Goal: Task Accomplishment & Management: Manage account settings

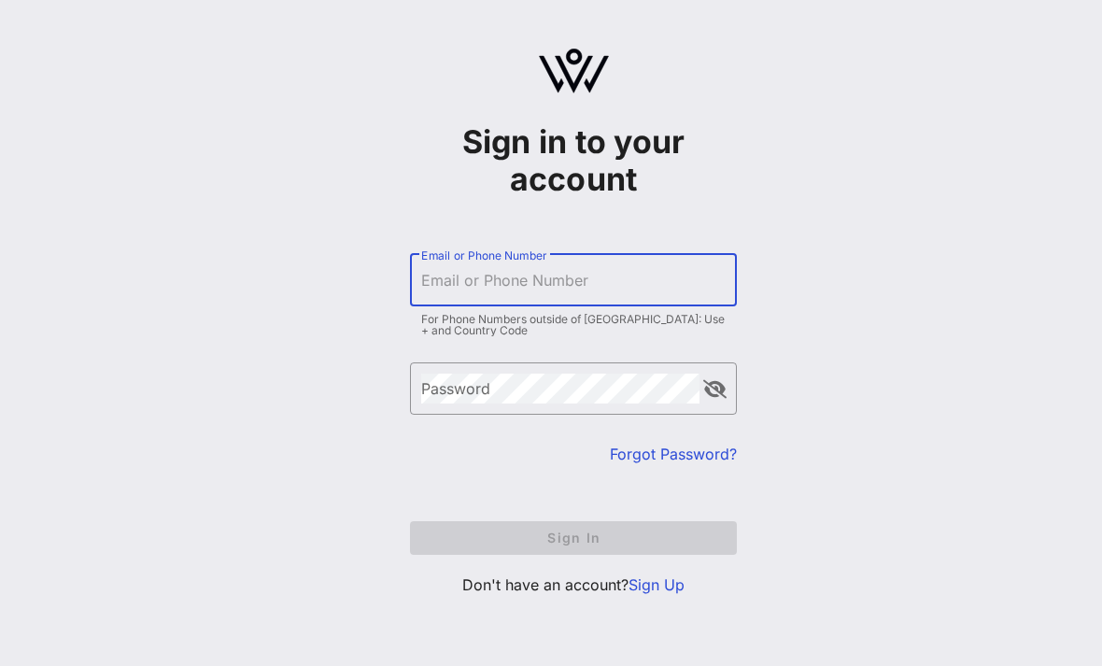
type input "[EMAIL_ADDRESS][DOMAIN_NAME]"
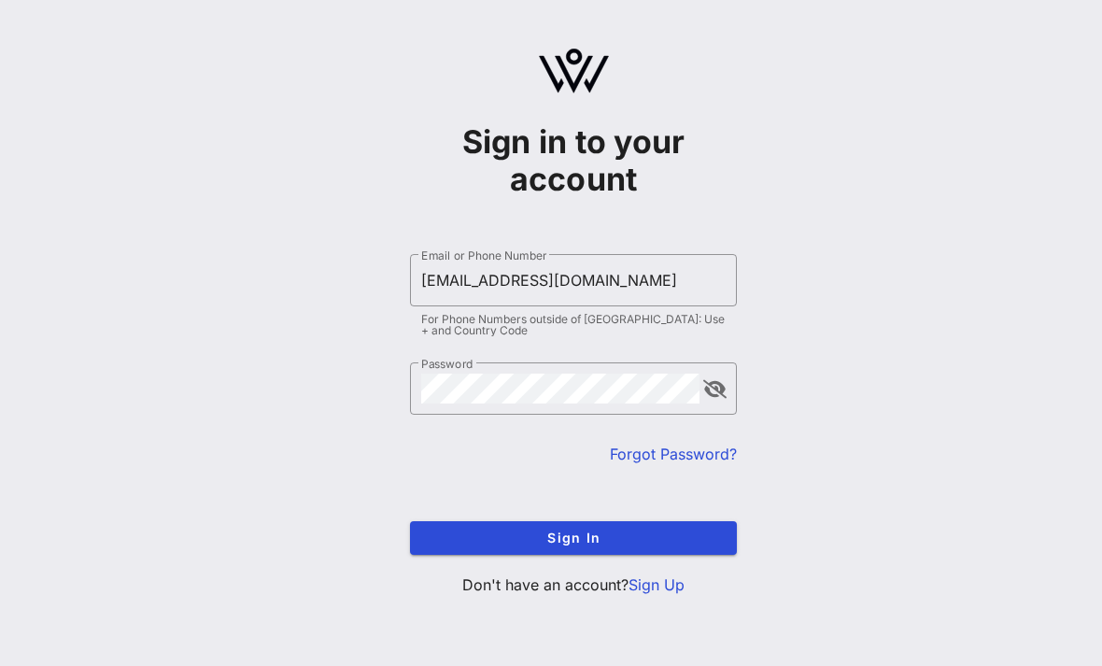
click at [573, 537] on button "Sign In" at bounding box center [573, 538] width 327 height 34
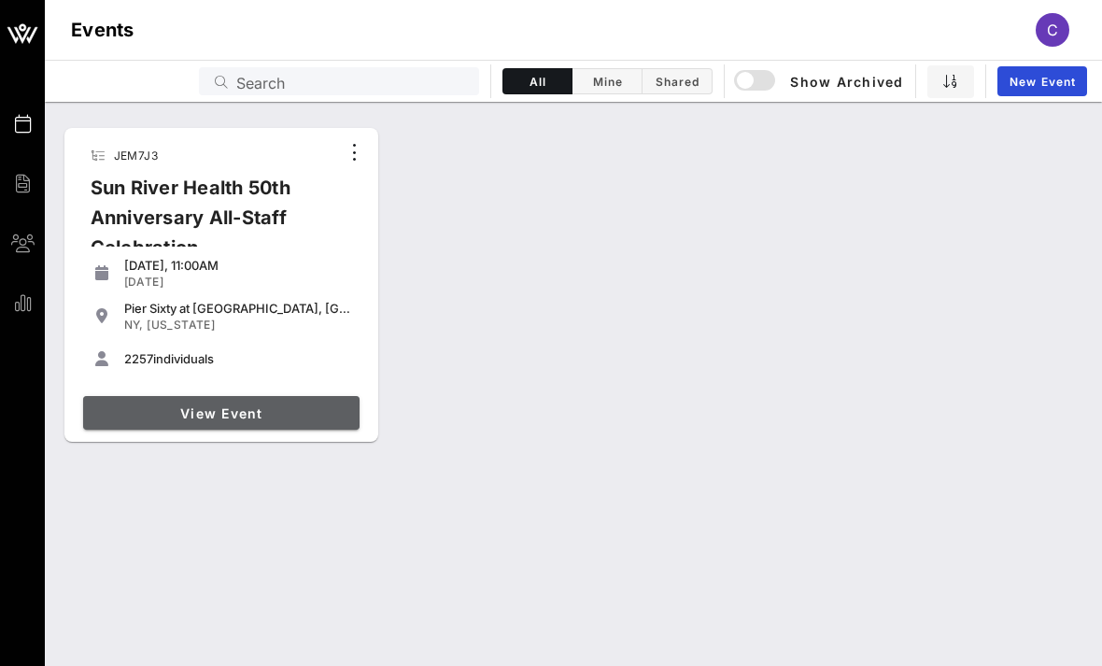
click at [297, 418] on span "View Event" at bounding box center [221, 413] width 261 height 16
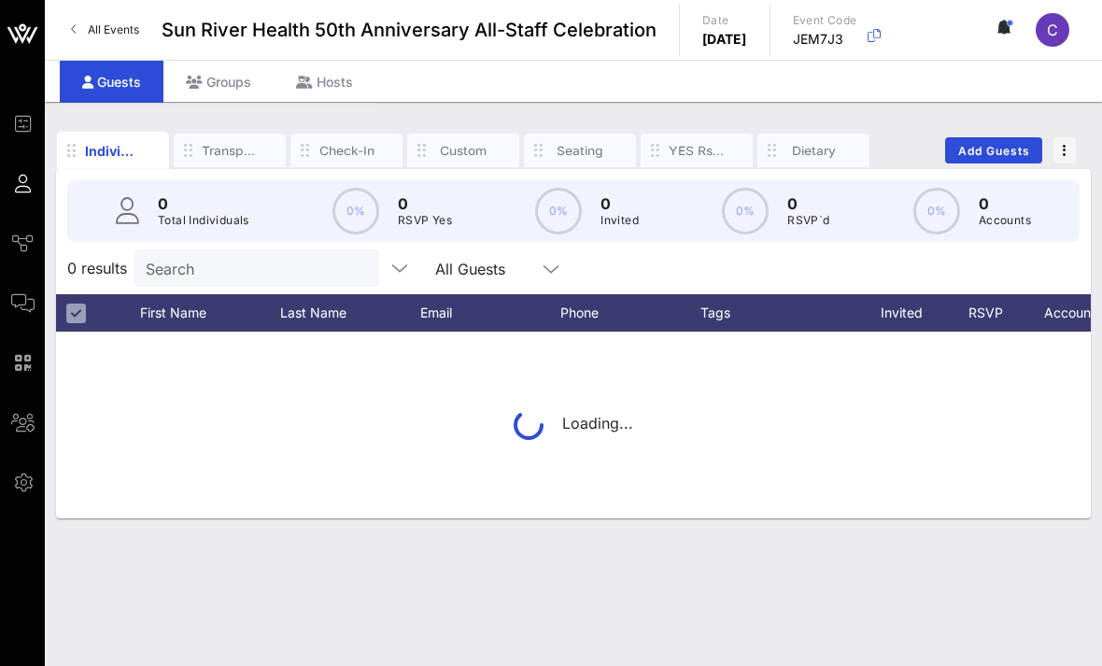
click at [188, 278] on input "Search" at bounding box center [255, 268] width 219 height 24
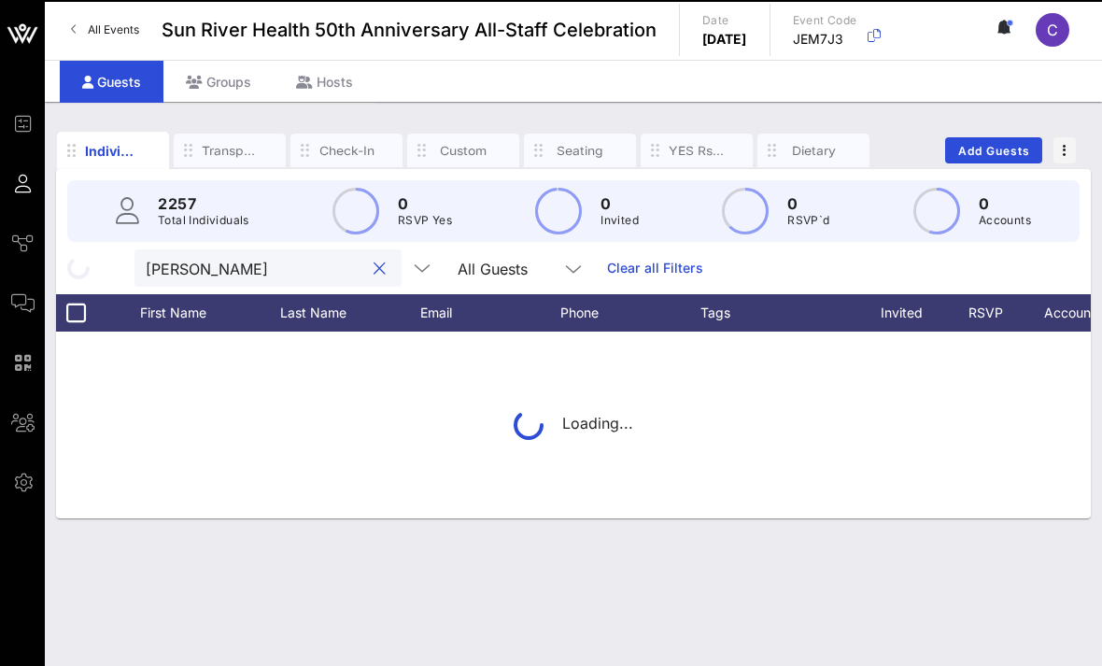
type input "Eric"
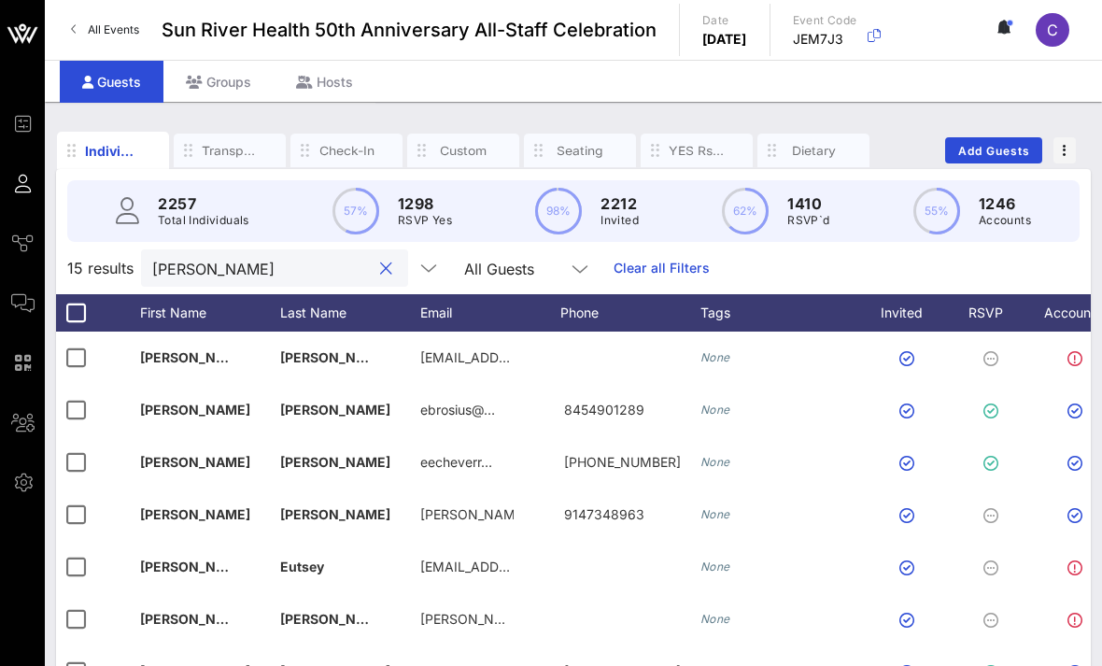
click at [380, 275] on button "clear icon" at bounding box center [386, 269] width 12 height 19
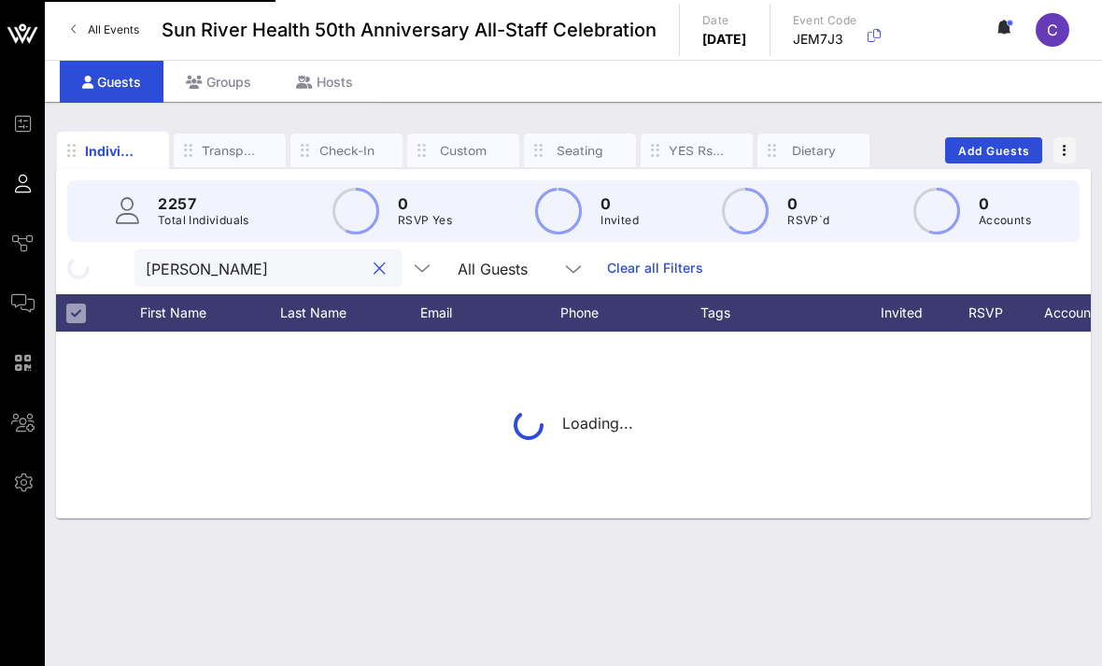
click at [167, 268] on input "anna a Arca" at bounding box center [255, 268] width 219 height 24
click at [167, 269] on input "anna a Arca" at bounding box center [255, 268] width 219 height 24
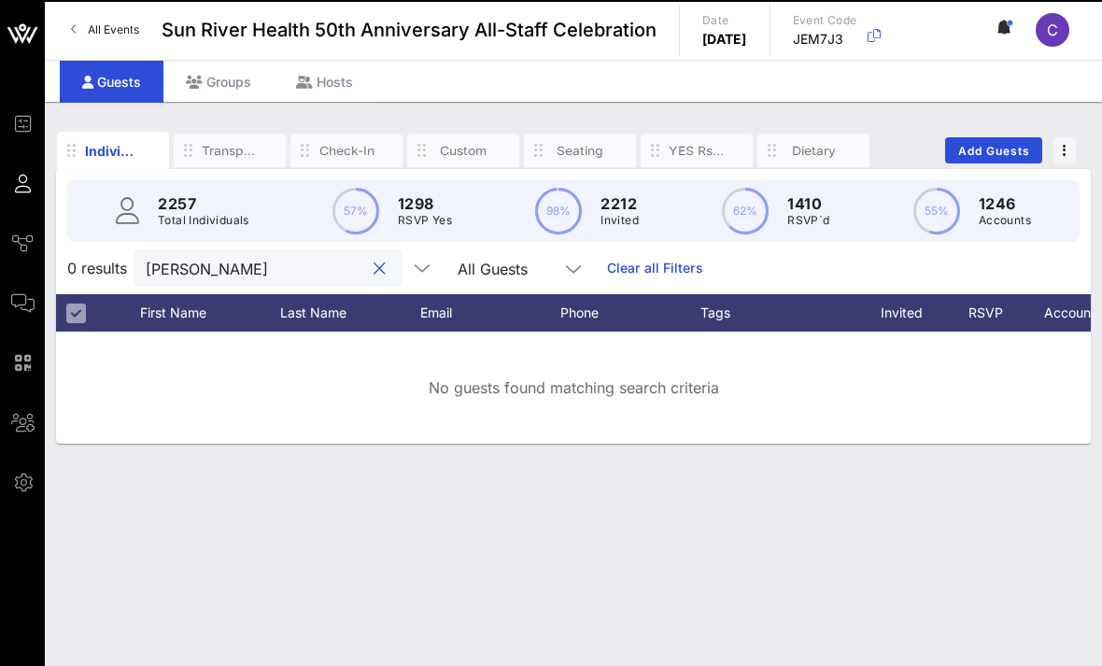
type input "a Arca"
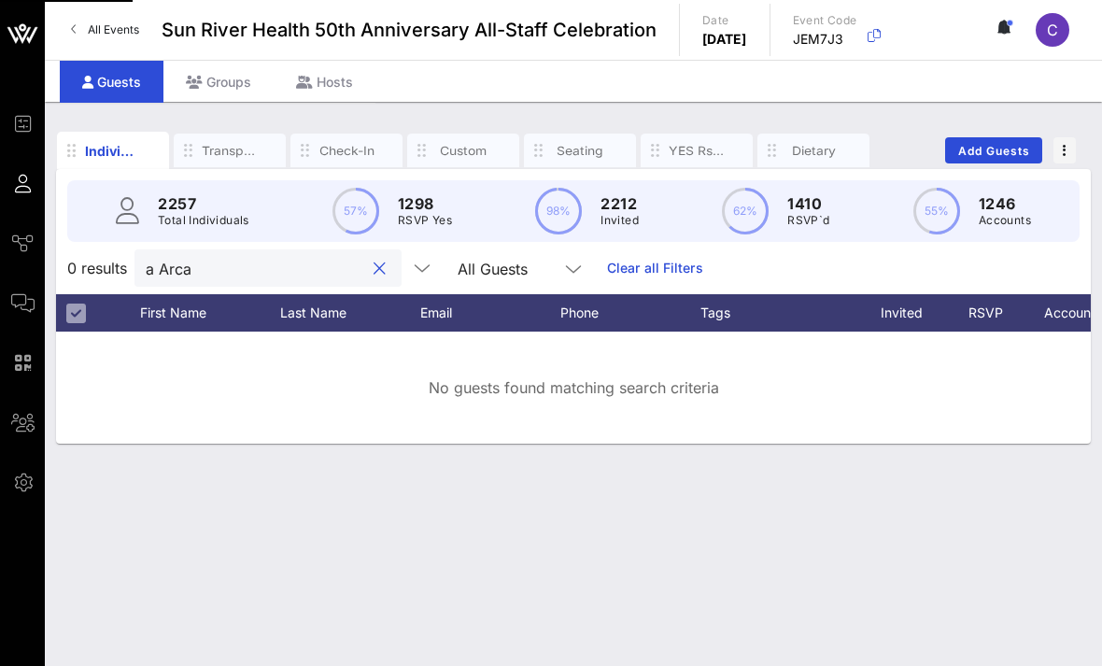
click at [374, 277] on button "clear icon" at bounding box center [380, 269] width 12 height 19
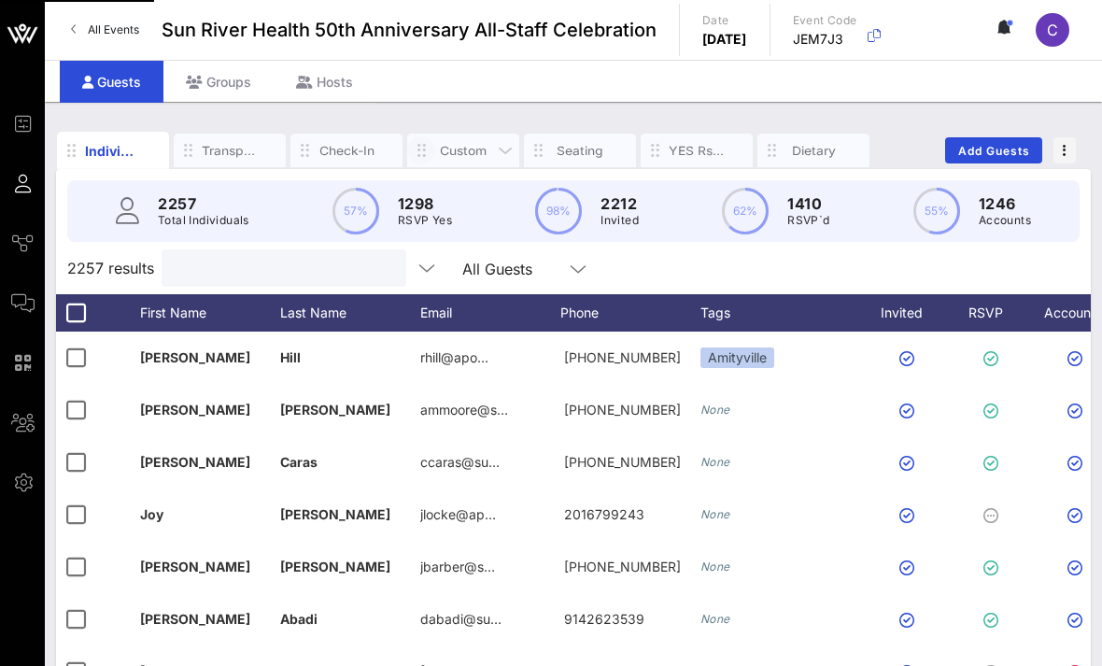
click at [348, 263] on input "text" at bounding box center [282, 268] width 219 height 24
click at [346, 148] on div "Check-In" at bounding box center [346, 151] width 56 height 18
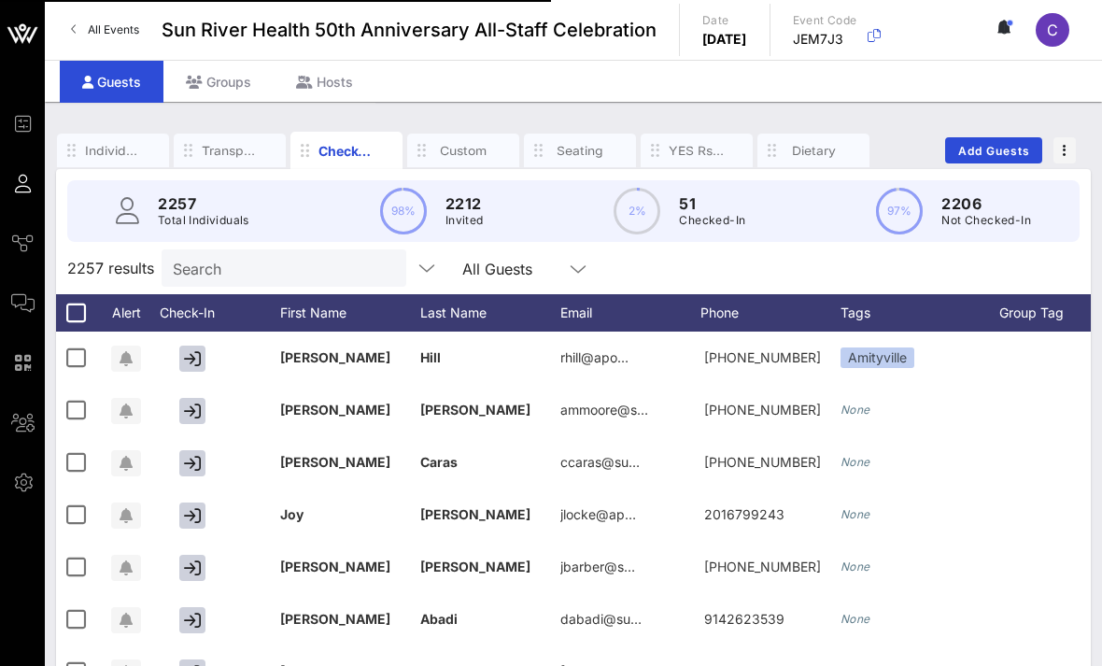
click at [247, 275] on input "Search" at bounding box center [282, 268] width 219 height 24
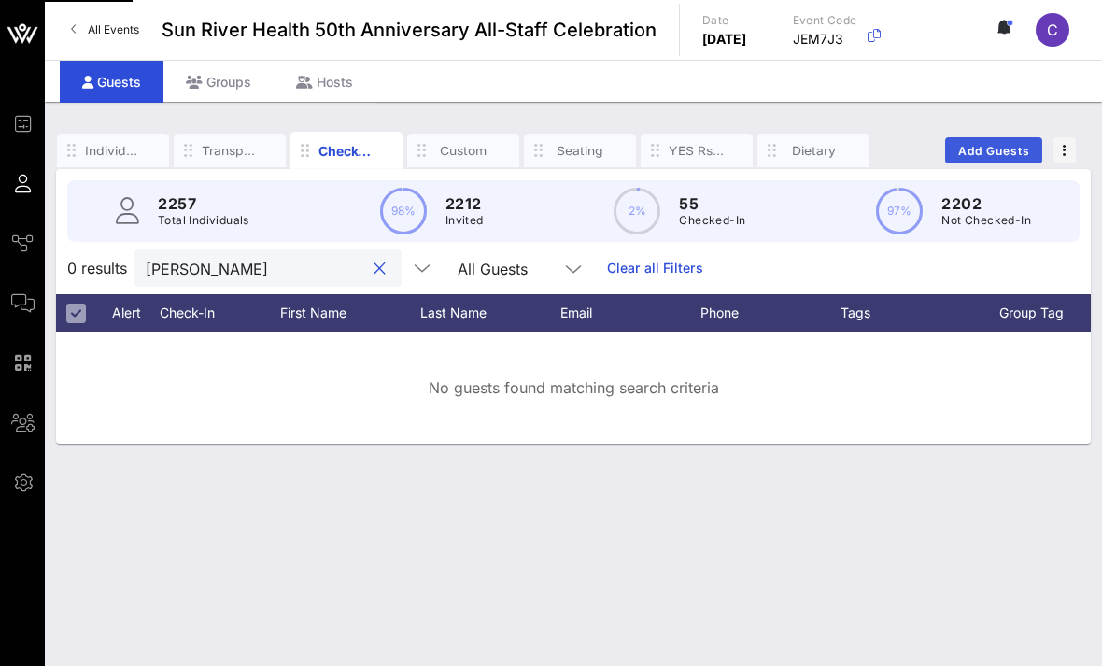
type input "Abarca"
click at [992, 148] on span "Add Guests" at bounding box center [994, 151] width 74 height 14
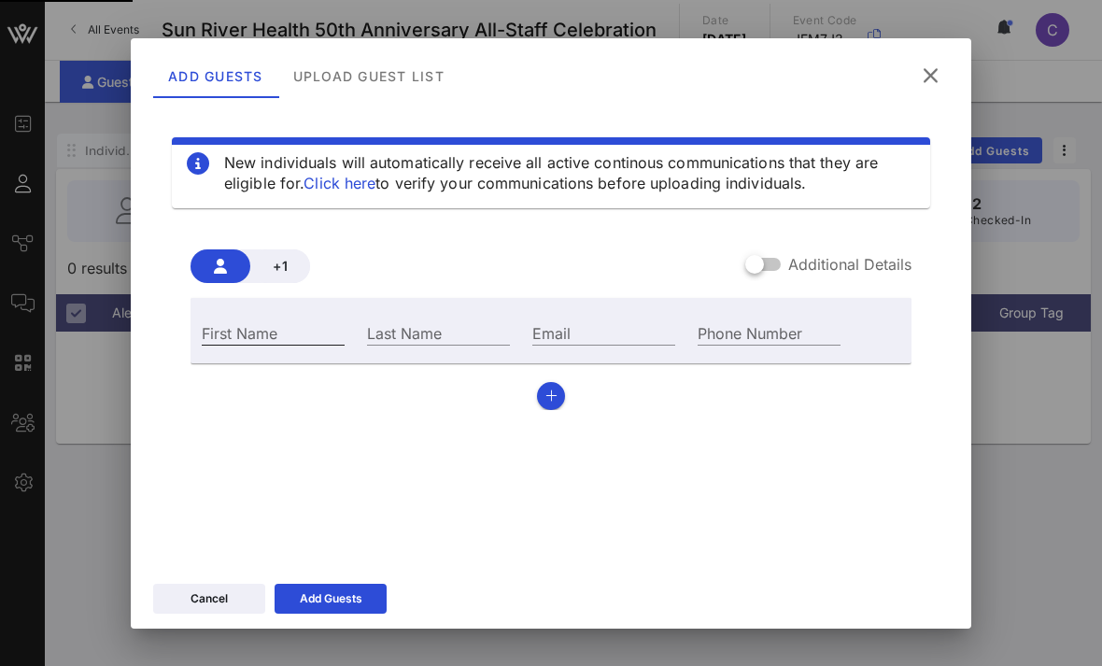
click at [297, 323] on input "First Name" at bounding box center [273, 332] width 143 height 24
click at [770, 264] on div at bounding box center [755, 264] width 32 height 32
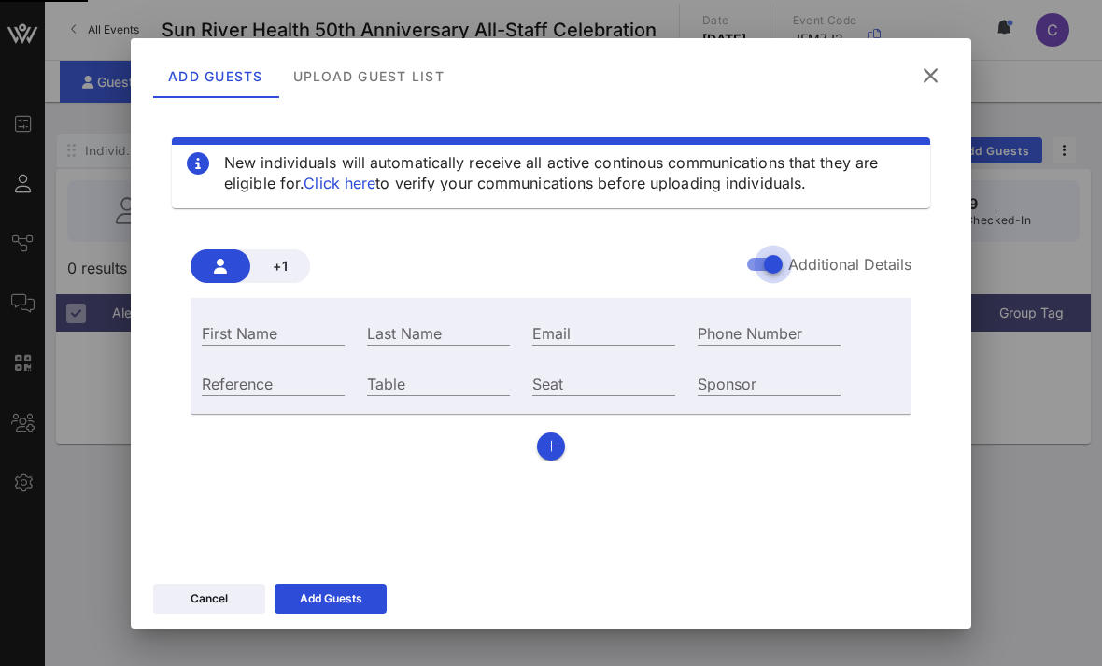
click at [769, 260] on div at bounding box center [773, 264] width 32 height 32
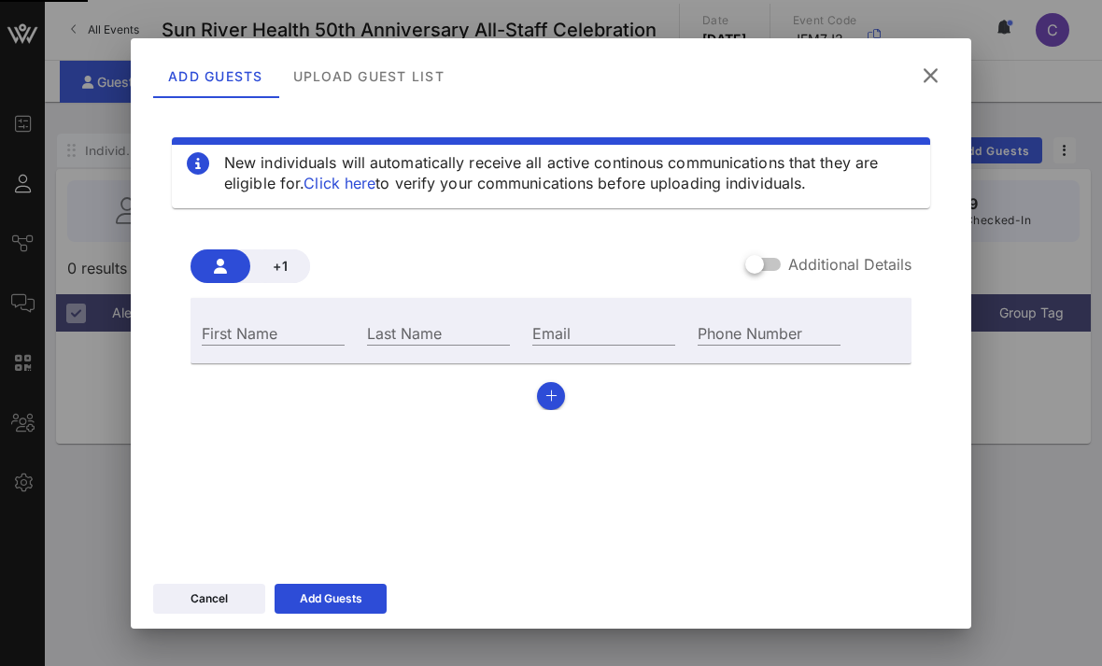
click at [939, 65] on button at bounding box center [930, 76] width 36 height 34
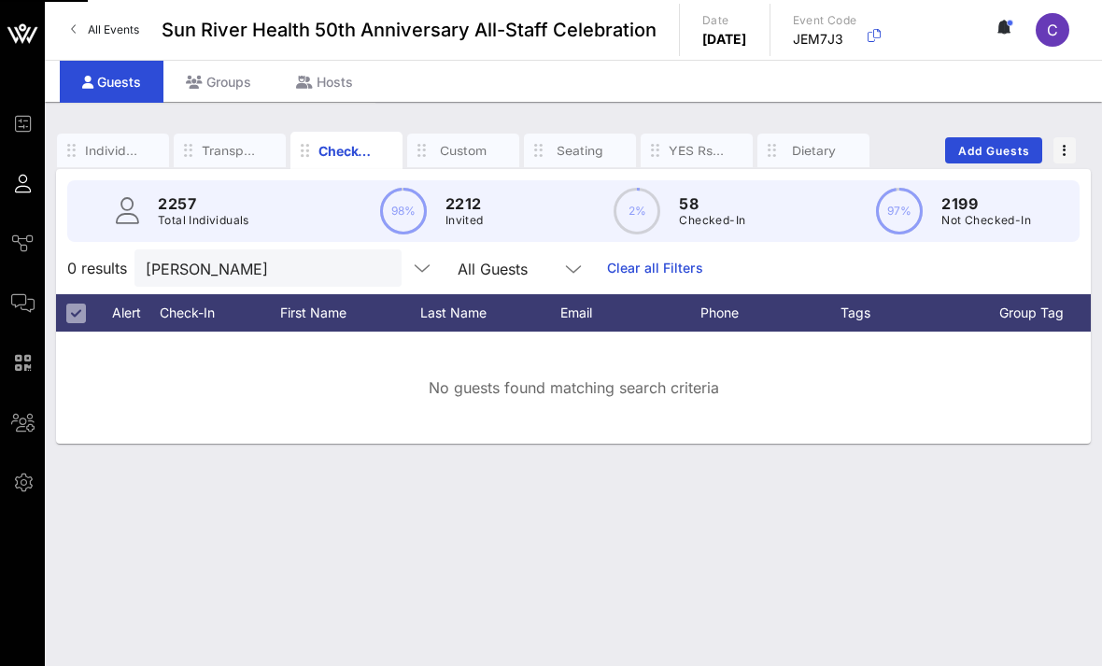
click at [374, 266] on button "clear icon" at bounding box center [380, 269] width 12 height 19
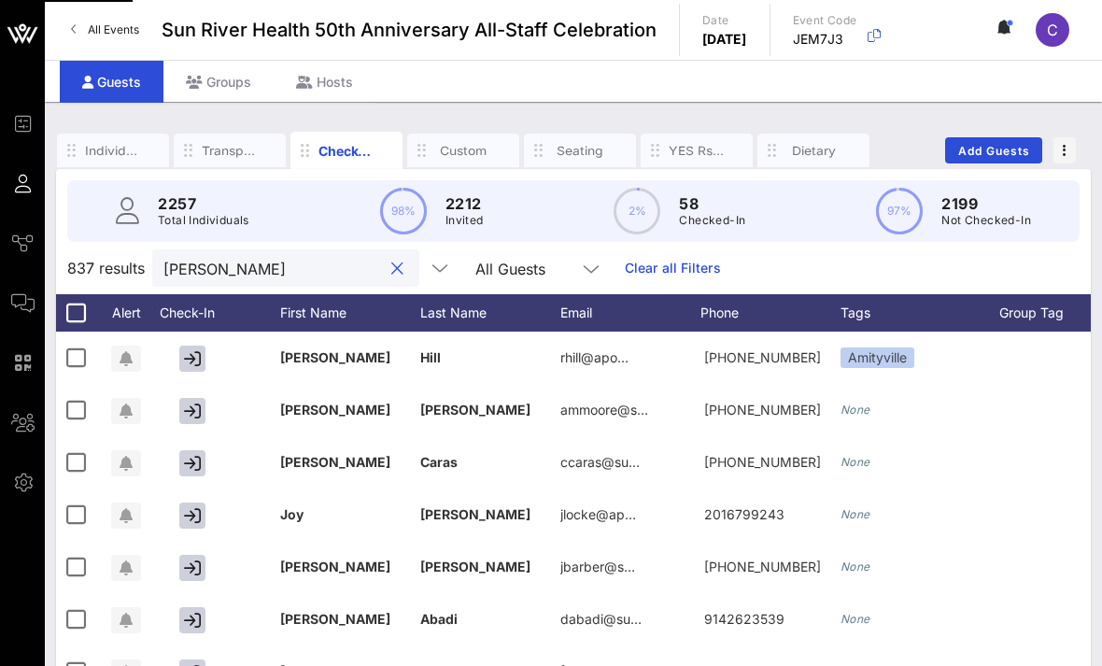
type input "[PERSON_NAME]"
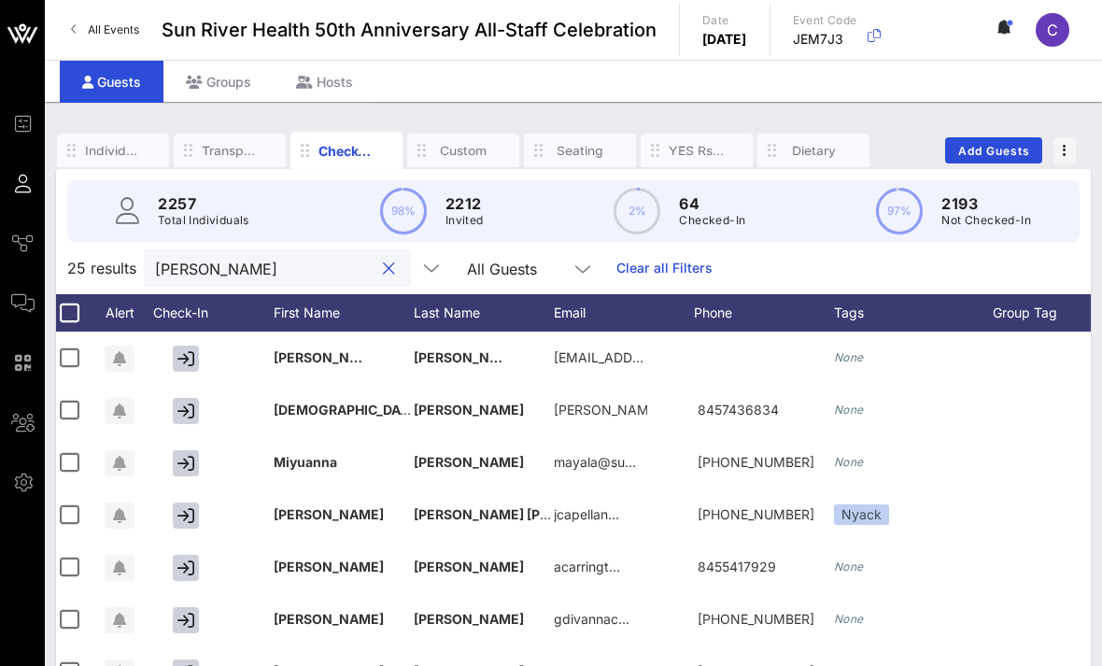
click at [383, 262] on button "clear icon" at bounding box center [389, 269] width 12 height 19
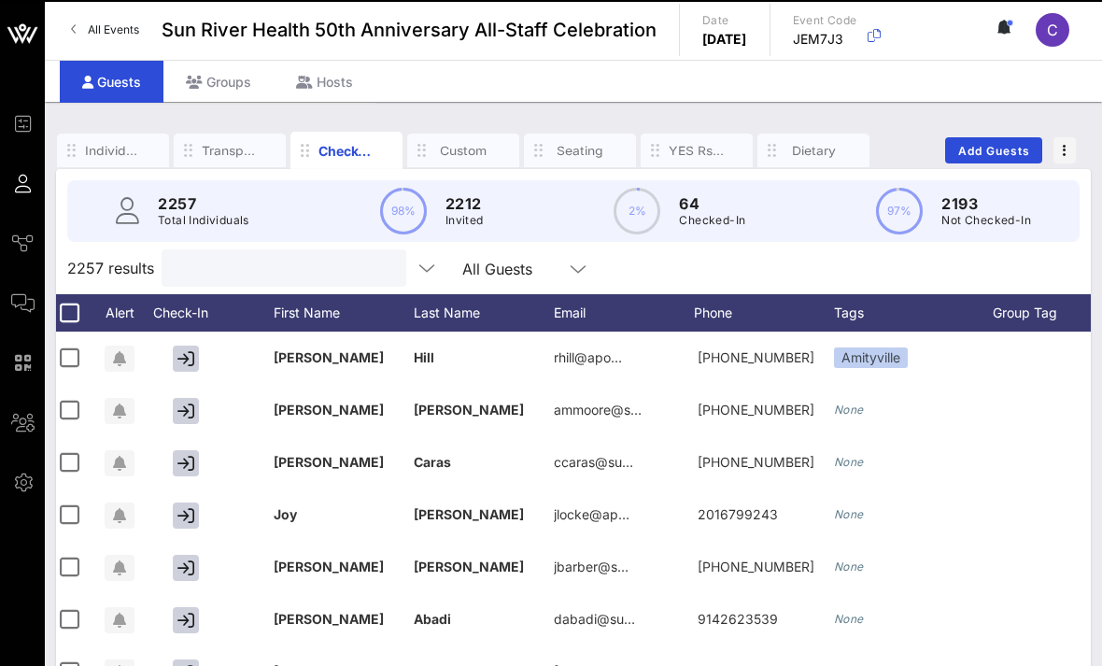
click at [282, 271] on input "text" at bounding box center [282, 268] width 219 height 24
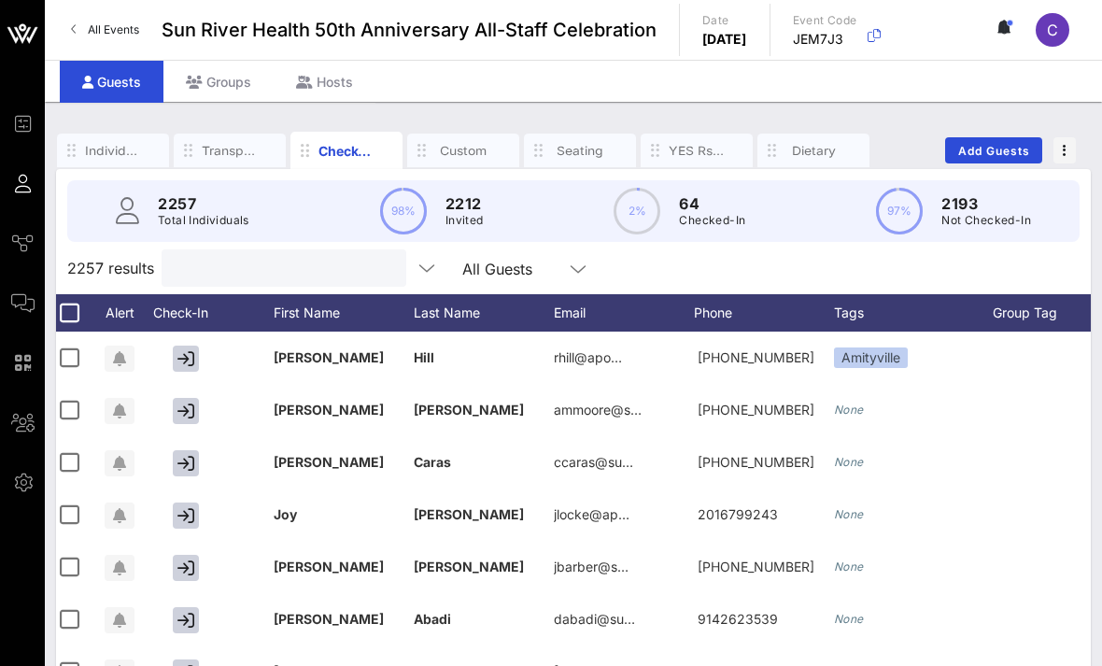
type input "D"
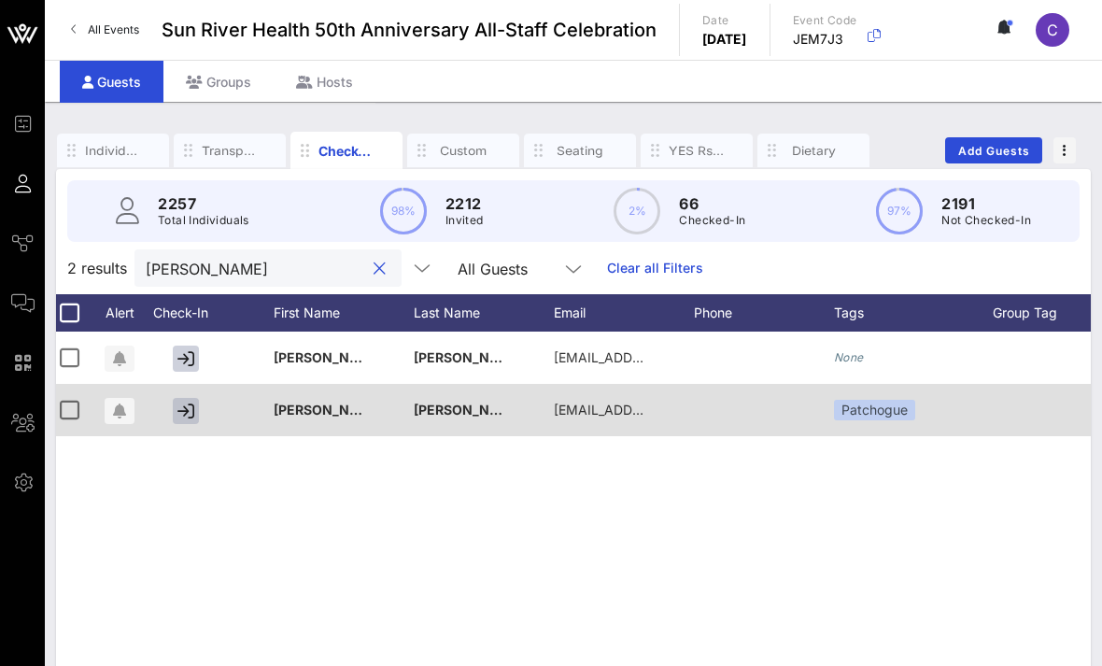
type input "Sandra r"
click at [190, 412] on icon "button" at bounding box center [185, 411] width 17 height 17
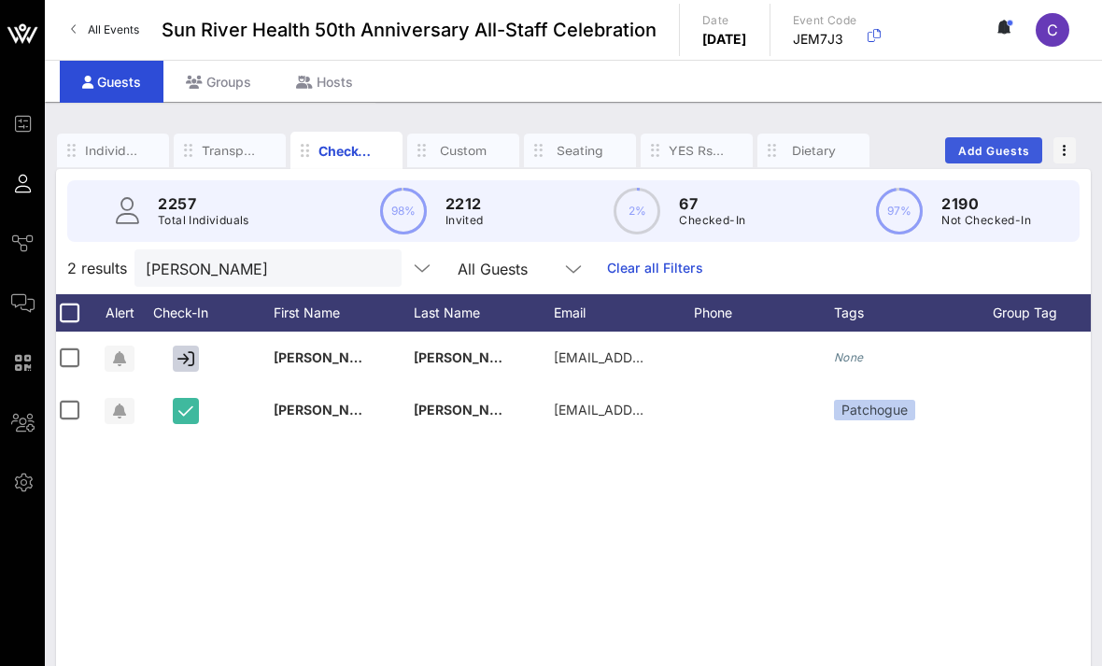
click at [986, 141] on button "Add Guests" at bounding box center [993, 150] width 97 height 26
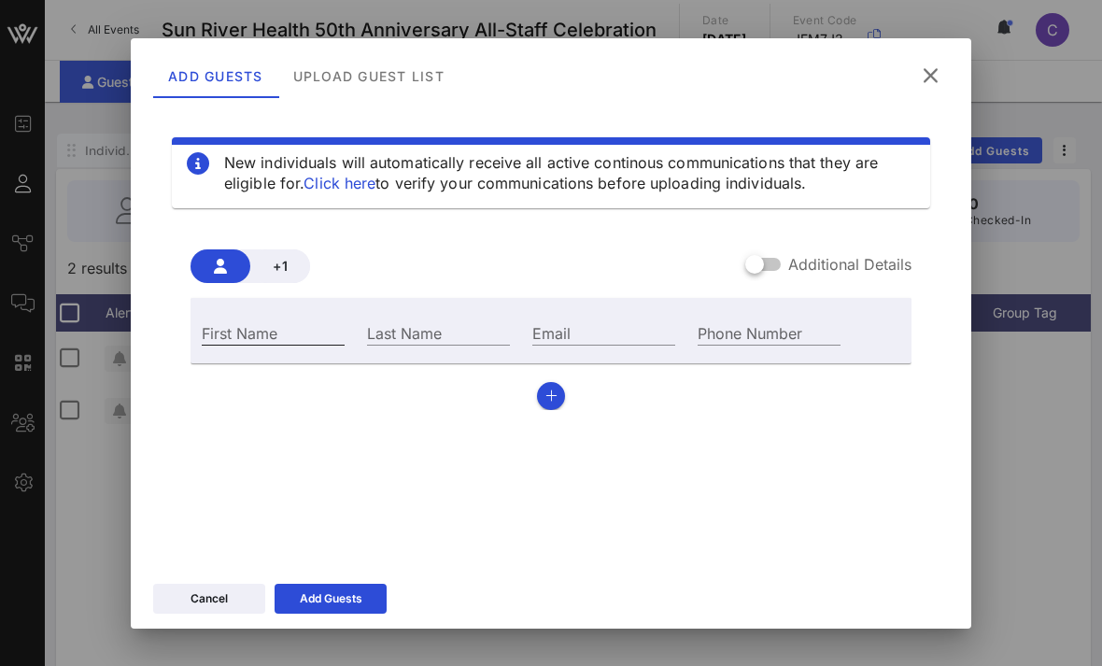
click at [318, 330] on input "First Name" at bounding box center [273, 332] width 143 height 24
type input "S"
type input "[PERSON_NAME]"
type input "Abarca"
click at [769, 316] on div "Phone Number" at bounding box center [768, 330] width 165 height 50
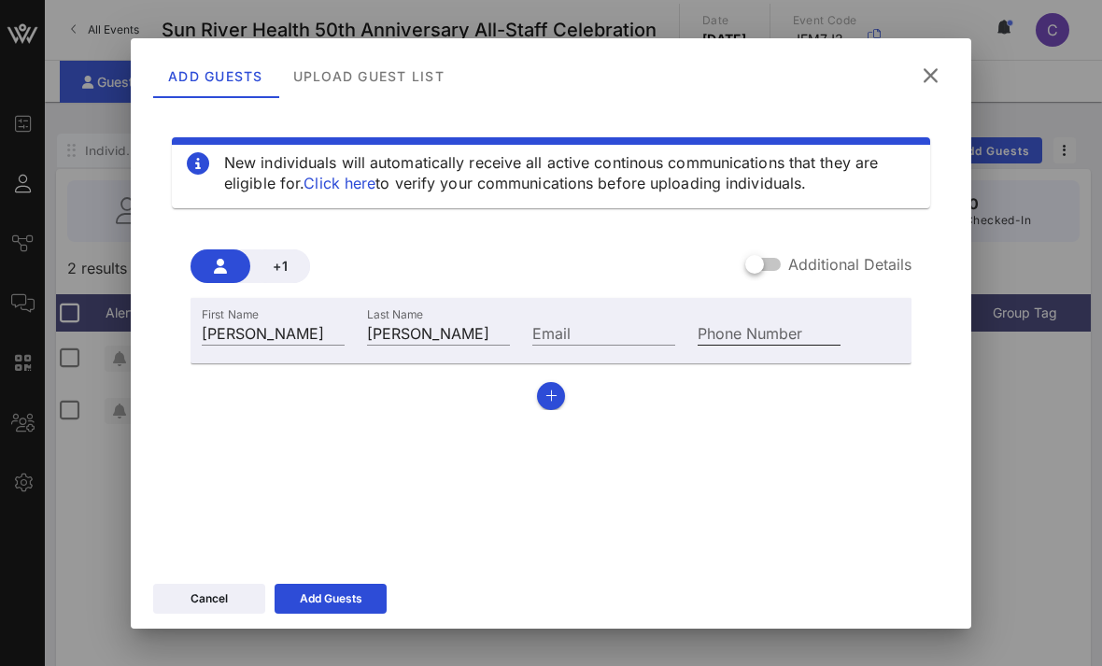
click at [801, 332] on div "Phone Number" at bounding box center [769, 332] width 143 height 24
click at [332, 592] on icon at bounding box center [331, 598] width 14 height 12
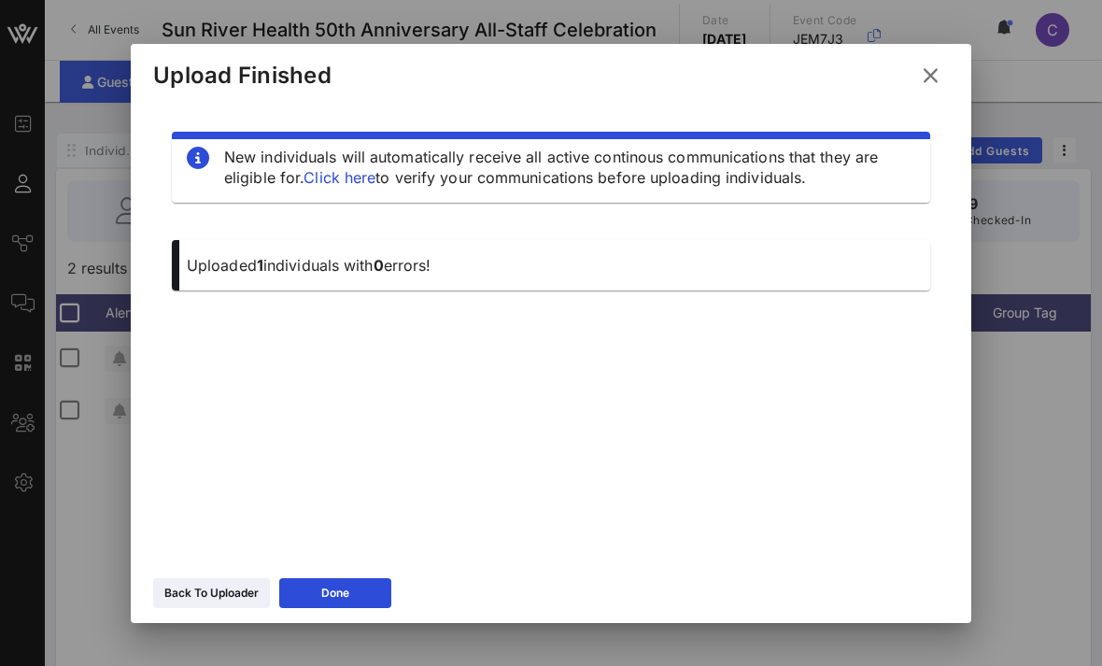
click at [932, 77] on icon at bounding box center [930, 75] width 26 height 23
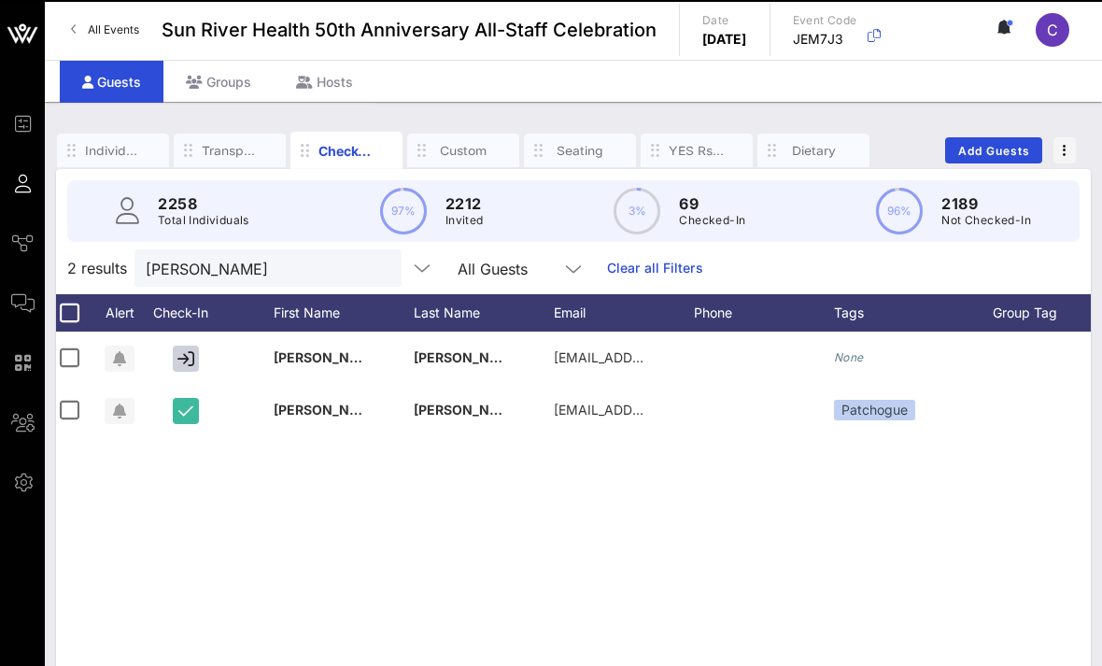
click at [374, 271] on button "clear icon" at bounding box center [380, 269] width 12 height 19
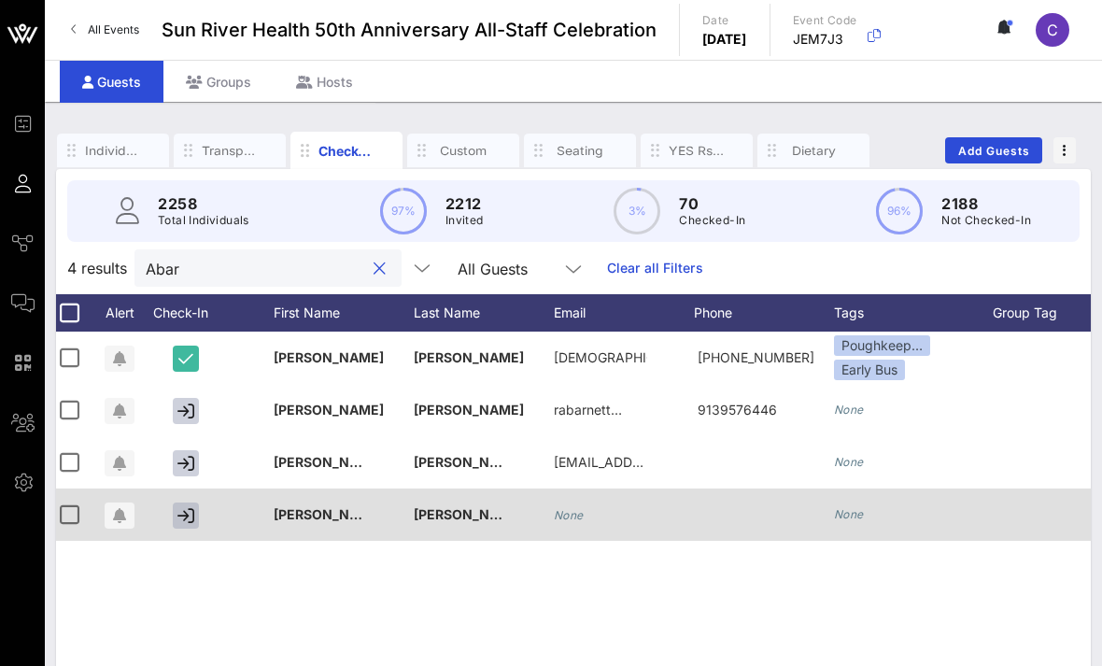
type input "Abar"
click at [189, 519] on icon "button" at bounding box center [185, 515] width 17 height 17
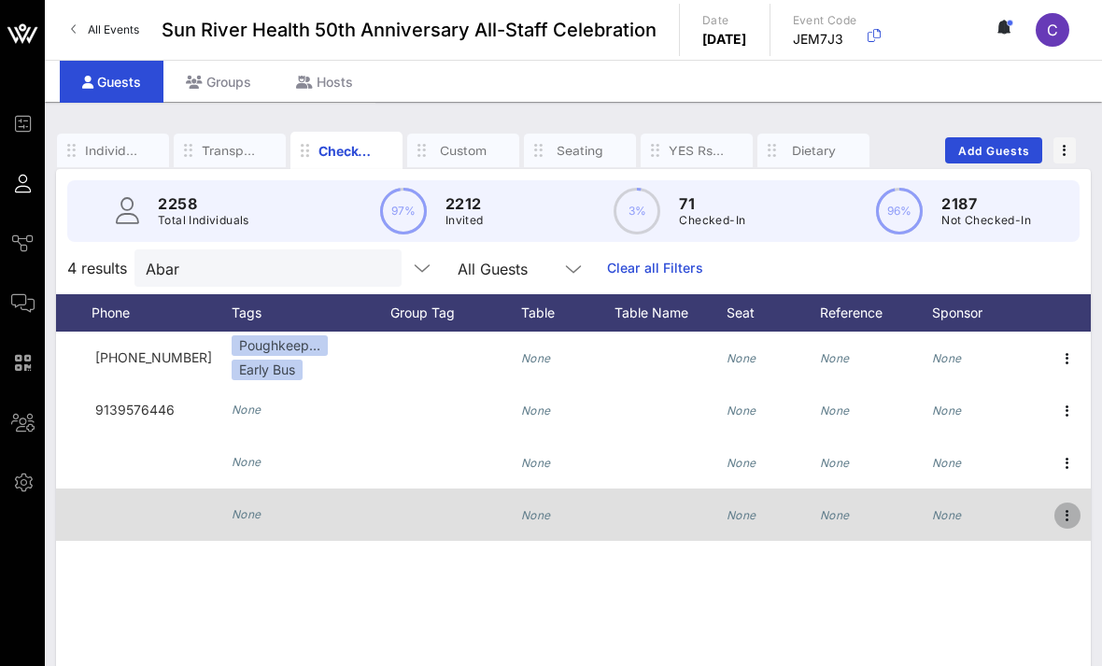
scroll to position [0, 609]
click at [1054, 522] on span "button" at bounding box center [1067, 515] width 26 height 22
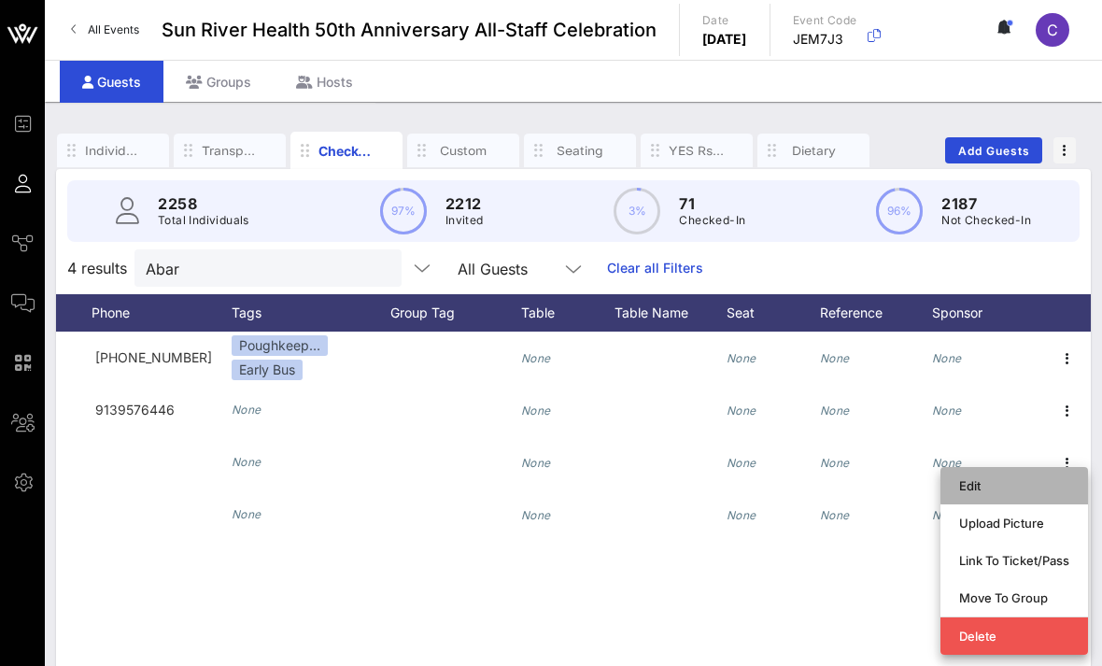
click at [1017, 491] on div "Edit" at bounding box center [1014, 485] width 110 height 15
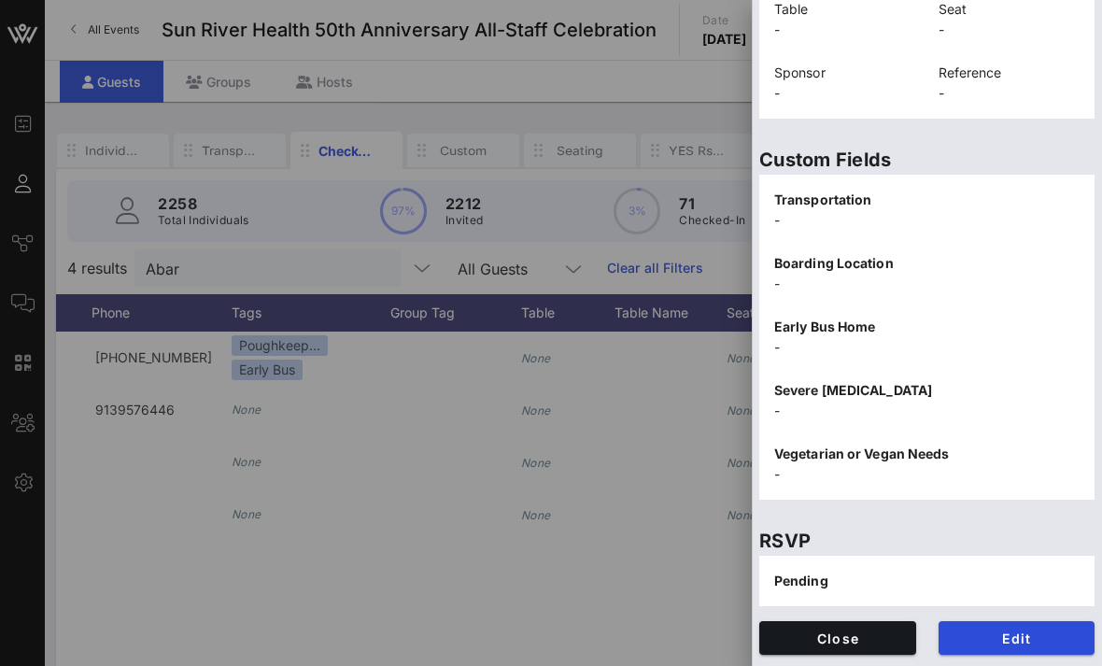
scroll to position [471, 0]
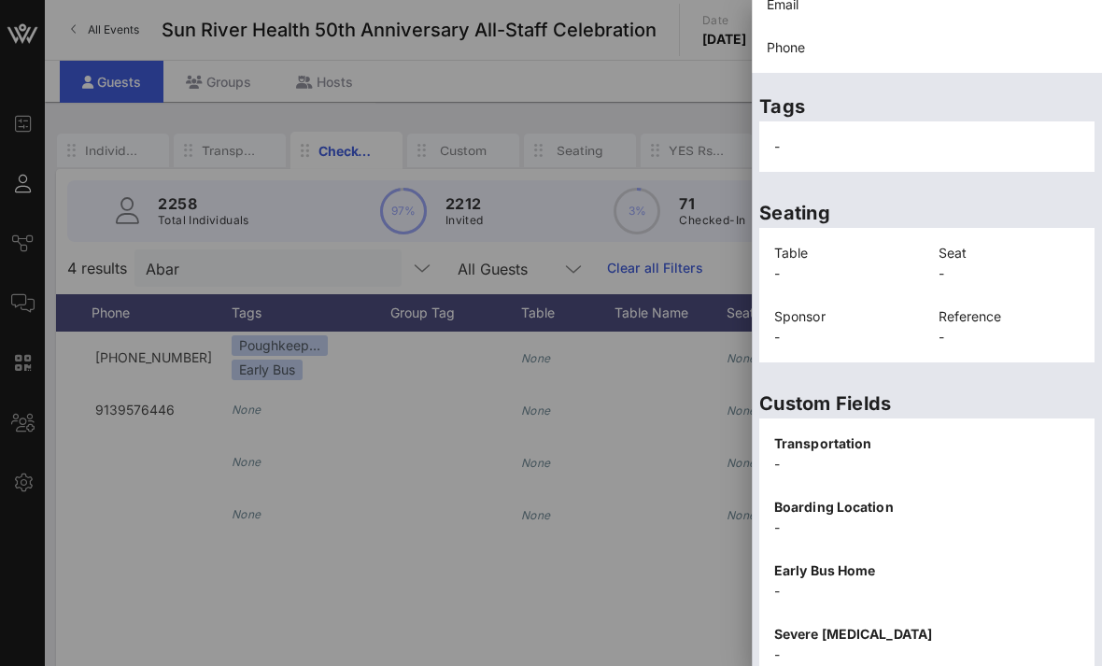
click at [936, 134] on div "-" at bounding box center [927, 146] width 328 height 43
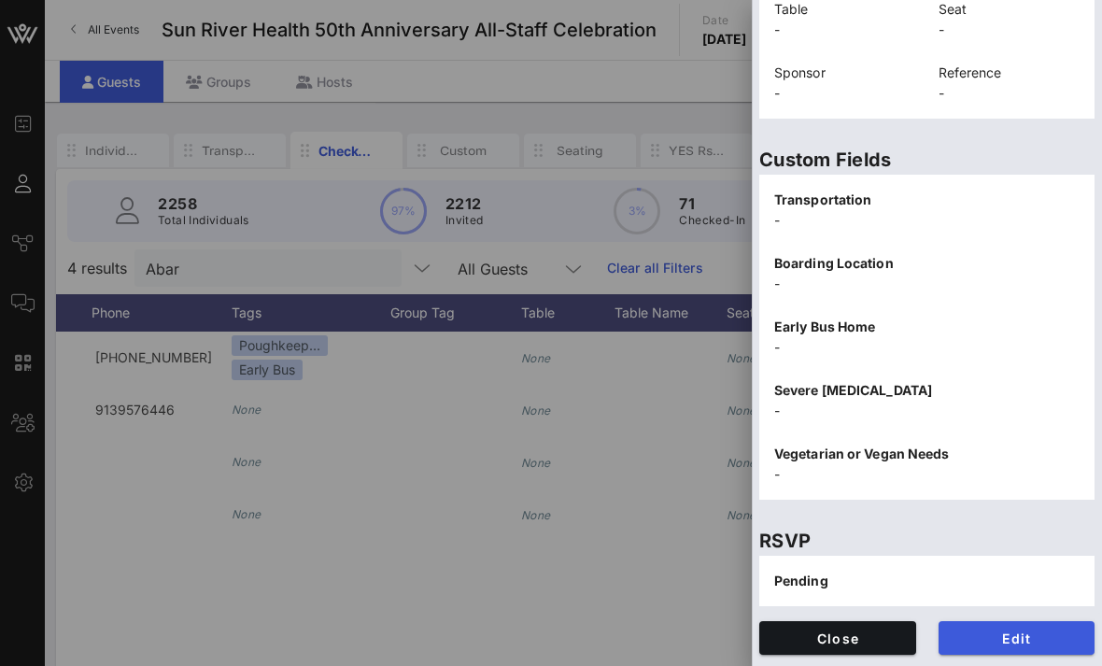
click at [1031, 648] on button "Edit" at bounding box center [1017, 638] width 157 height 34
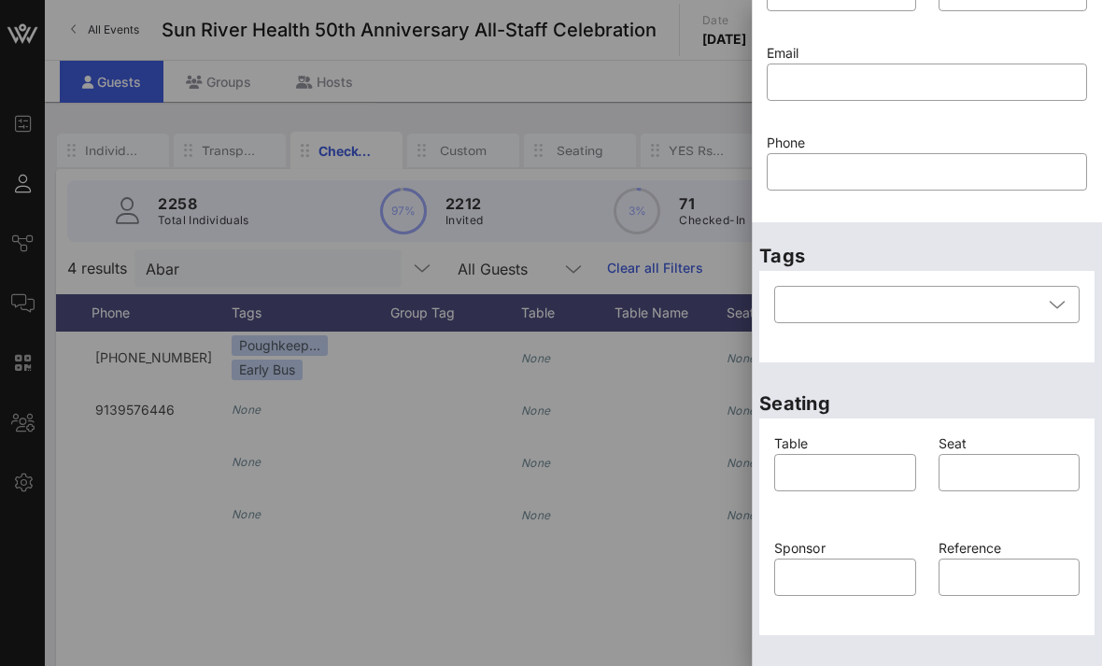
scroll to position [113, 0]
click at [936, 304] on div at bounding box center [913, 305] width 257 height 37
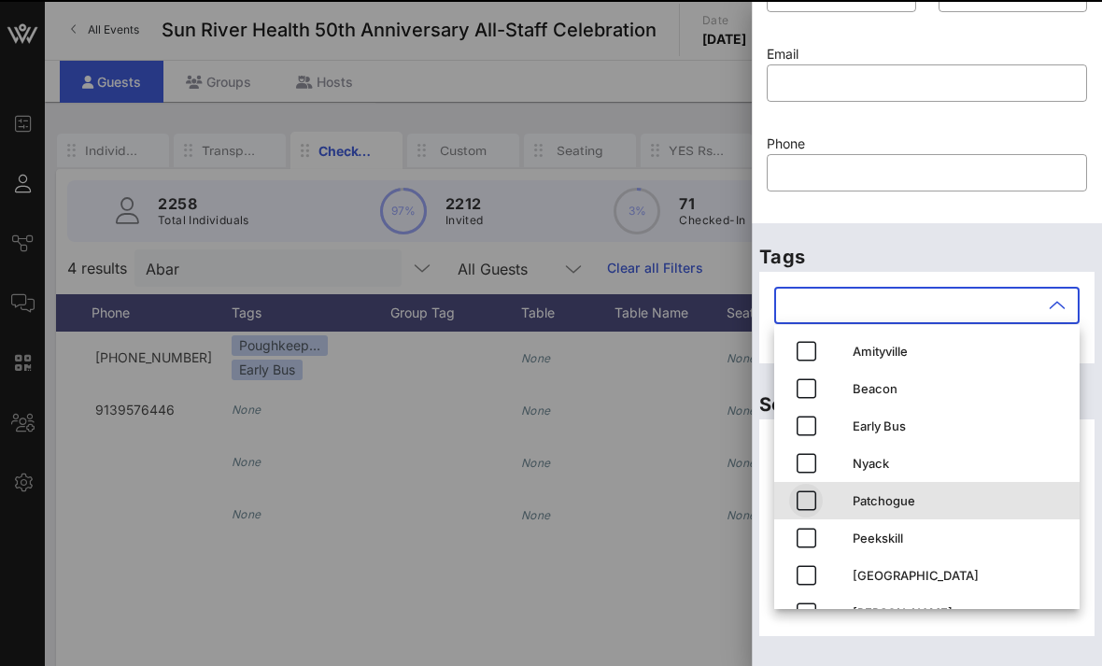
click at [819, 502] on span "button" at bounding box center [806, 500] width 34 height 22
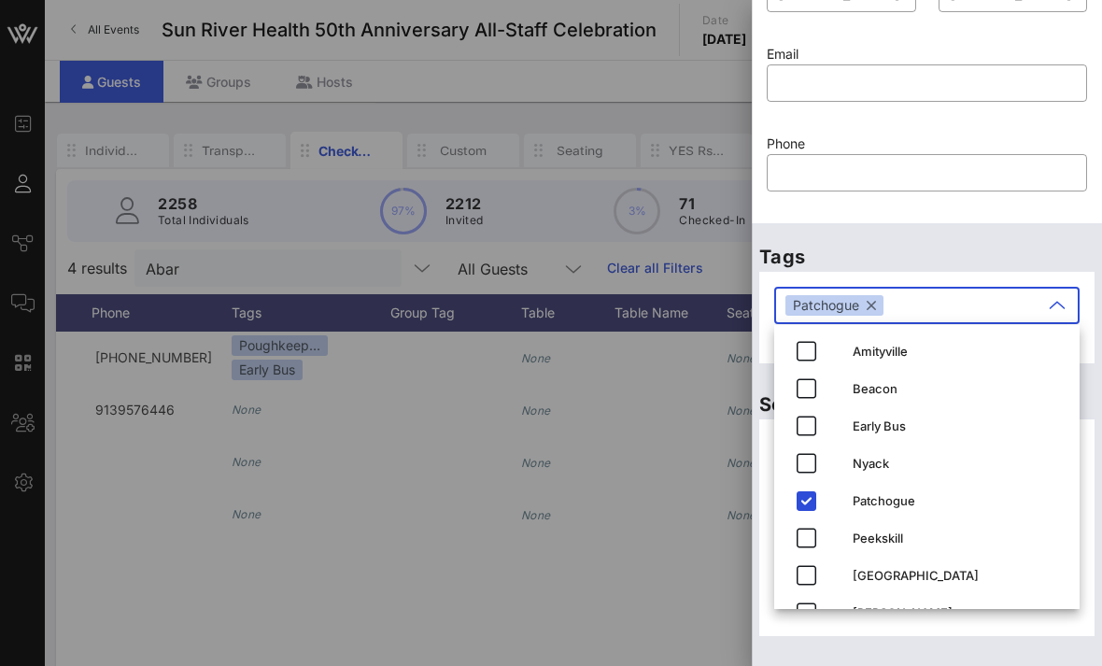
click at [1002, 236] on div "Tags ​ Patchogue" at bounding box center [927, 297] width 350 height 148
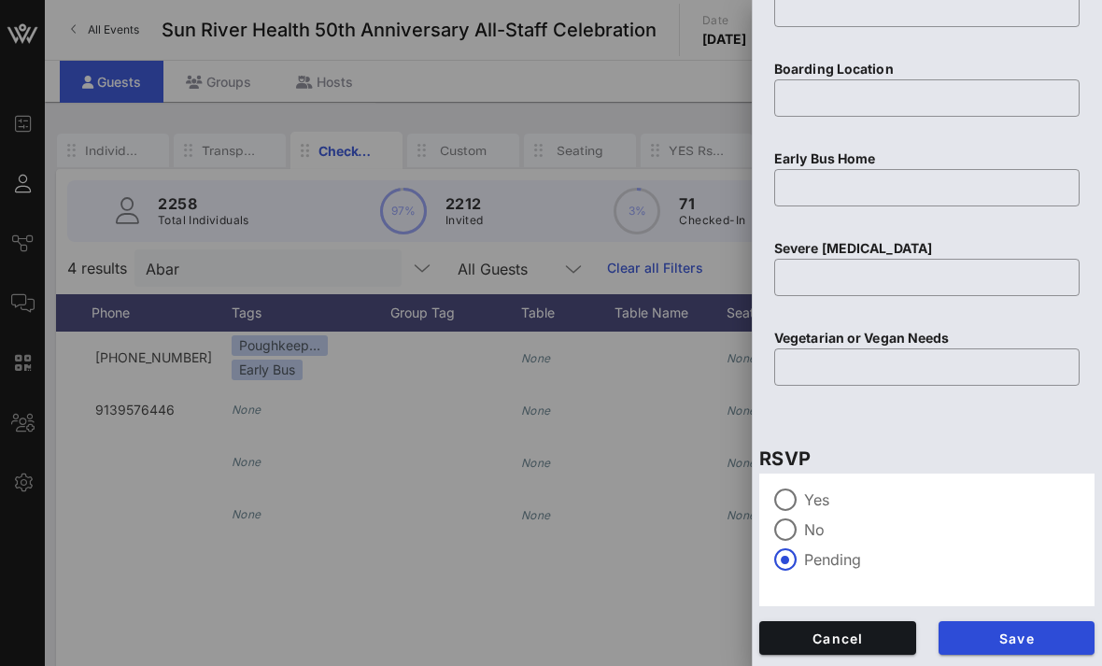
scroll to position [843, 0]
click at [805, 496] on label "Yes" at bounding box center [941, 499] width 275 height 19
click at [987, 638] on span "Save" at bounding box center [1017, 638] width 127 height 16
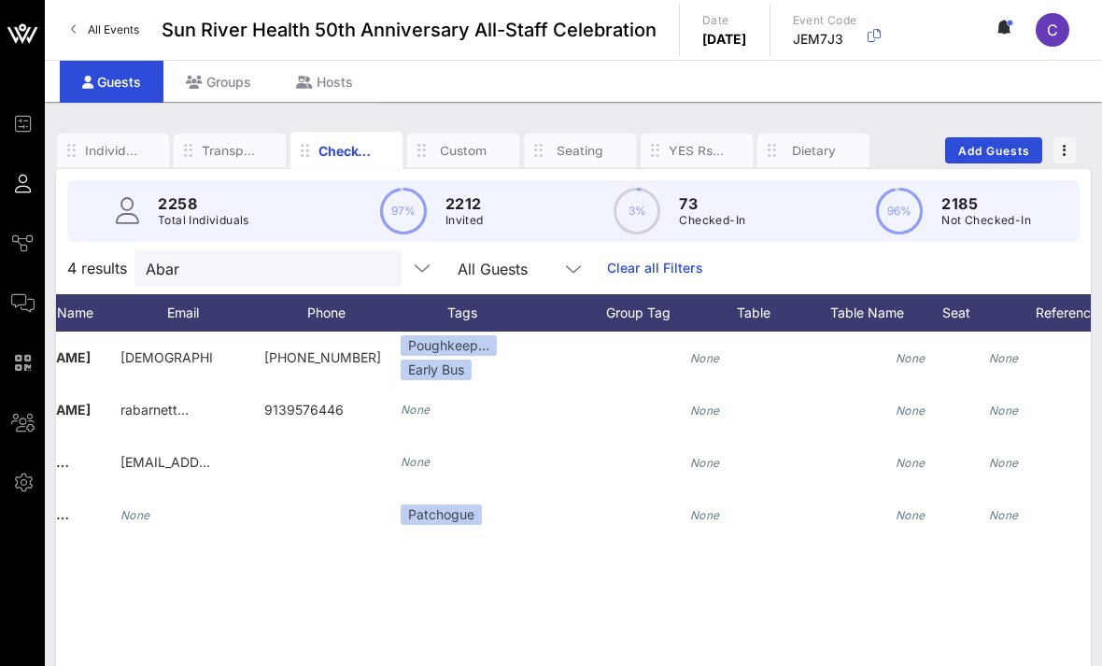
scroll to position [0, 559]
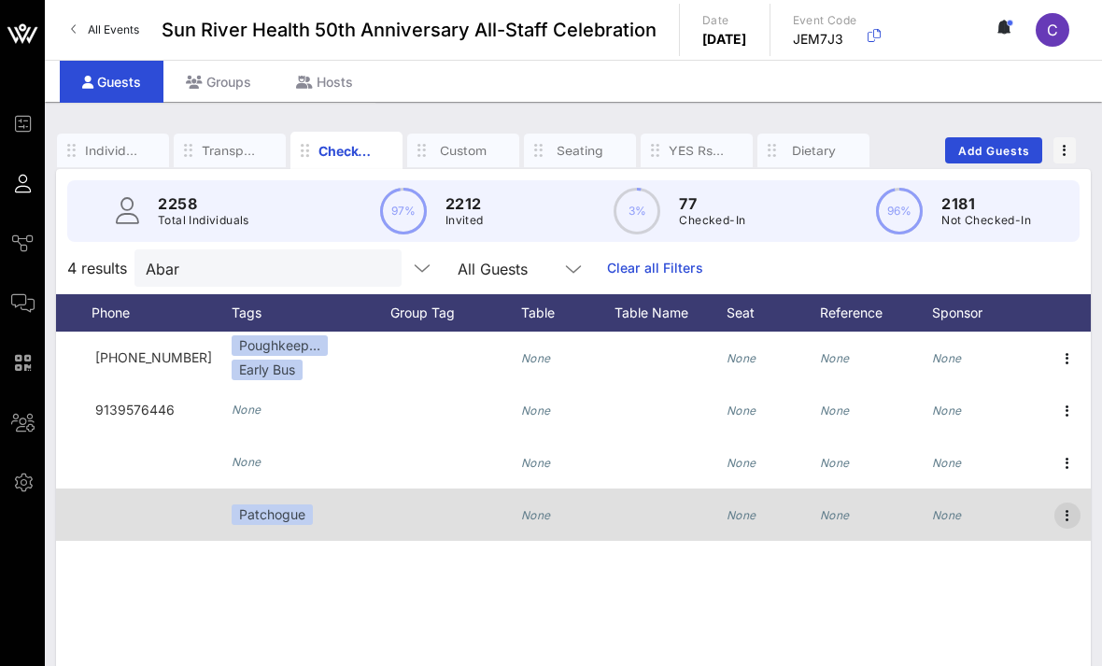
click at [1066, 504] on icon "button" at bounding box center [1067, 515] width 22 height 22
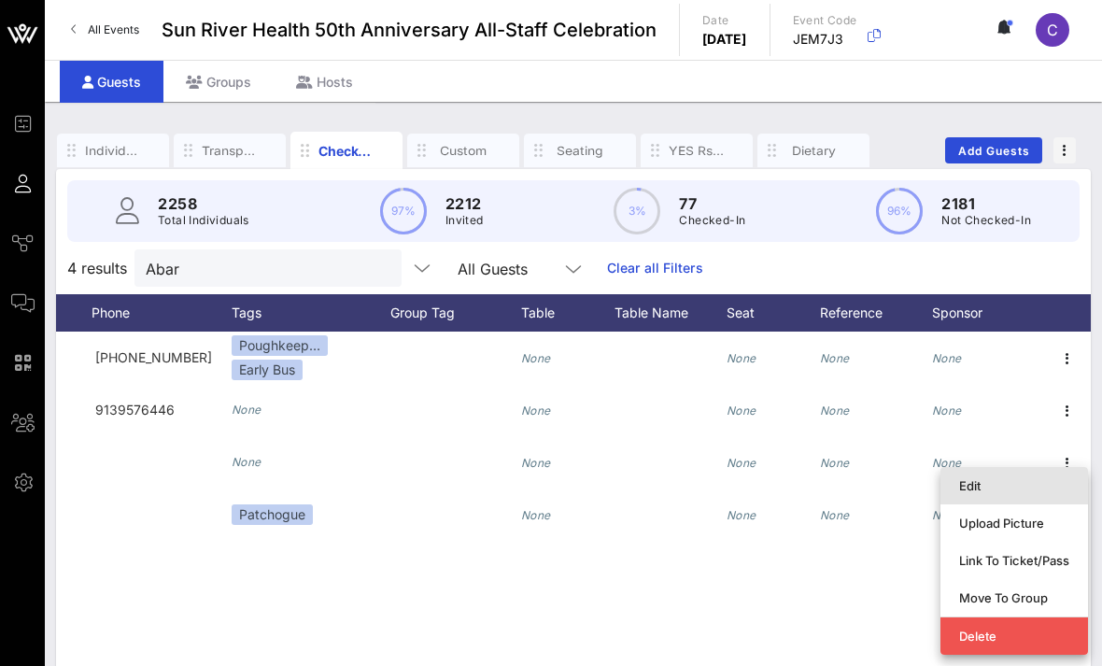
click at [1040, 473] on div "Edit" at bounding box center [1014, 486] width 110 height 30
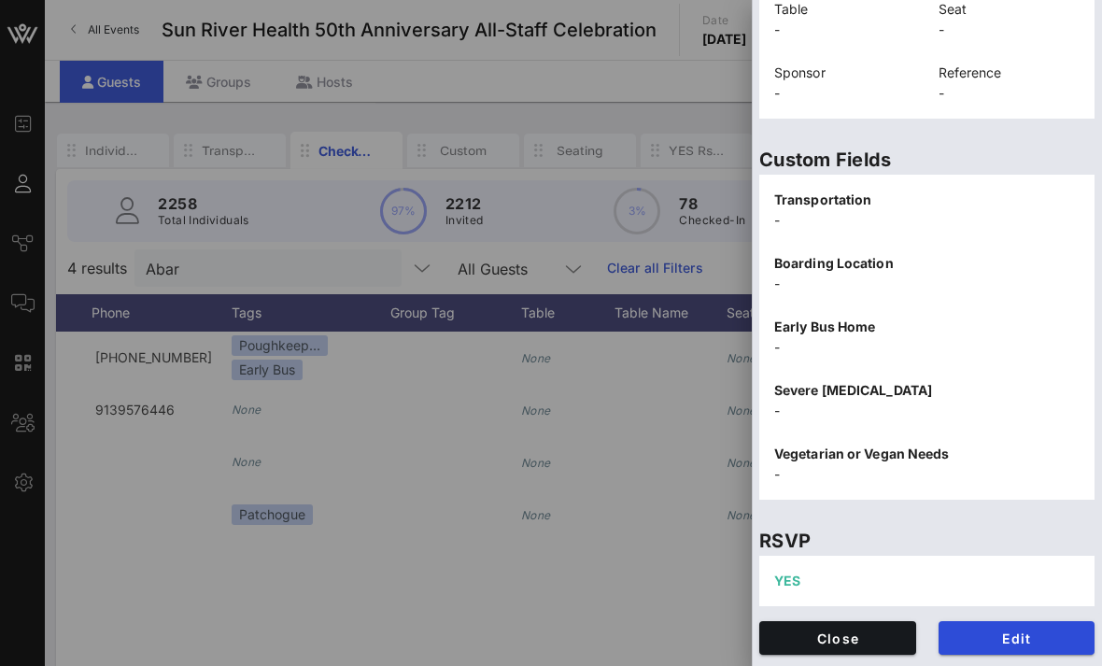
scroll to position [471, 0]
click at [1000, 627] on button "Edit" at bounding box center [1017, 638] width 157 height 34
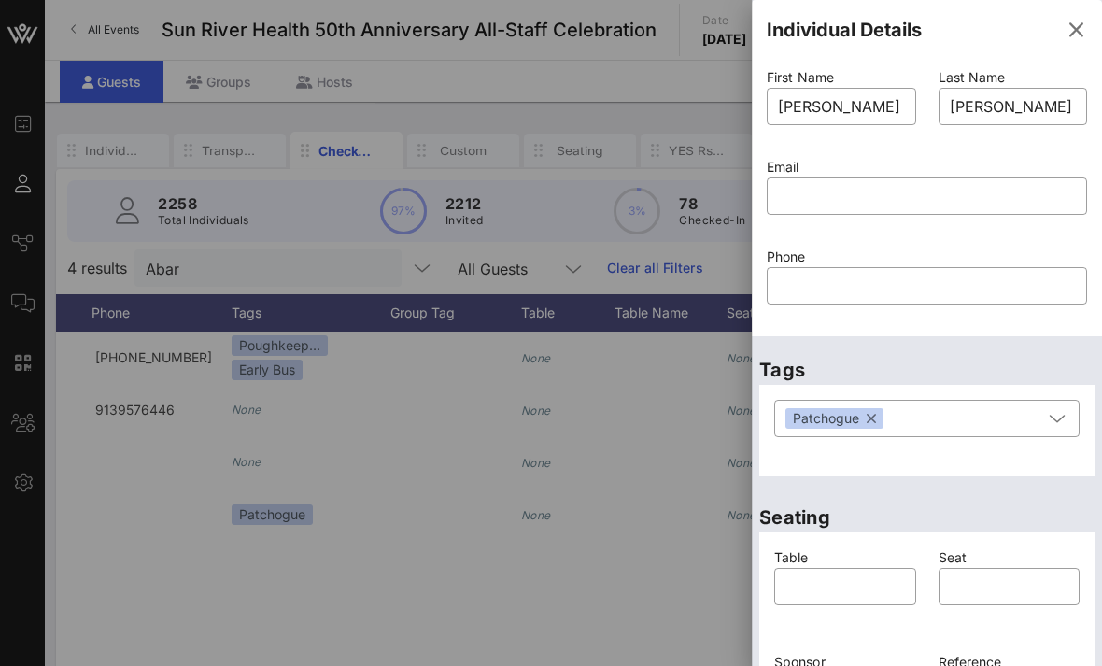
scroll to position [0, 0]
click at [866, 292] on input "text" at bounding box center [927, 286] width 298 height 30
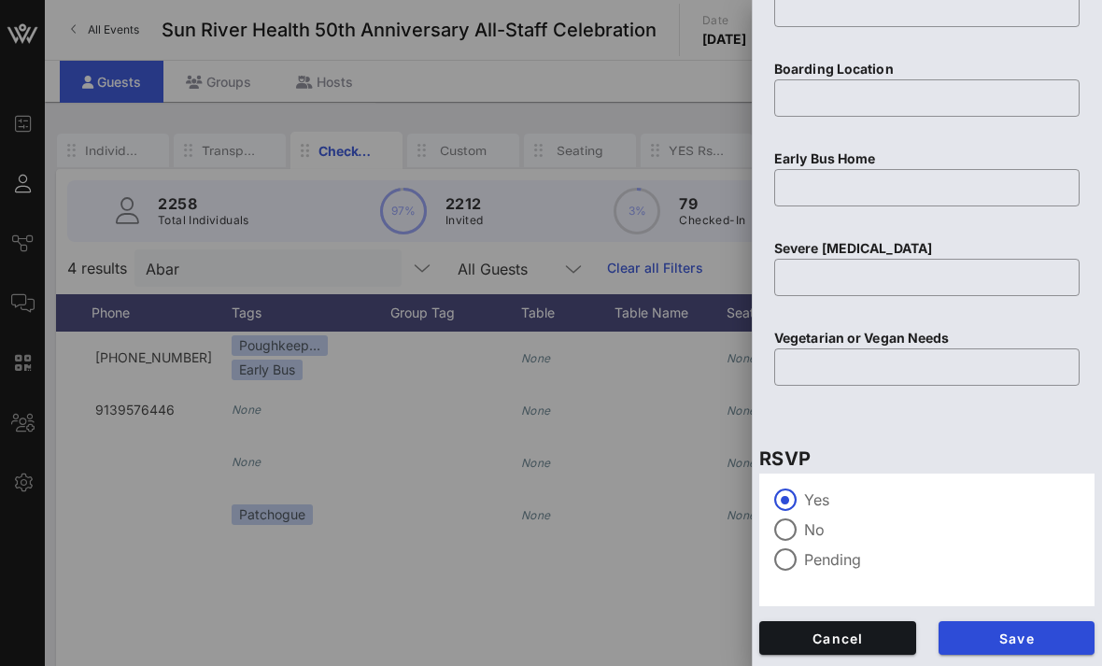
scroll to position [843, 0]
type input "631-987-5989"
click at [1004, 638] on span "Save" at bounding box center [1017, 638] width 127 height 16
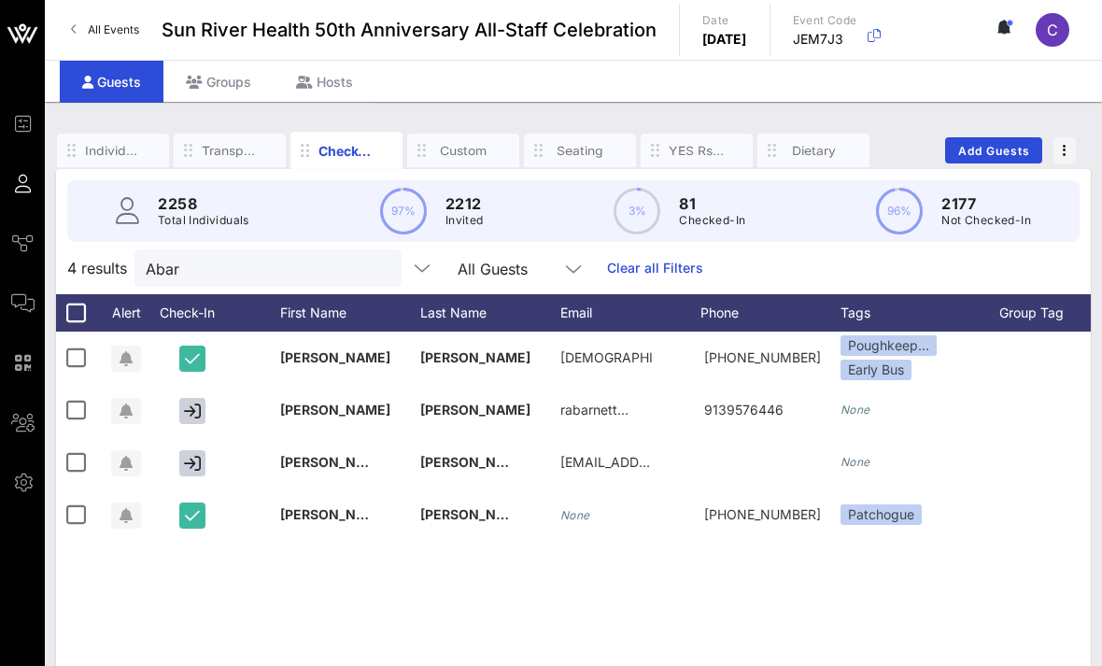
scroll to position [0, 0]
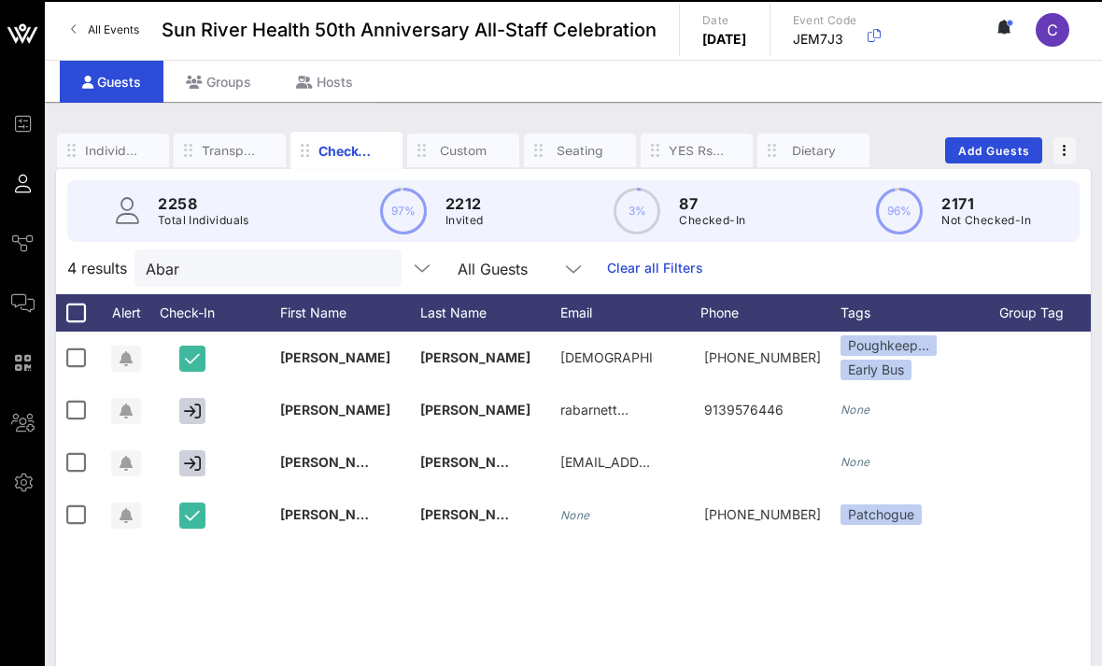
click at [374, 269] on button "clear icon" at bounding box center [380, 269] width 12 height 19
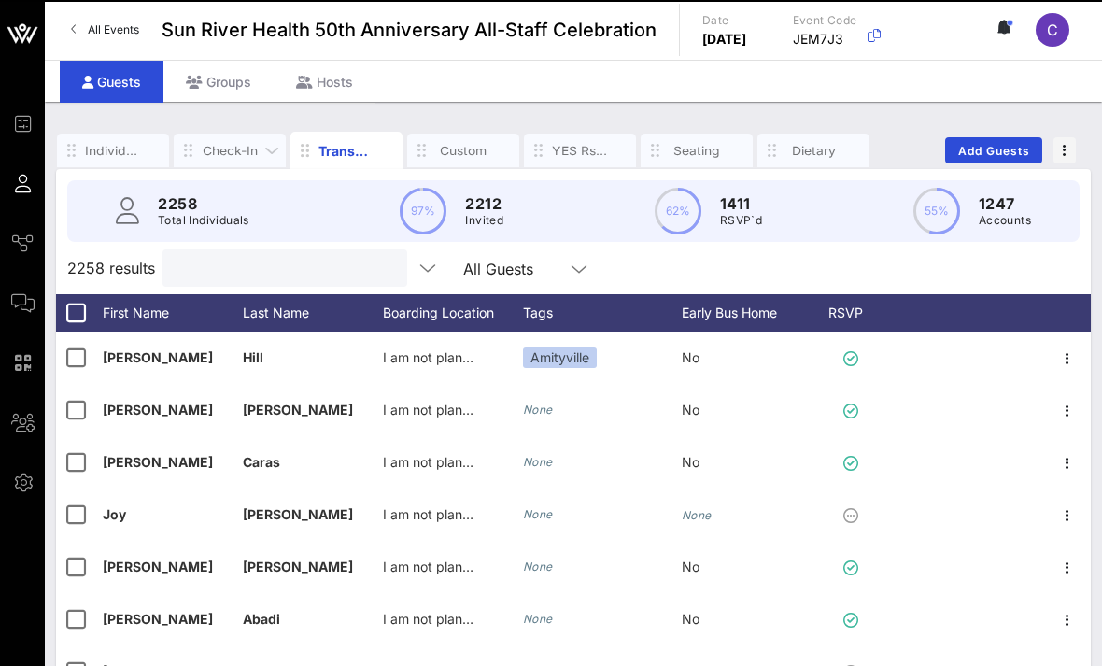
click at [221, 149] on div "Check-In" at bounding box center [230, 151] width 56 height 18
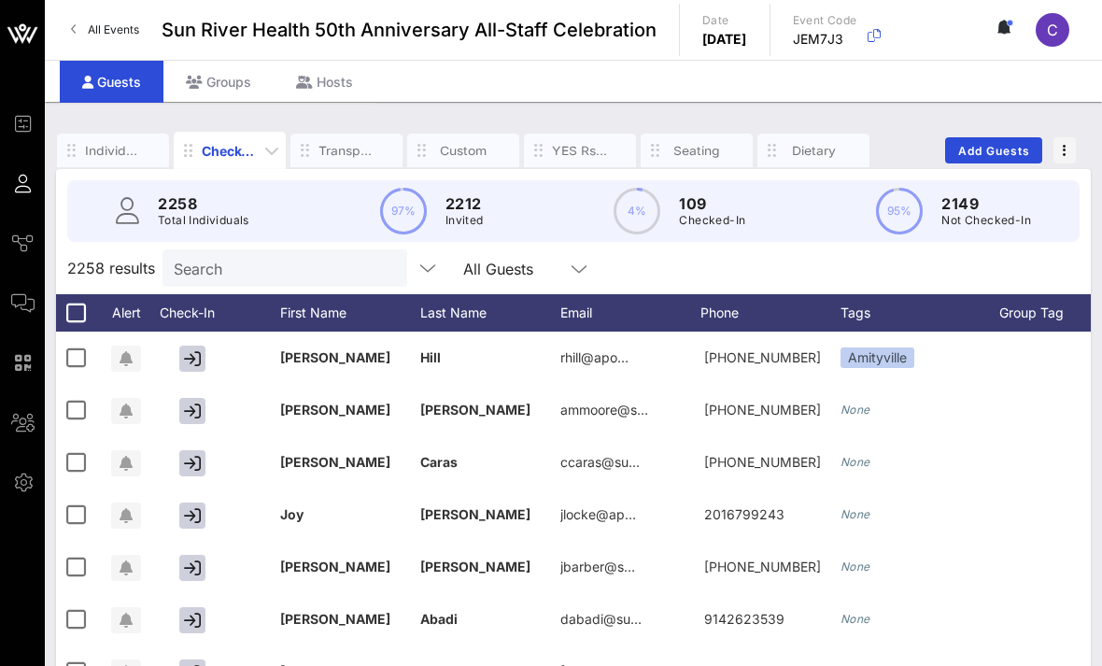
click at [242, 141] on div "Check-In" at bounding box center [230, 151] width 56 height 20
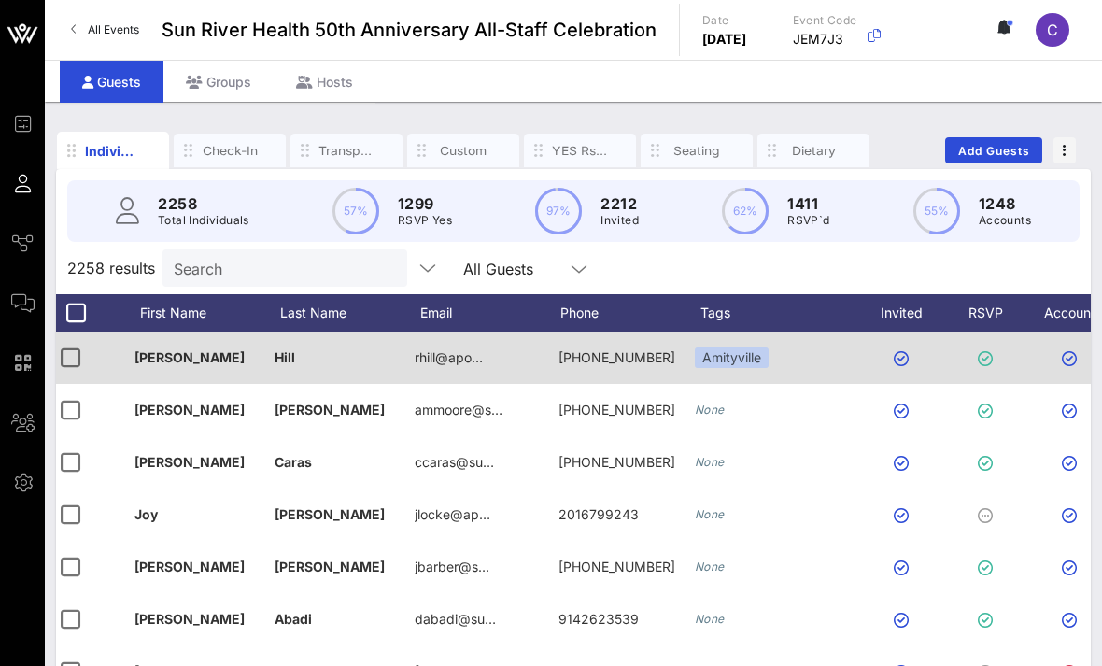
scroll to position [0, 6]
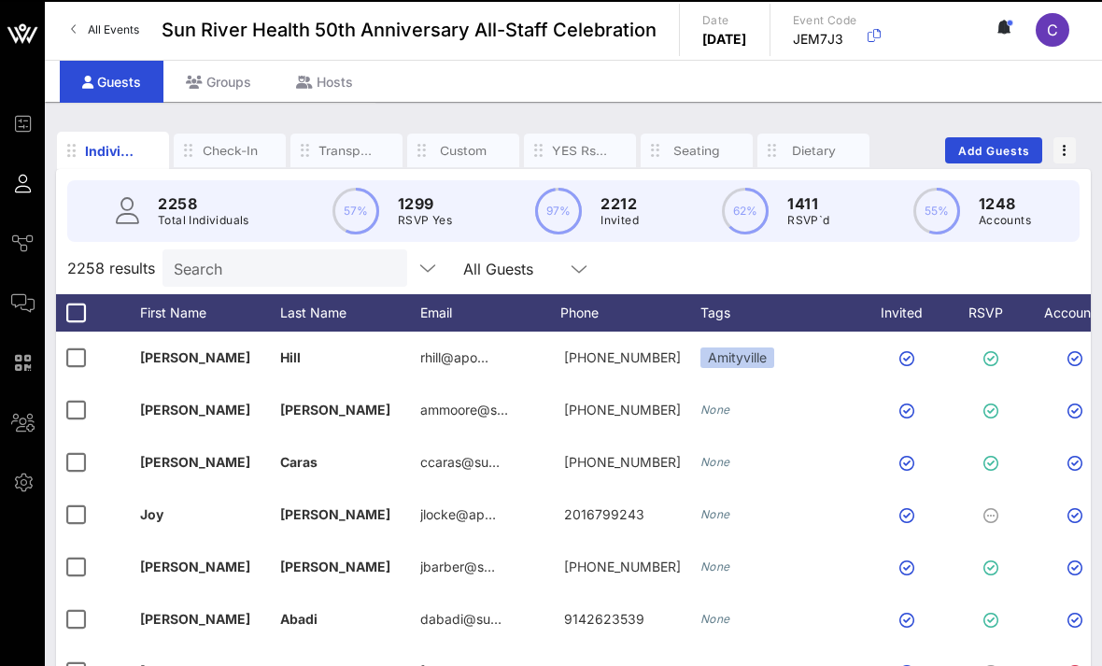
click at [812, 268] on div "2258 results Search All Guests" at bounding box center [573, 268] width 1035 height 52
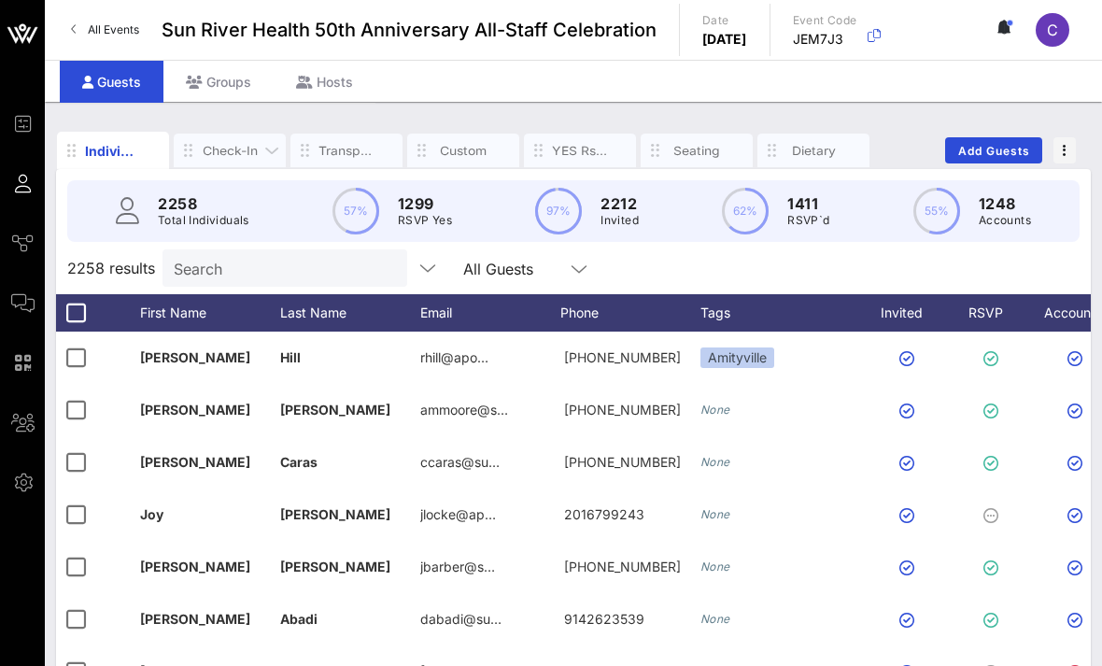
click at [218, 148] on div "Check-In" at bounding box center [230, 151] width 56 height 18
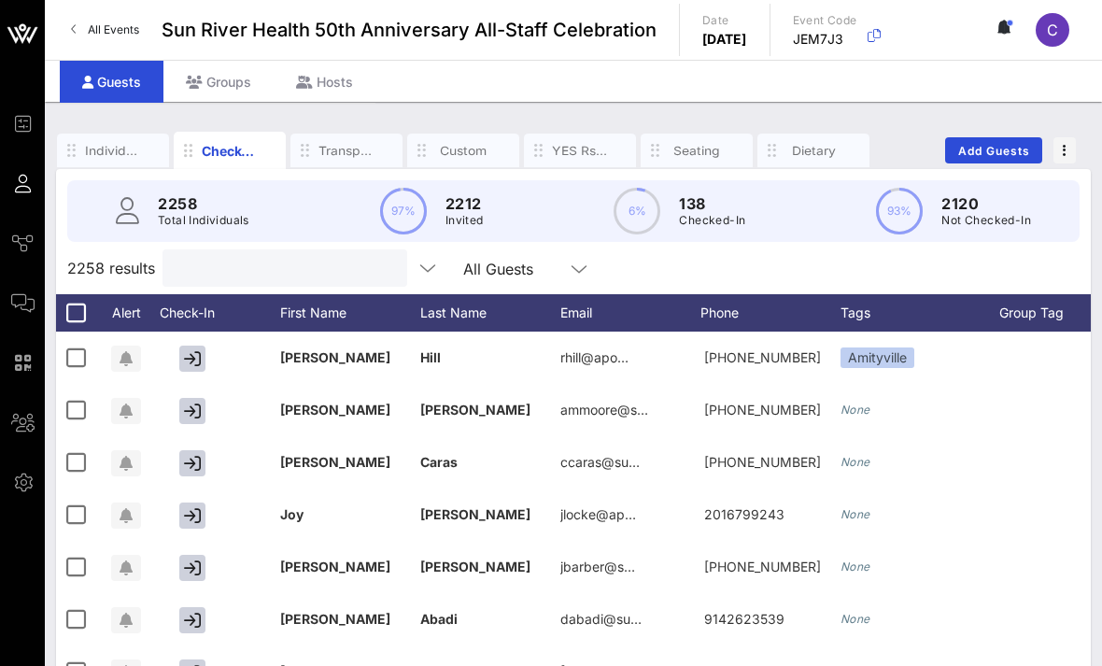
click at [209, 261] on input "text" at bounding box center [283, 268] width 219 height 24
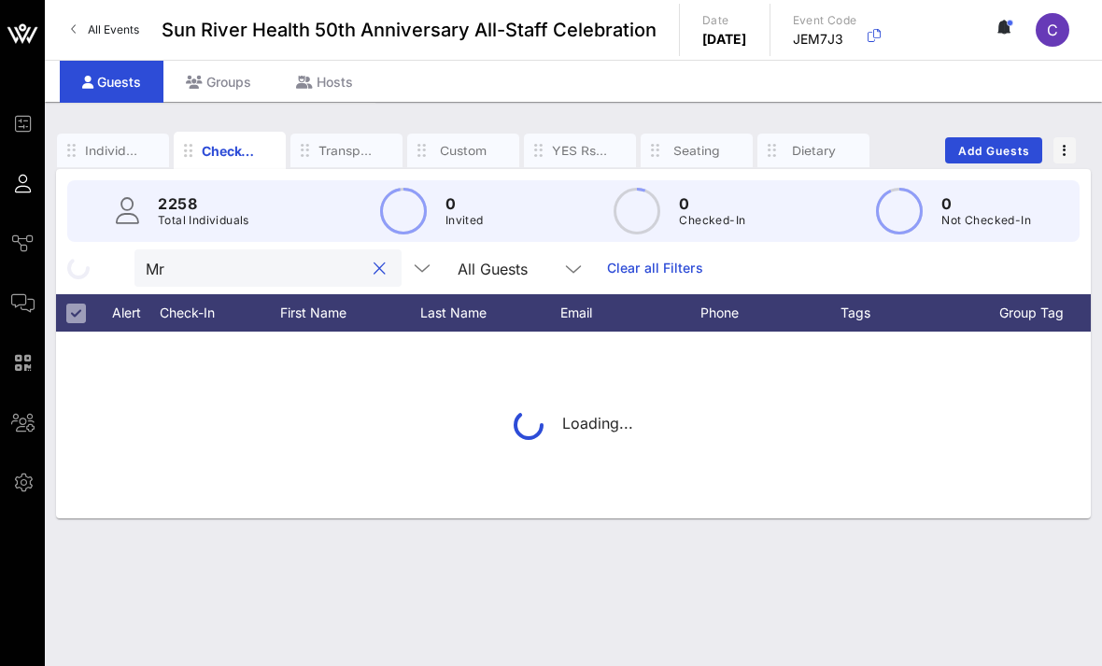
type input "M"
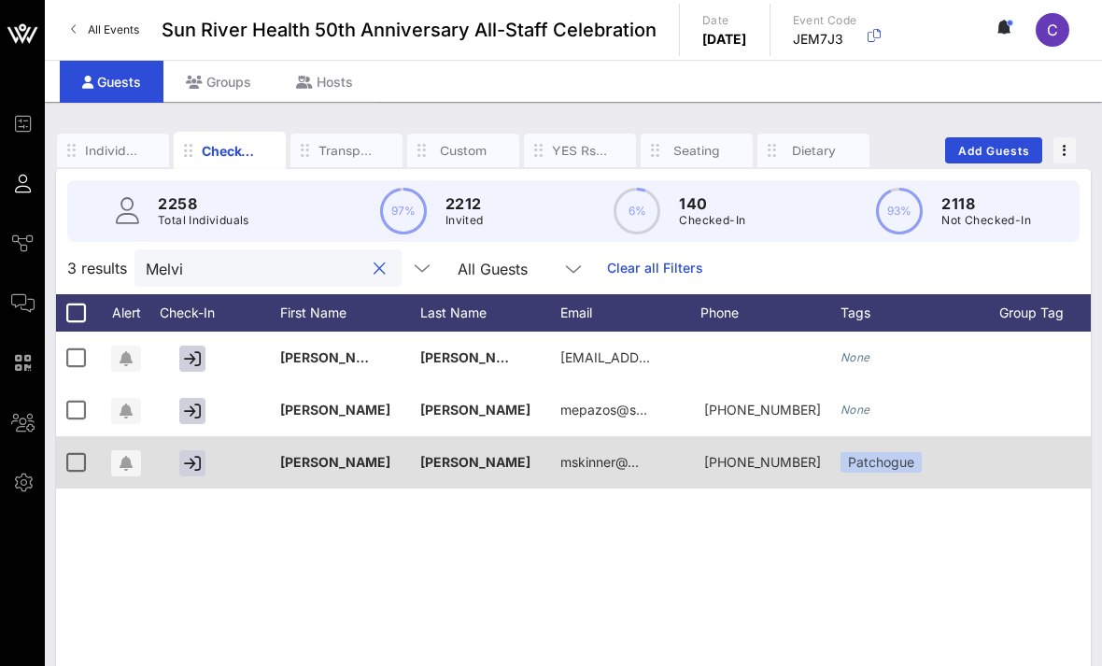
type input "Melvi"
click at [205, 450] on div at bounding box center [195, 462] width 93 height 52
click at [189, 470] on icon "button" at bounding box center [192, 463] width 17 height 17
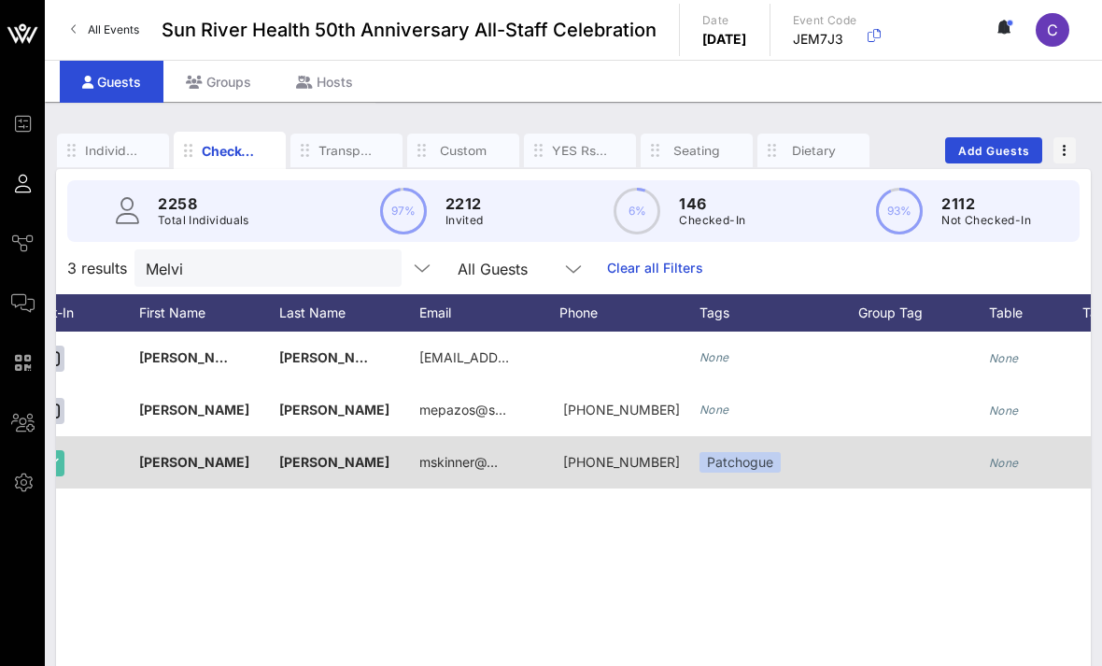
scroll to position [0, 258]
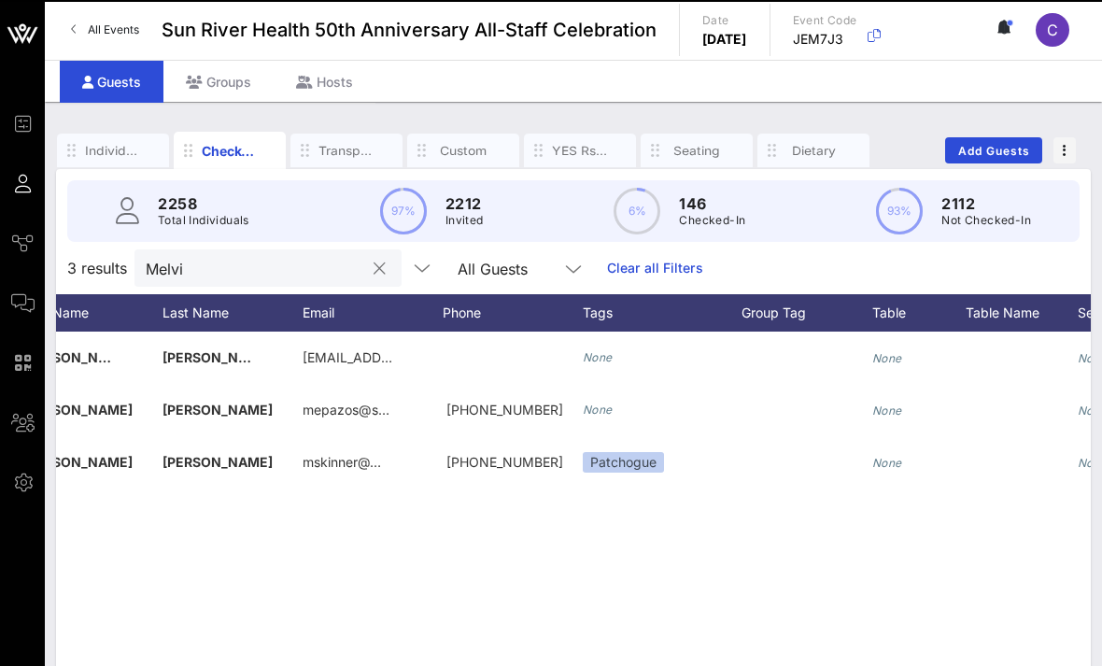
click at [304, 264] on input "Melvi" at bounding box center [255, 268] width 219 height 24
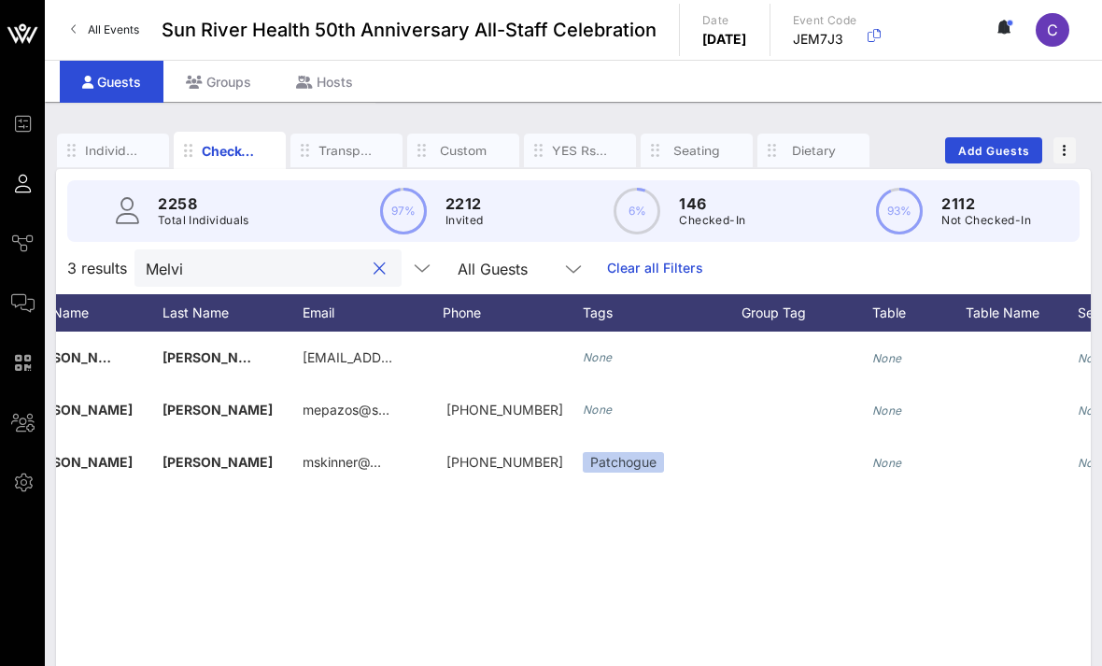
click at [367, 260] on div "Melvi" at bounding box center [267, 267] width 267 height 37
click at [374, 268] on button "clear icon" at bounding box center [380, 269] width 12 height 19
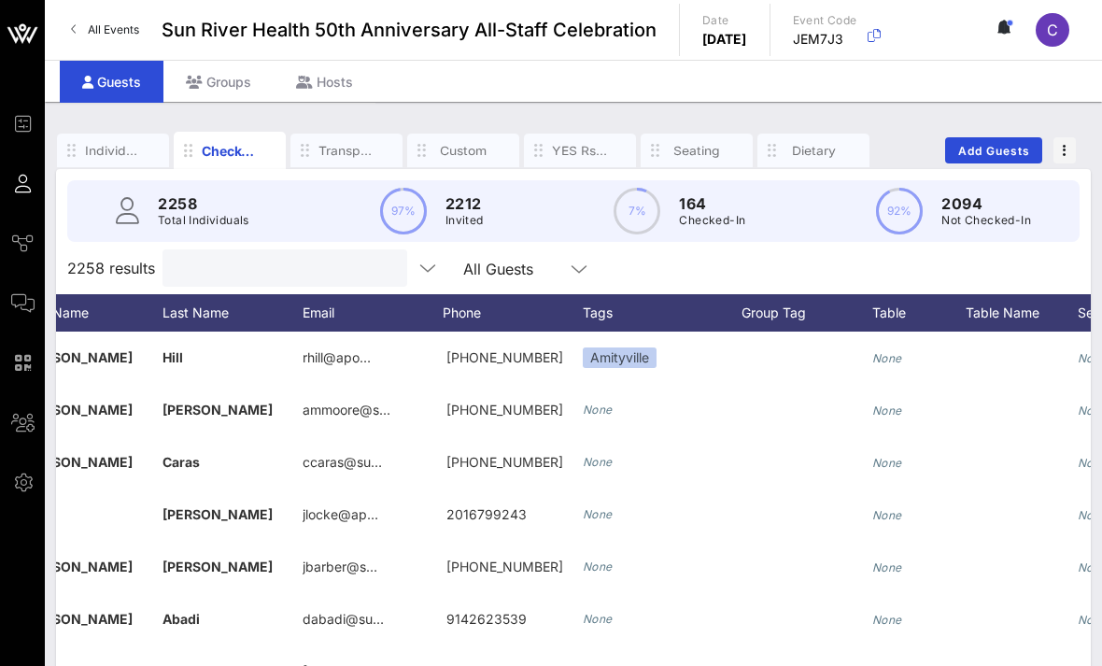
click at [275, 257] on input "text" at bounding box center [283, 268] width 219 height 24
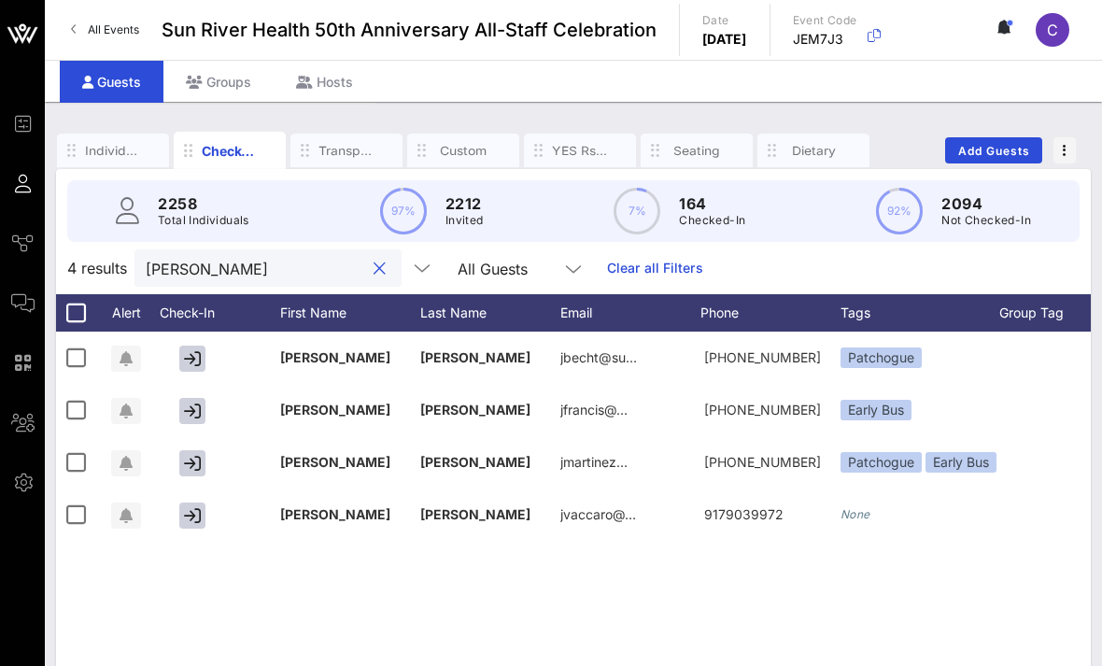
scroll to position [0, 0]
type input "Joan"
click at [999, 148] on span "Add Guests" at bounding box center [994, 151] width 74 height 14
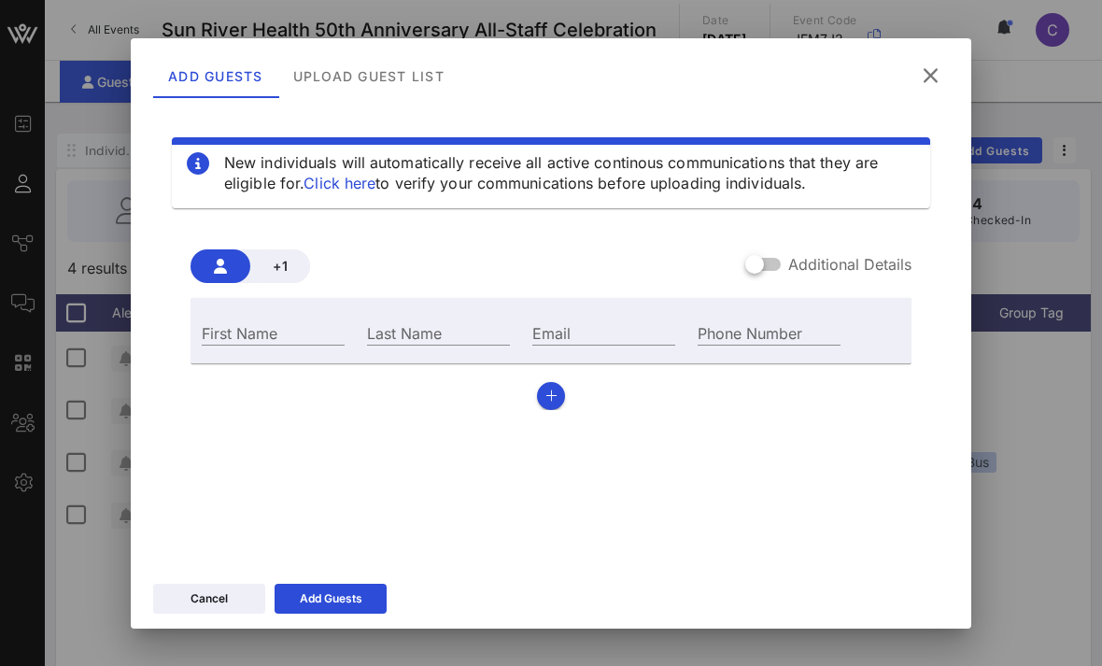
click at [937, 72] on icon at bounding box center [930, 75] width 26 height 23
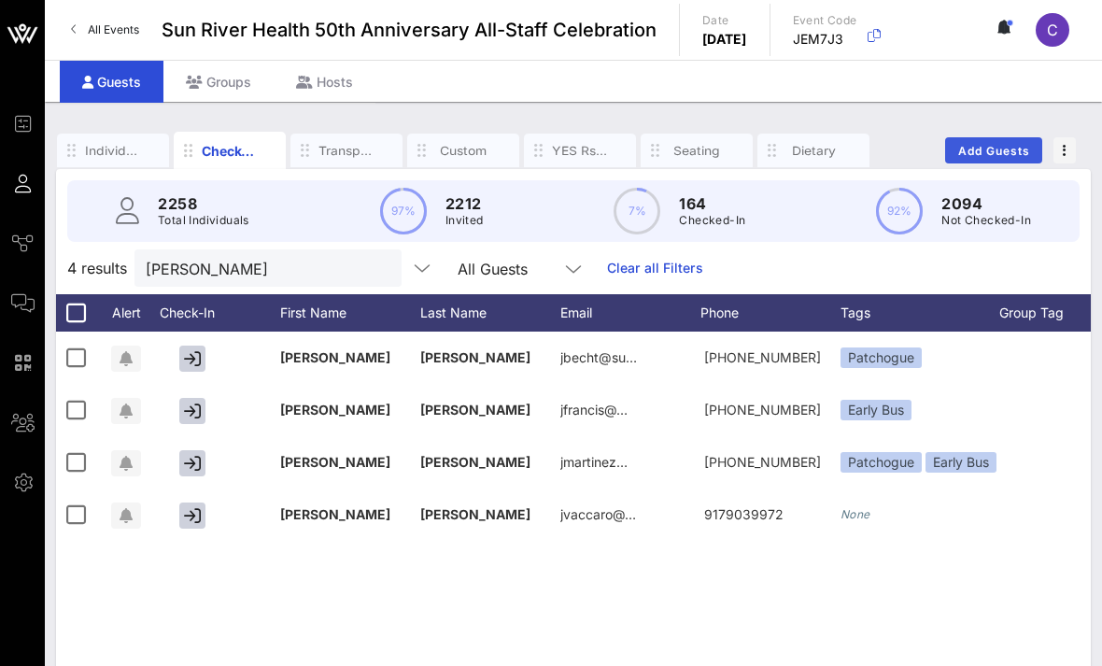
click at [978, 152] on span "Add Guests" at bounding box center [994, 151] width 74 height 14
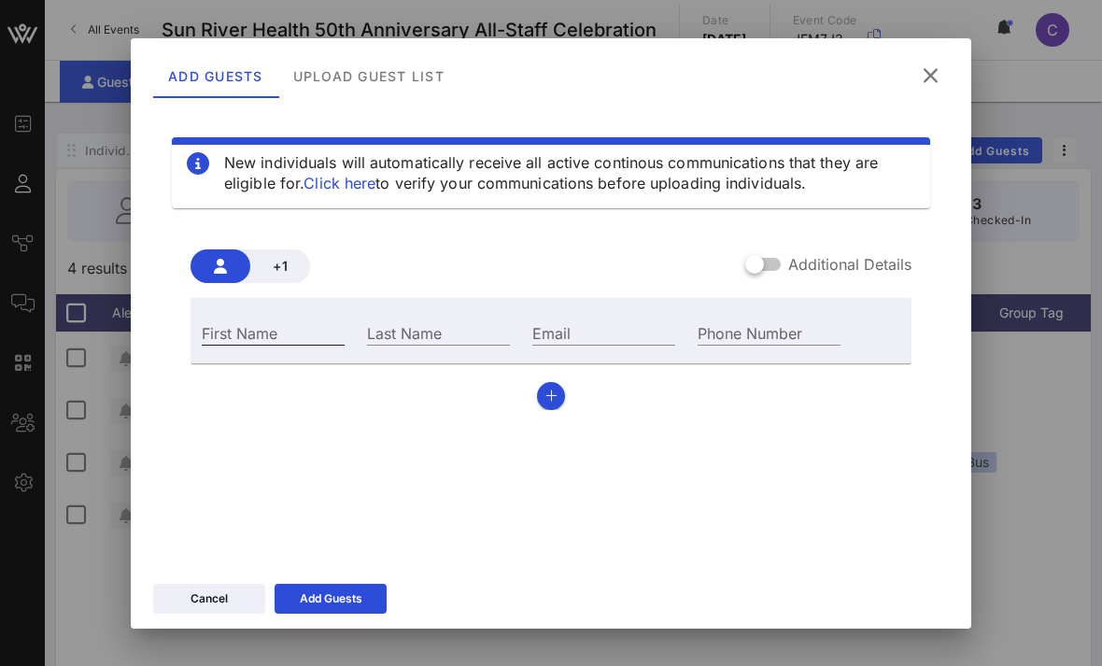
click at [299, 338] on input "First Name" at bounding box center [273, 332] width 143 height 24
type input "Joanna"
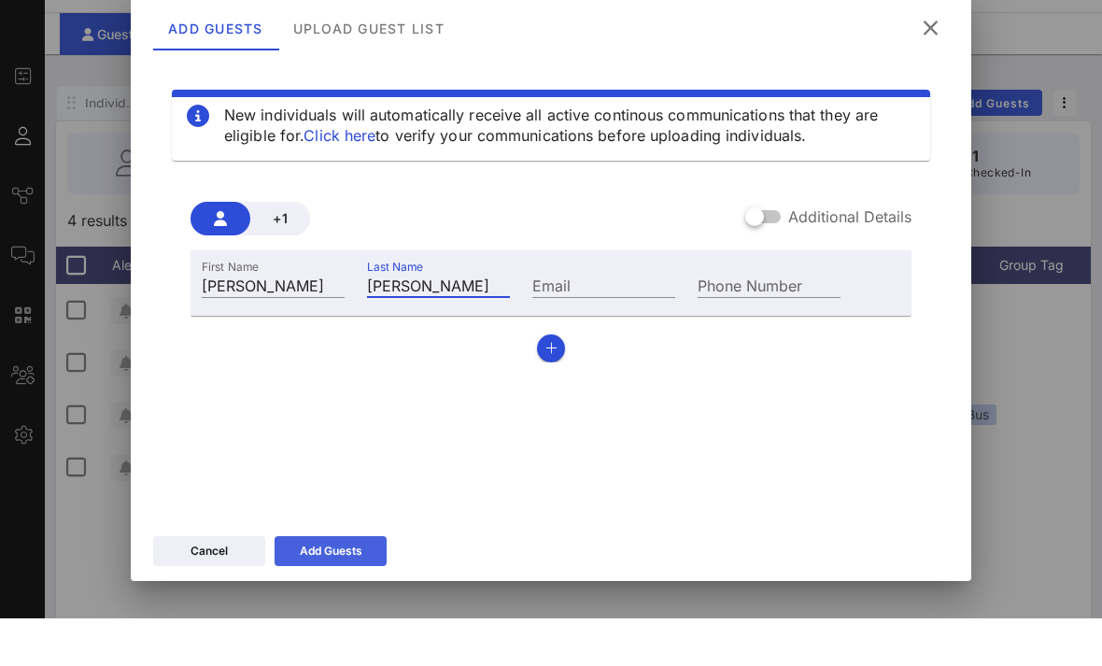
type input "Fuentes-Blanci"
click at [347, 594] on button "Add Guests" at bounding box center [331, 599] width 112 height 30
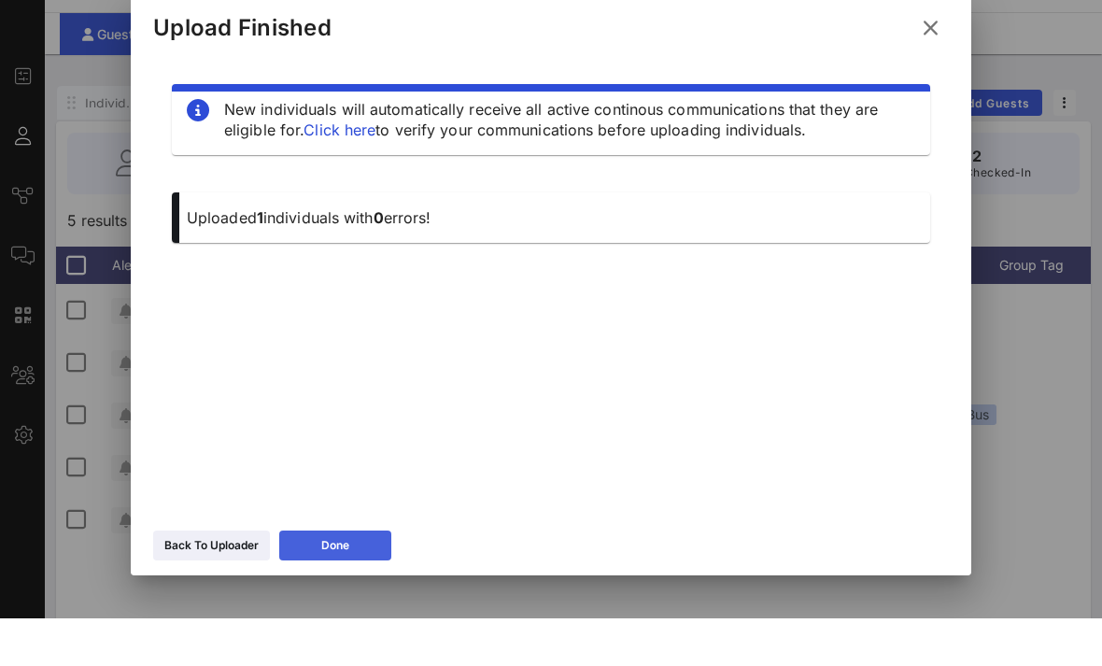
scroll to position [48, 0]
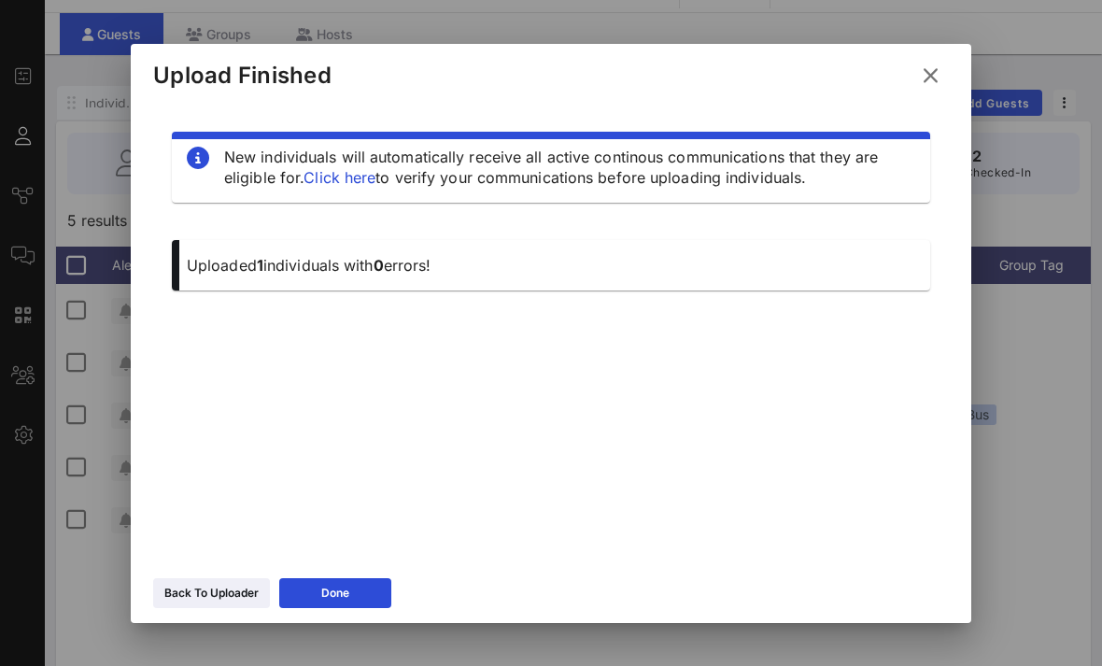
click at [934, 87] on icon at bounding box center [930, 75] width 25 height 22
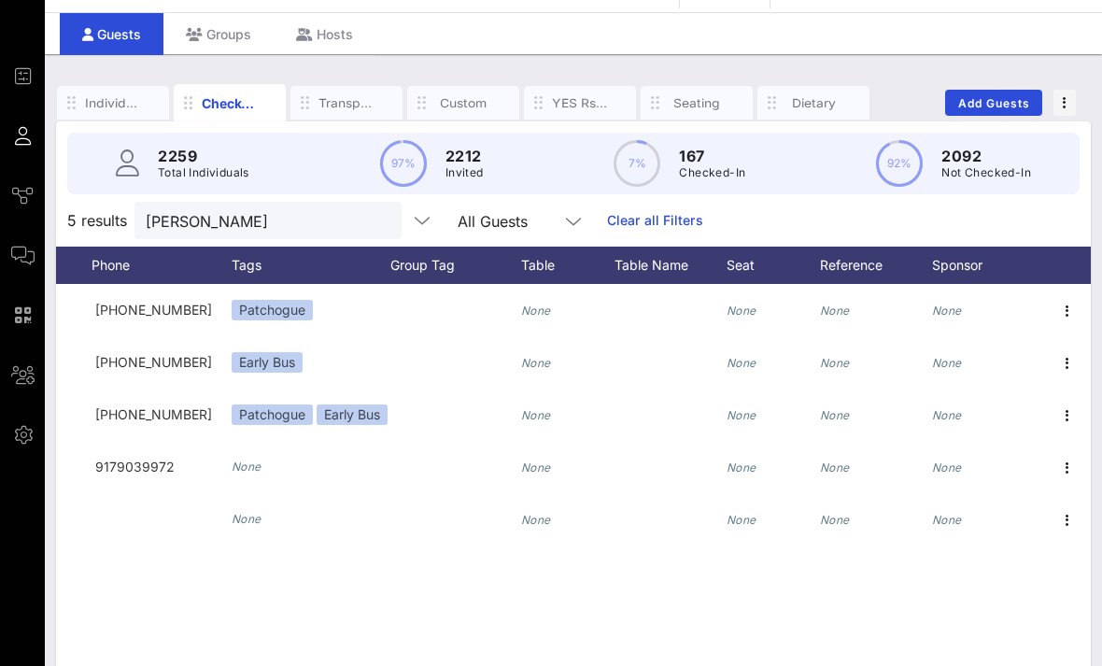
scroll to position [0, 609]
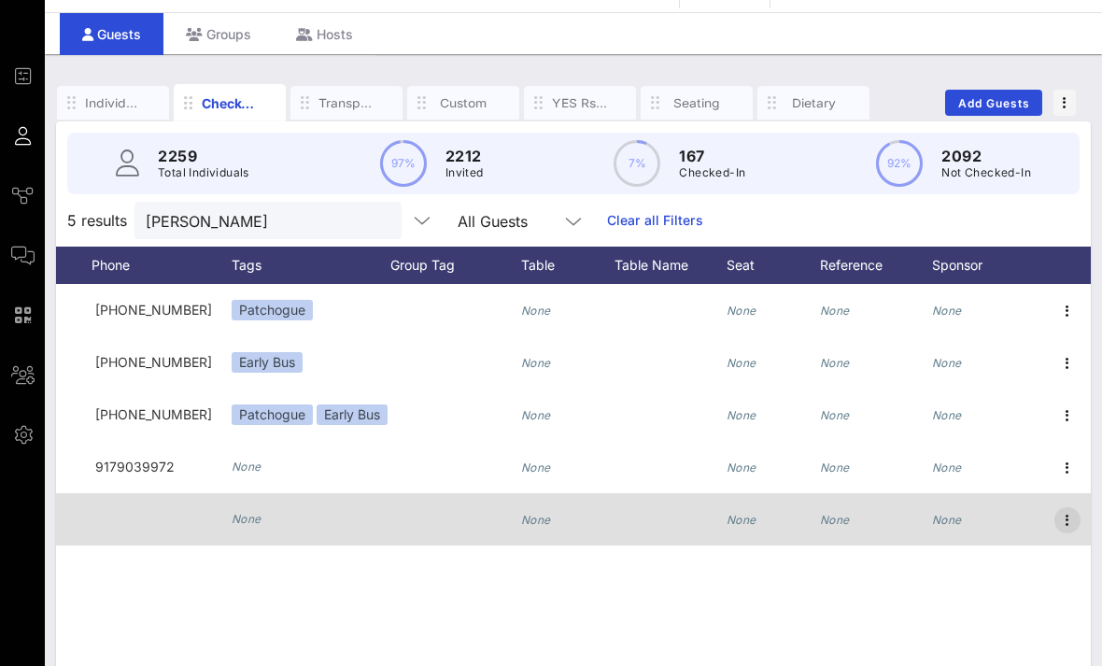
click at [1076, 509] on icon "button" at bounding box center [1067, 520] width 22 height 22
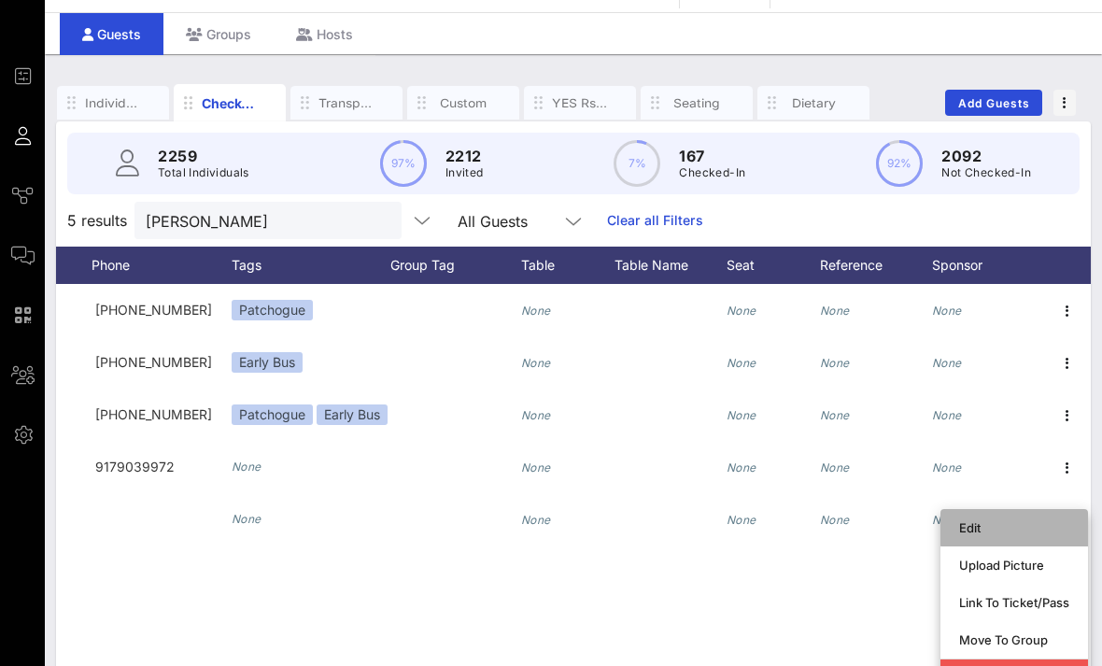
click at [1002, 538] on div "Edit" at bounding box center [1014, 528] width 110 height 30
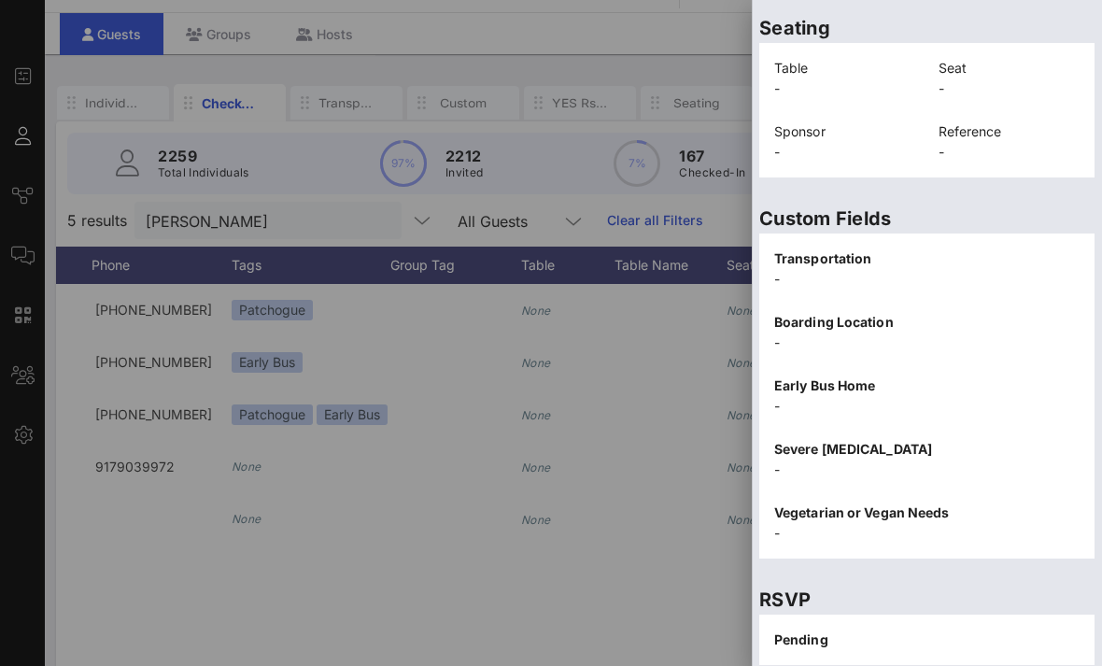
scroll to position [411, 0]
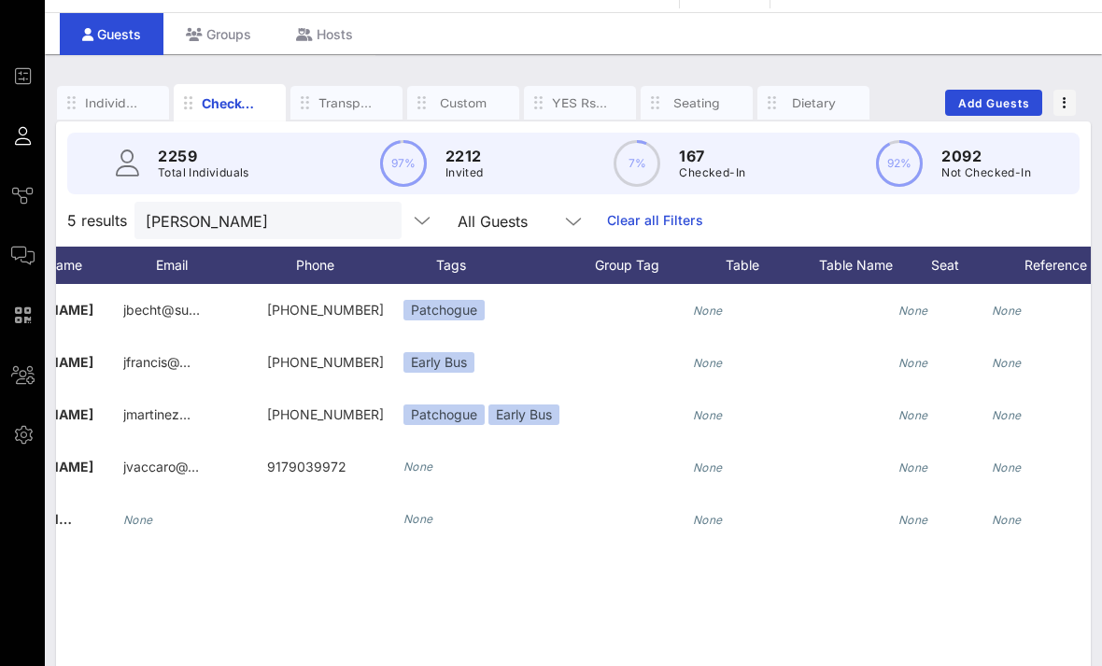
scroll to position [0, 404]
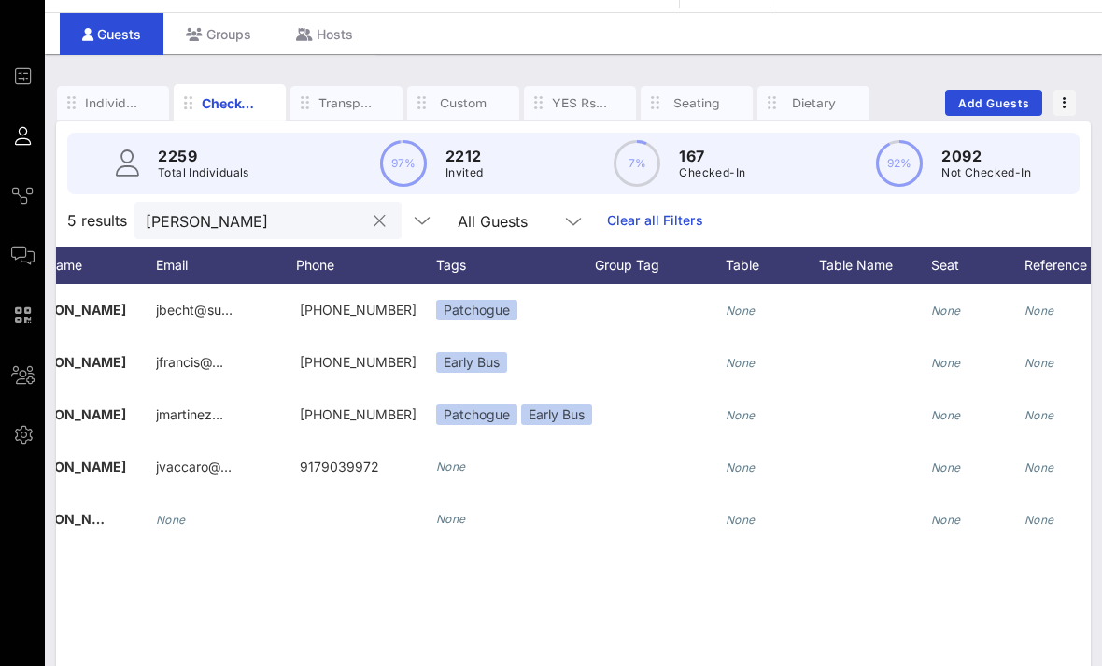
click at [332, 226] on input "Joan" at bounding box center [255, 220] width 219 height 24
click at [374, 227] on button "clear icon" at bounding box center [380, 221] width 12 height 19
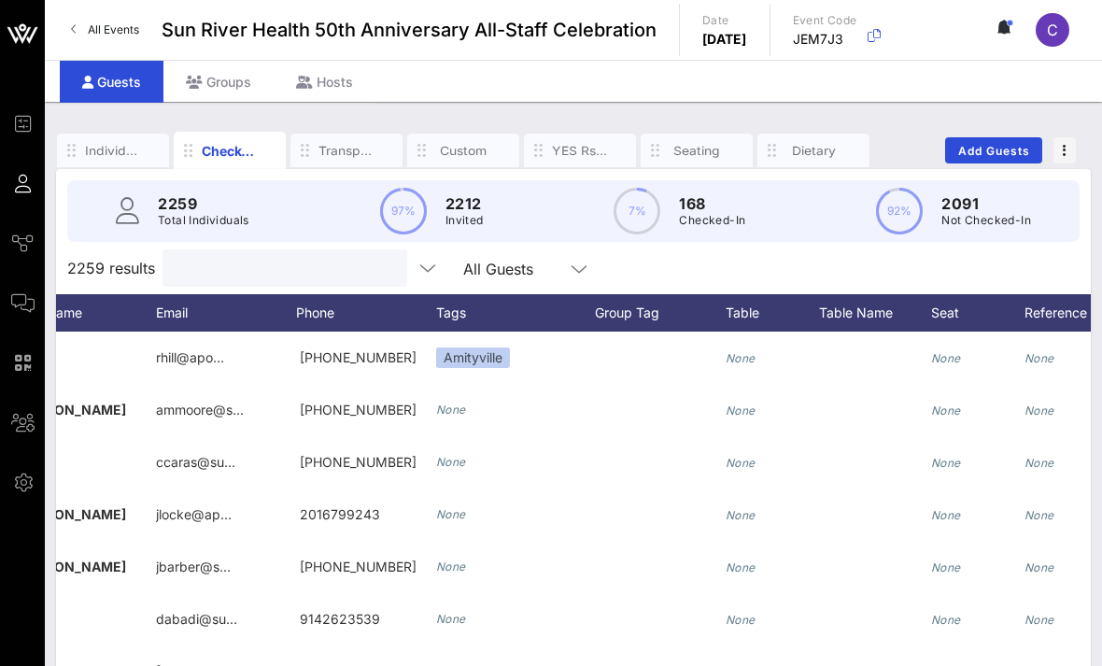
click at [272, 268] on input "text" at bounding box center [283, 268] width 219 height 24
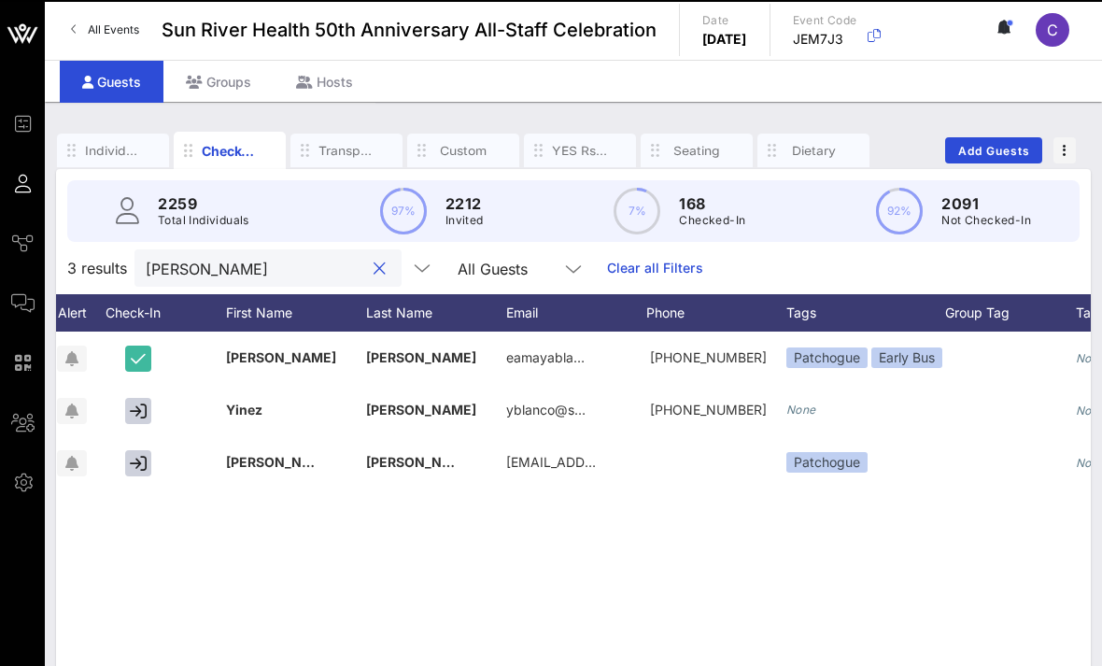
scroll to position [0, 51]
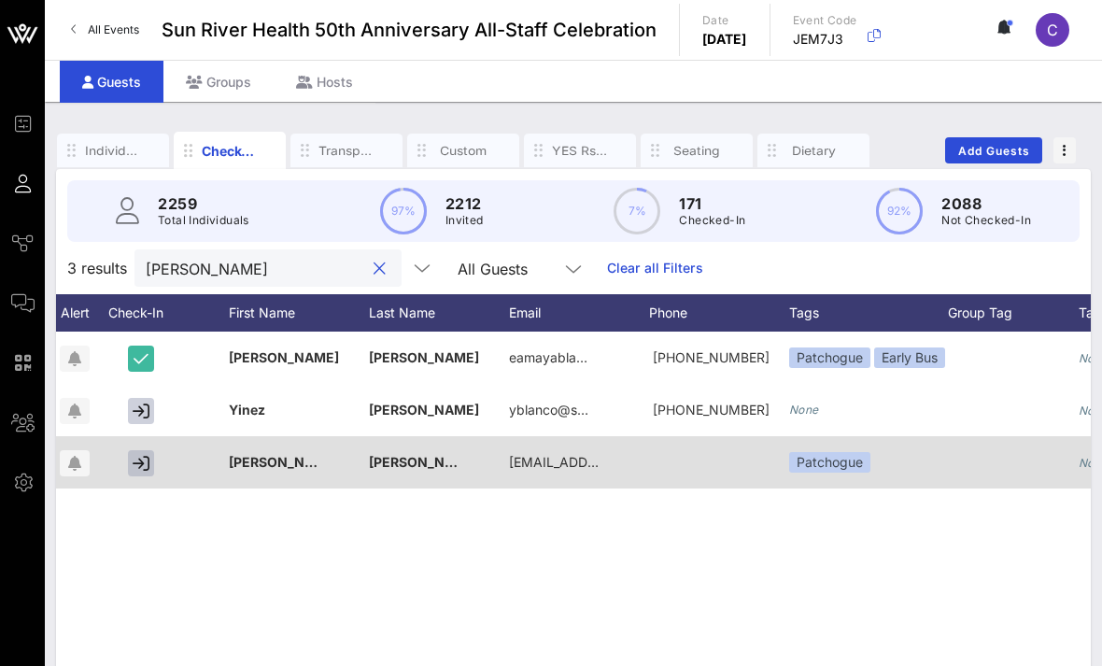
type input "Blanco"
click at [153, 463] on button "button" at bounding box center [141, 463] width 26 height 26
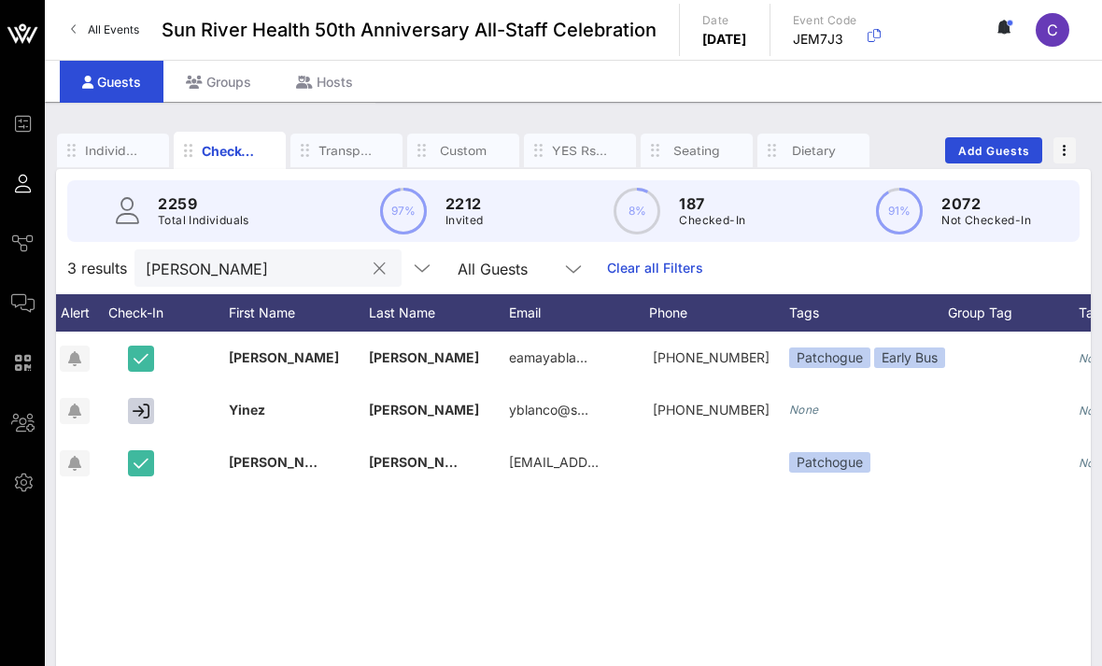
click at [287, 256] on input "Blanco" at bounding box center [255, 268] width 219 height 24
click at [374, 268] on button "clear icon" at bounding box center [380, 269] width 12 height 19
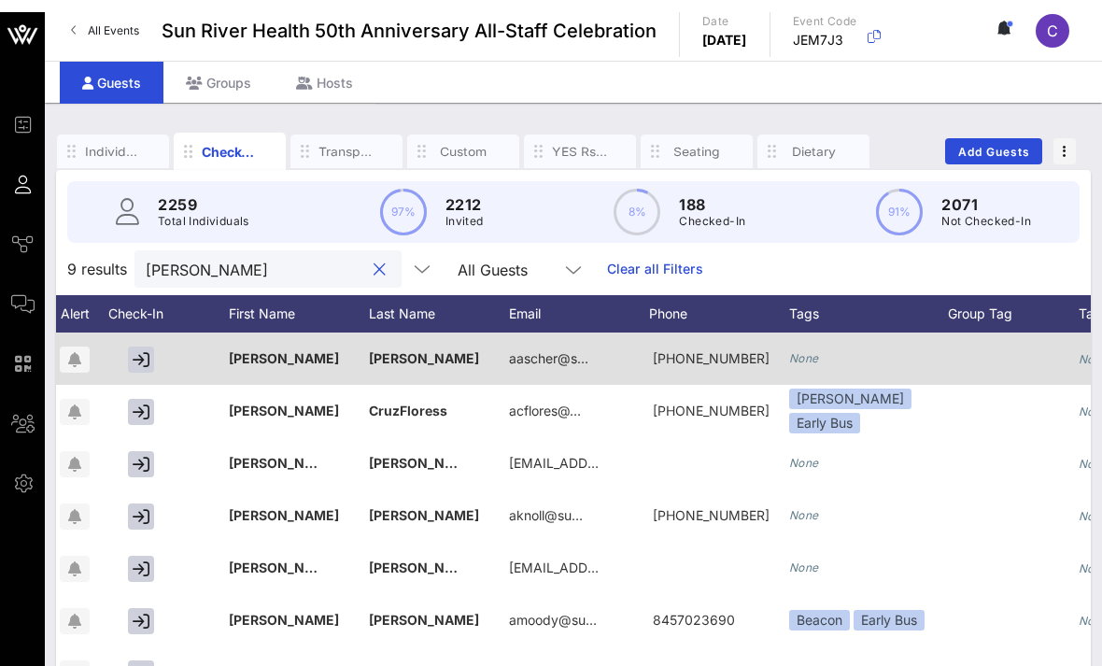
scroll to position [0, 0]
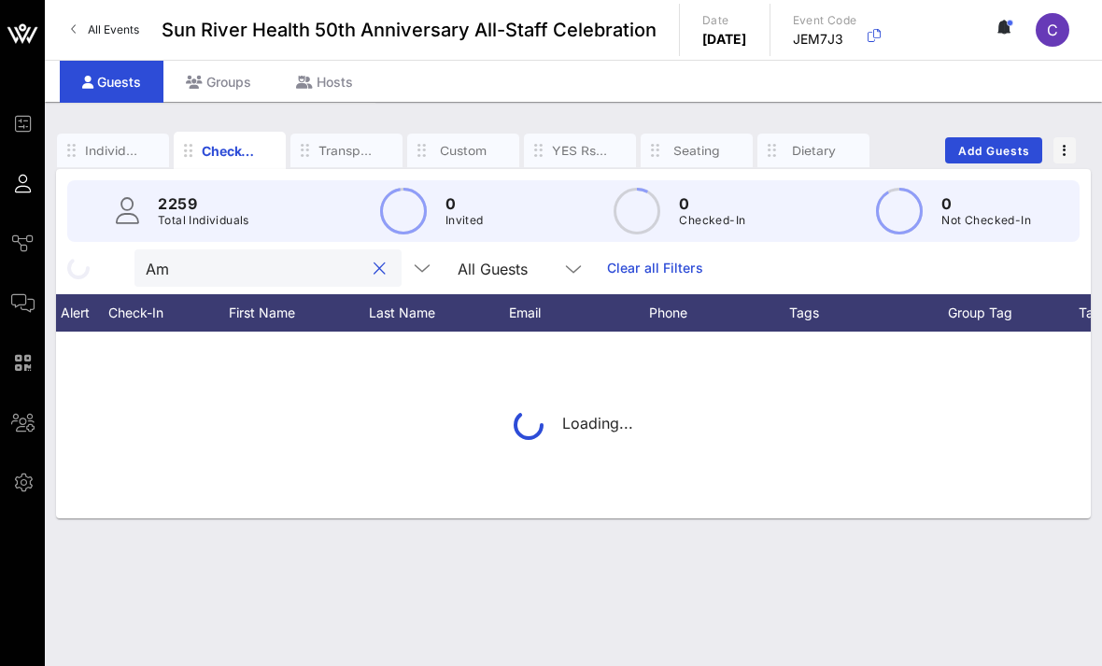
type input "A"
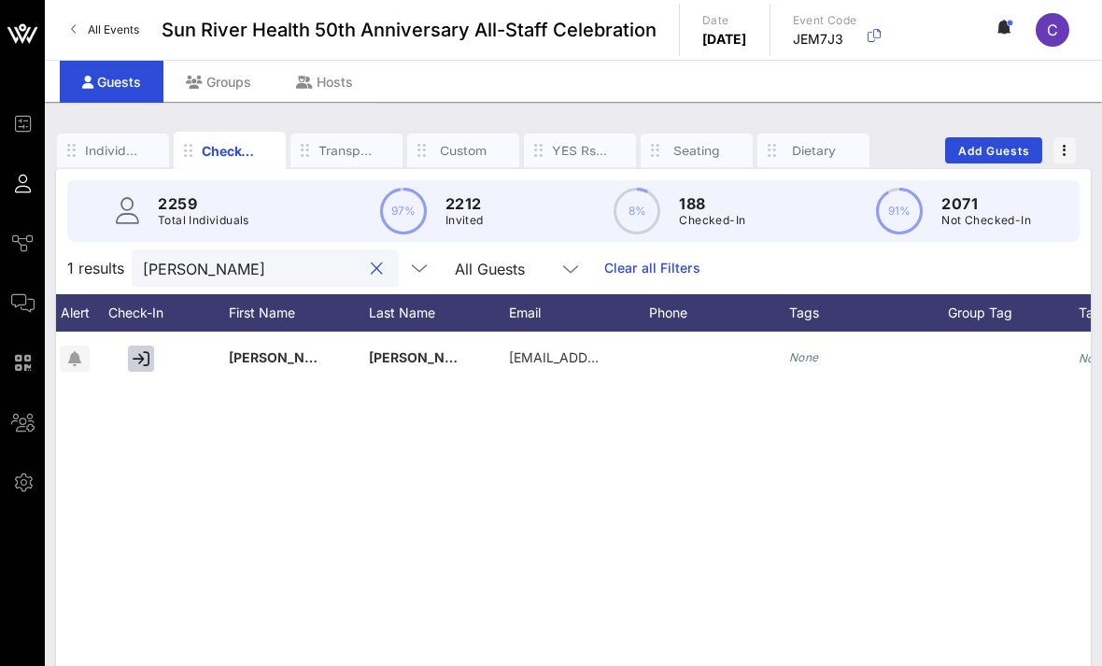
type input "Fernanda"
click at [384, 463] on div "F Fernanda Velez Aspiazu fvelezaspiazu@sunriver.org None None None None None" at bounding box center [573, 612] width 1035 height 560
click at [281, 259] on input "Fernanda" at bounding box center [252, 268] width 219 height 24
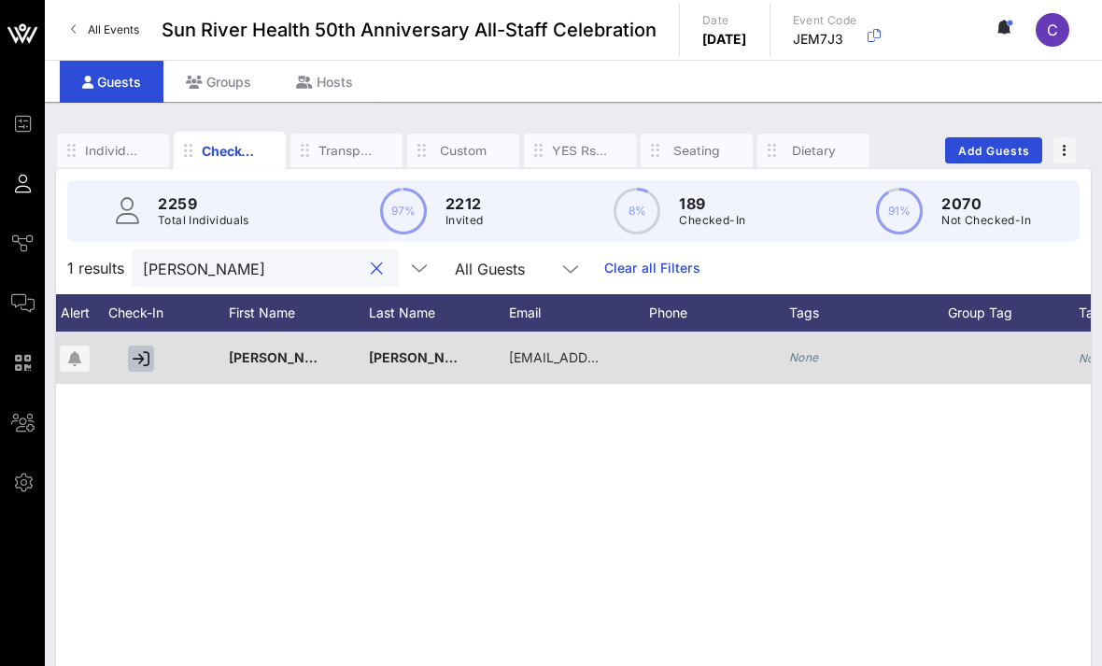
click at [132, 357] on button "button" at bounding box center [141, 359] width 26 height 26
click at [911, 349] on div "None" at bounding box center [868, 358] width 159 height 52
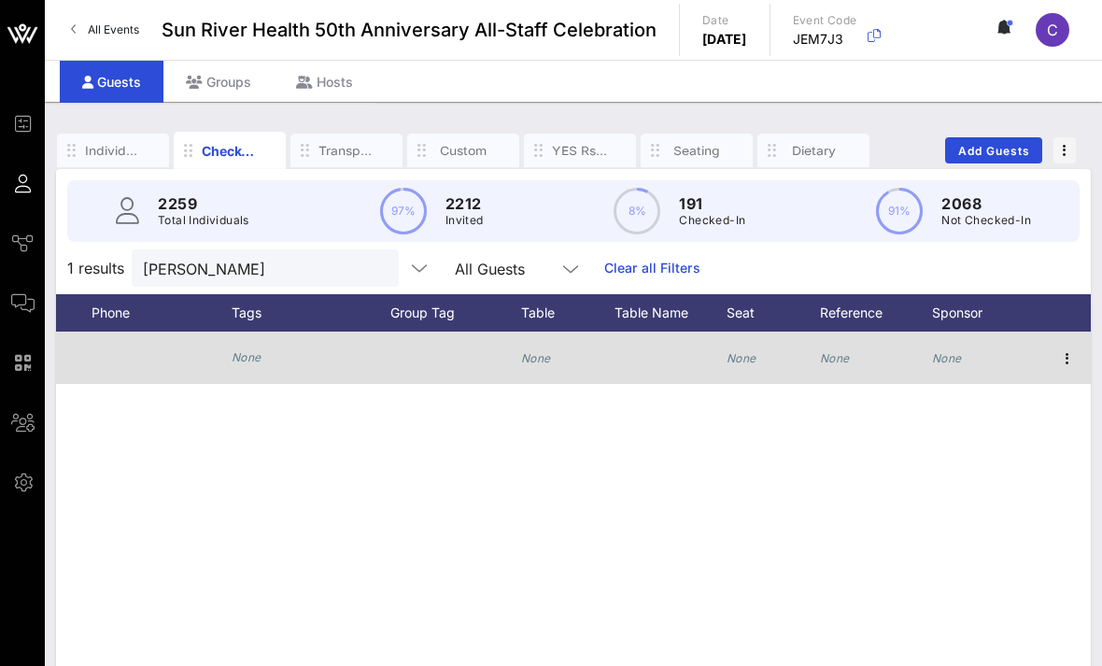
scroll to position [0, 609]
click at [1063, 358] on icon "button" at bounding box center [1067, 358] width 22 height 22
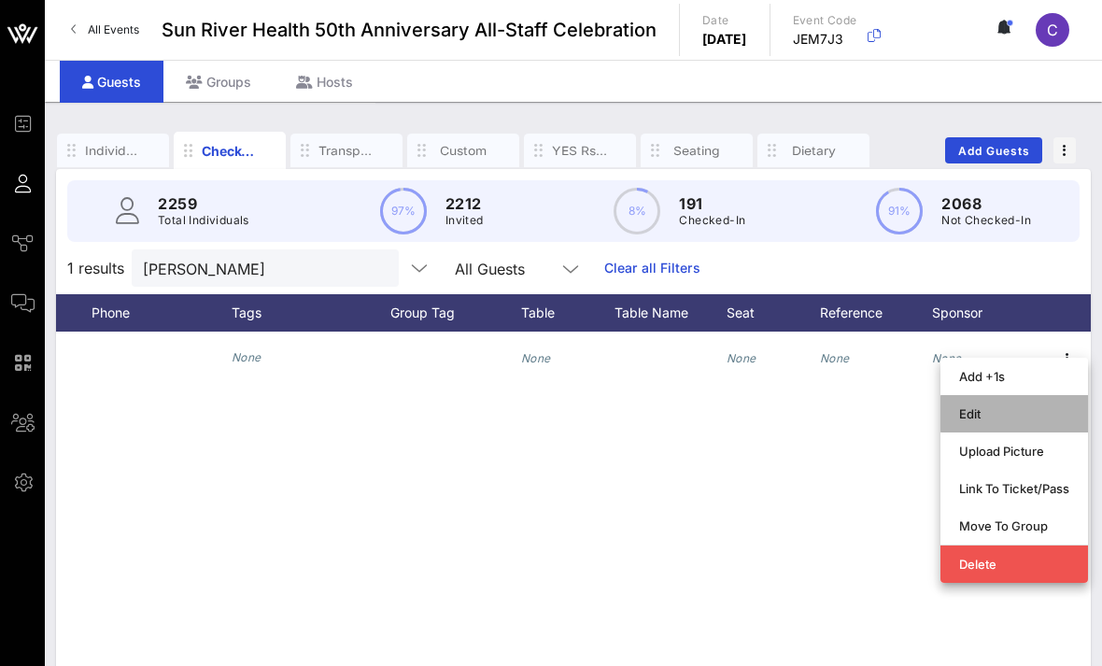
click at [1000, 422] on div "Edit" at bounding box center [1014, 414] width 110 height 30
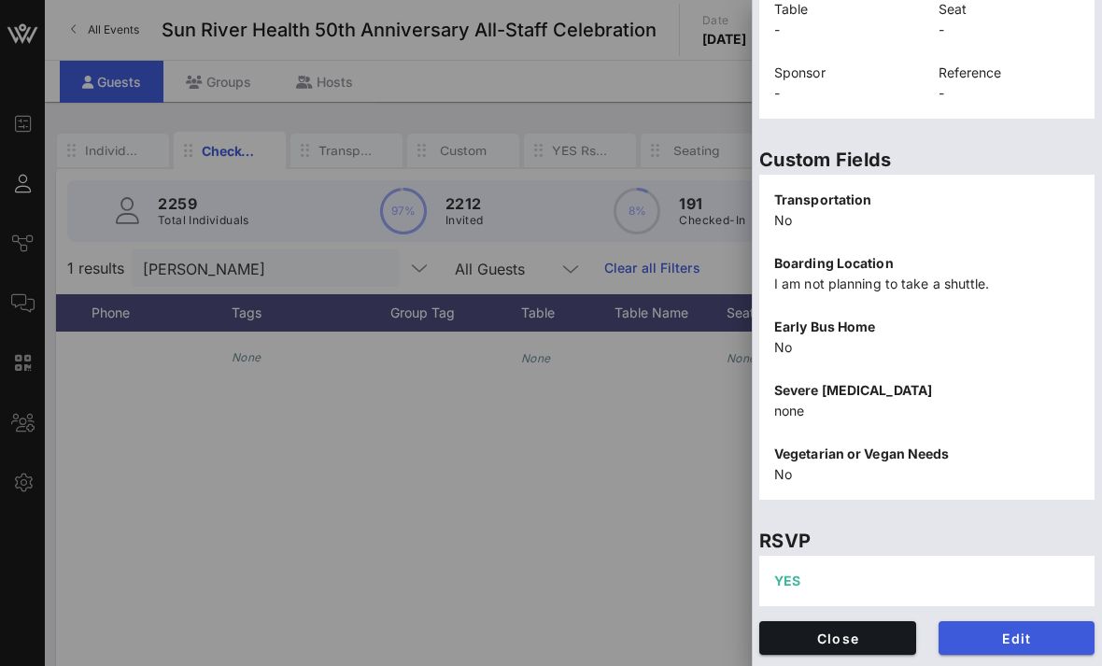
click at [1010, 635] on span "Edit" at bounding box center [1017, 638] width 127 height 16
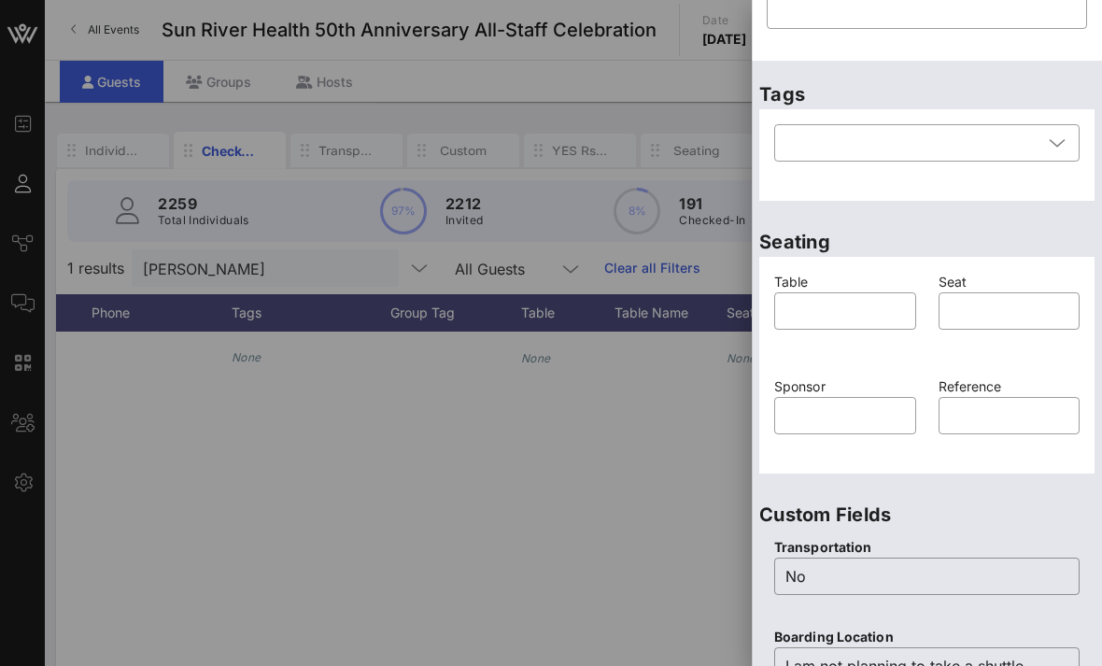
scroll to position [253, 0]
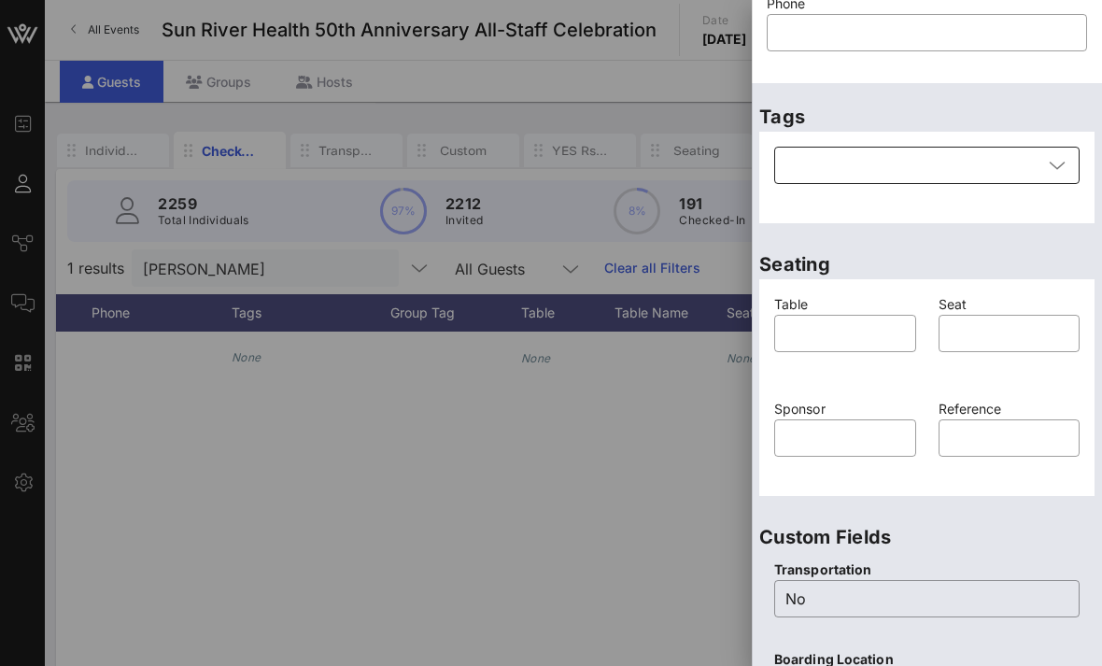
click at [907, 182] on div at bounding box center [913, 165] width 257 height 37
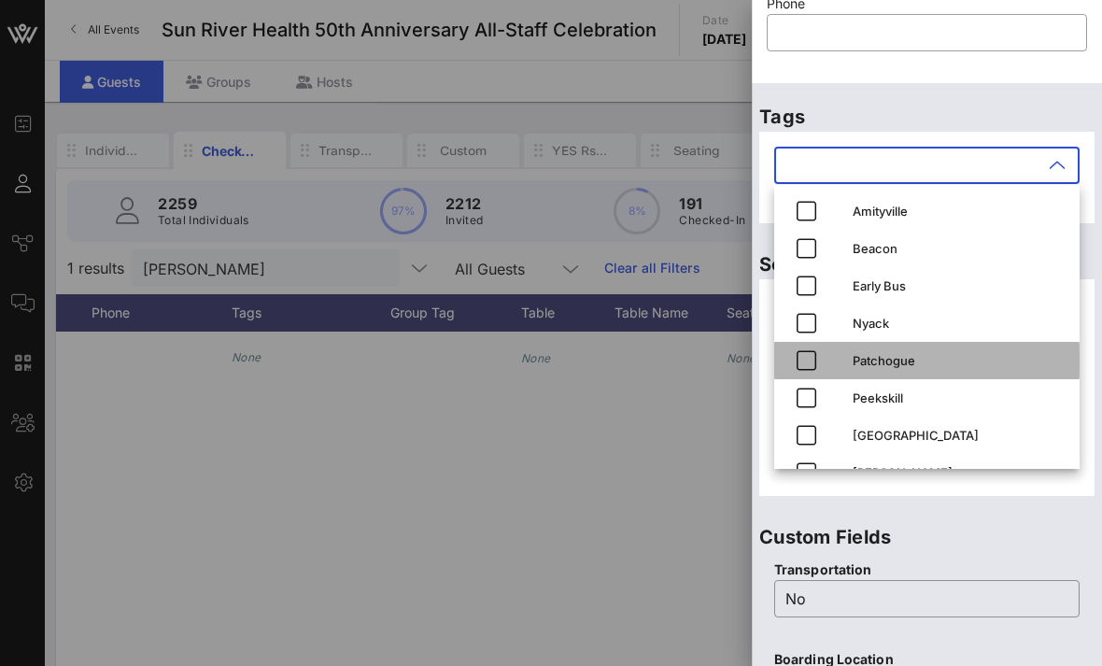
click at [905, 369] on div "Patchogue" at bounding box center [959, 361] width 212 height 30
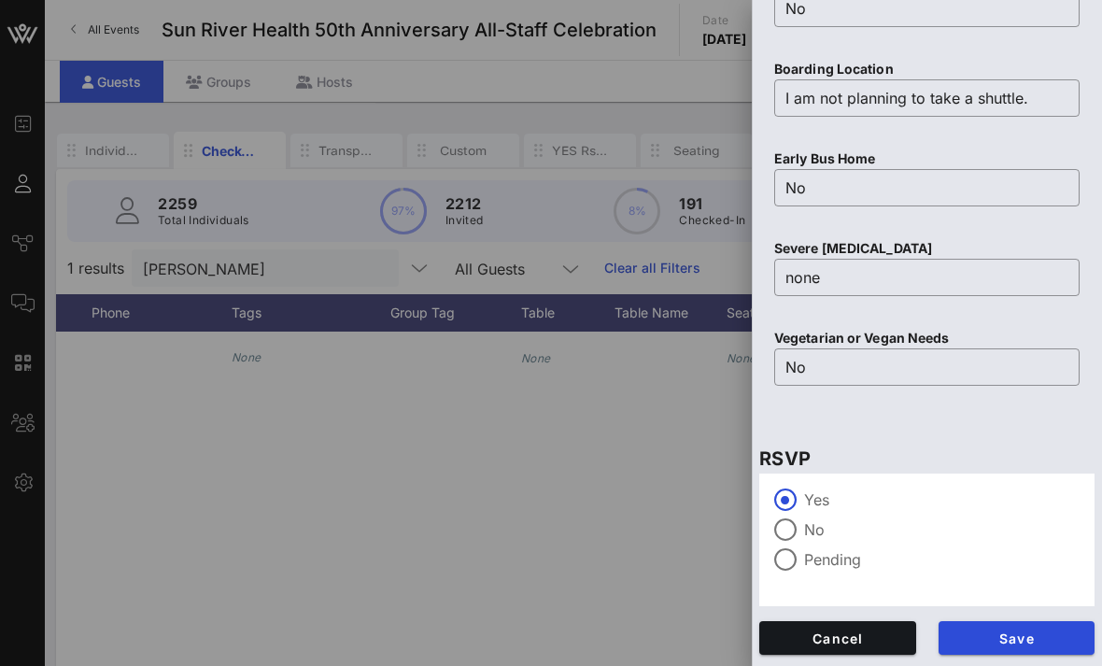
scroll to position [843, 0]
click at [984, 102] on input "I am not planning to take a shuttle." at bounding box center [926, 98] width 283 height 30
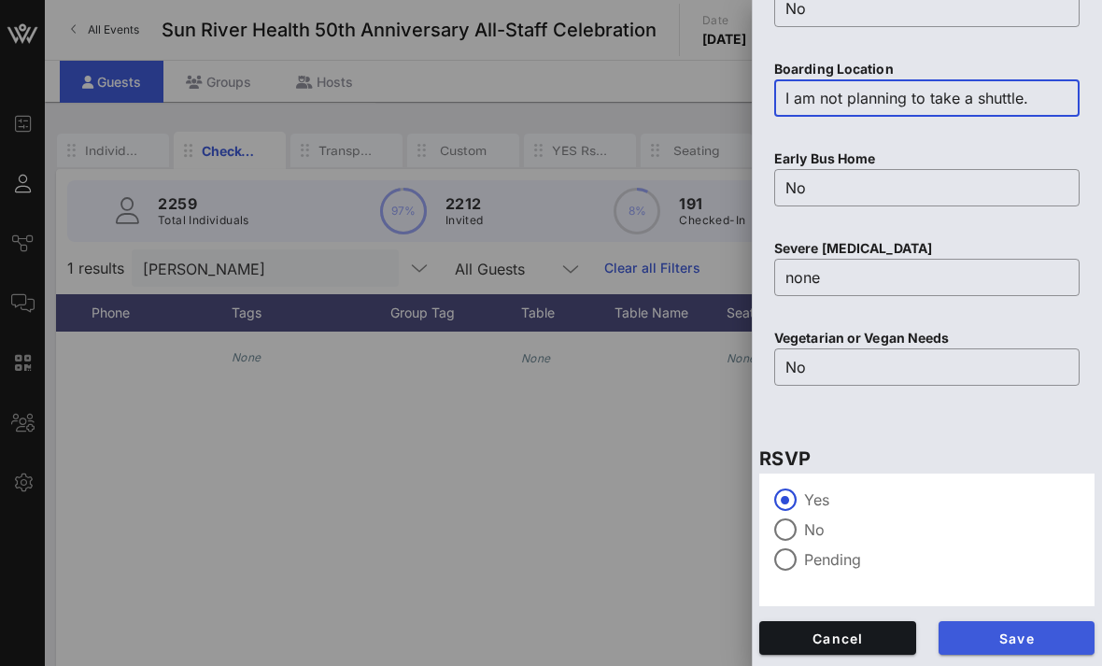
click at [1064, 647] on button "Save" at bounding box center [1017, 638] width 157 height 34
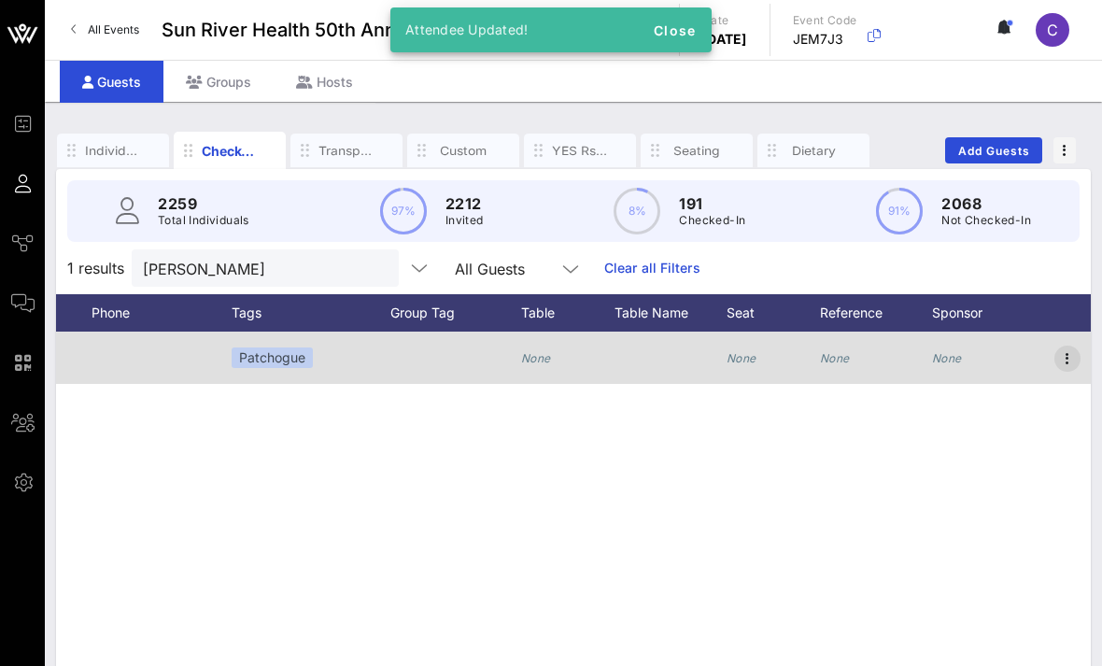
click at [1056, 359] on icon "button" at bounding box center [1067, 358] width 22 height 22
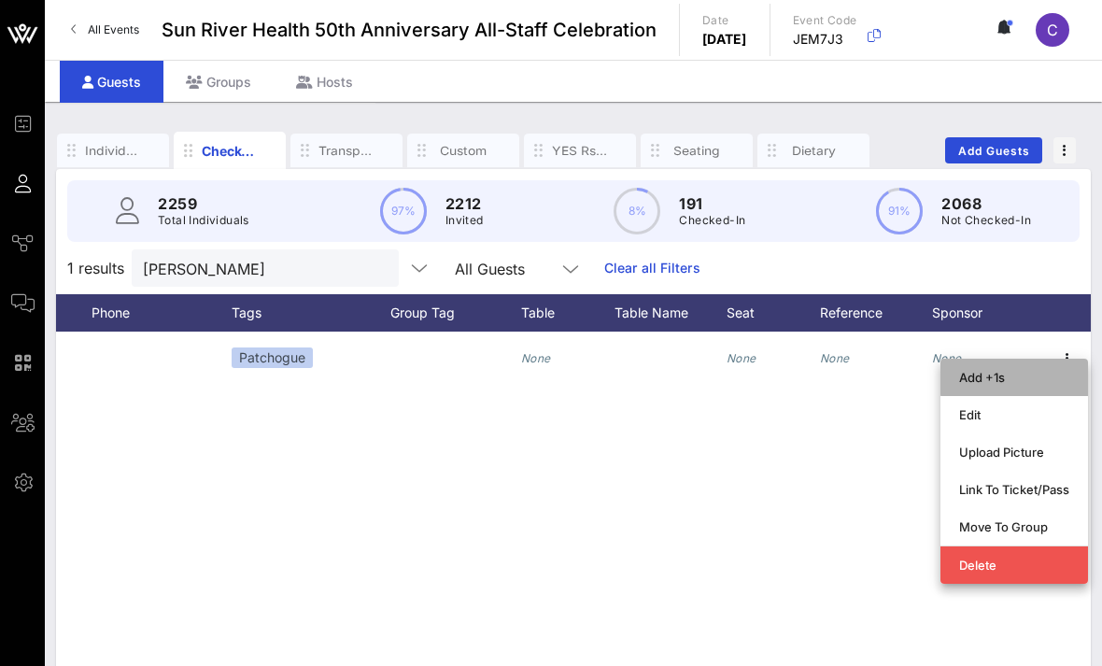
click at [1059, 363] on div "Add +1s" at bounding box center [1014, 377] width 110 height 30
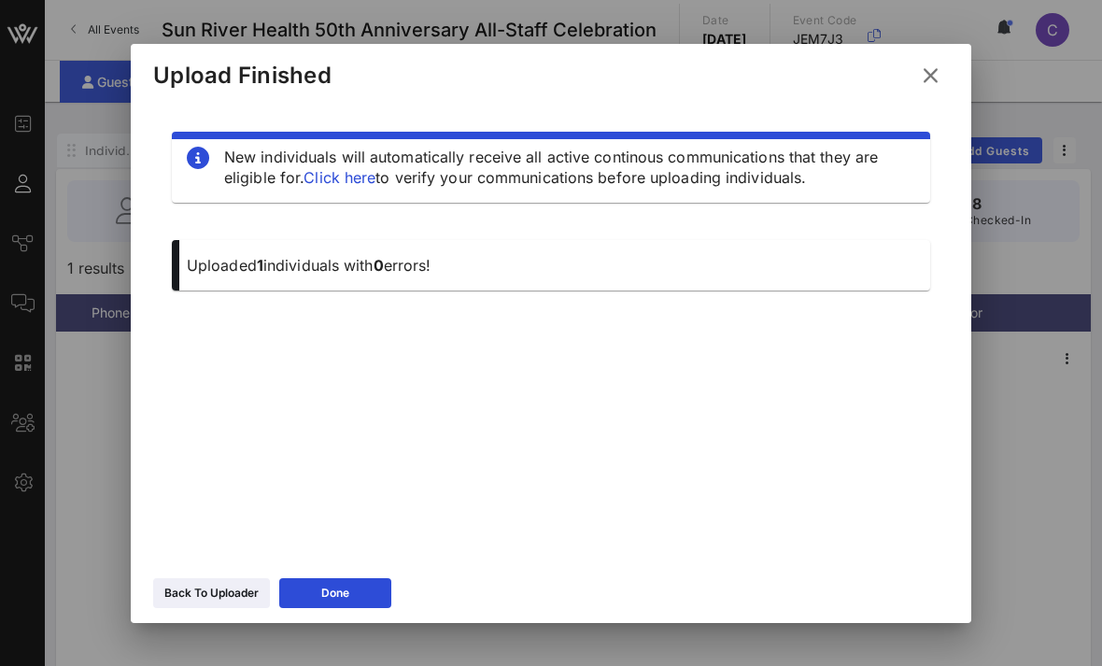
click at [943, 74] on icon at bounding box center [930, 75] width 34 height 34
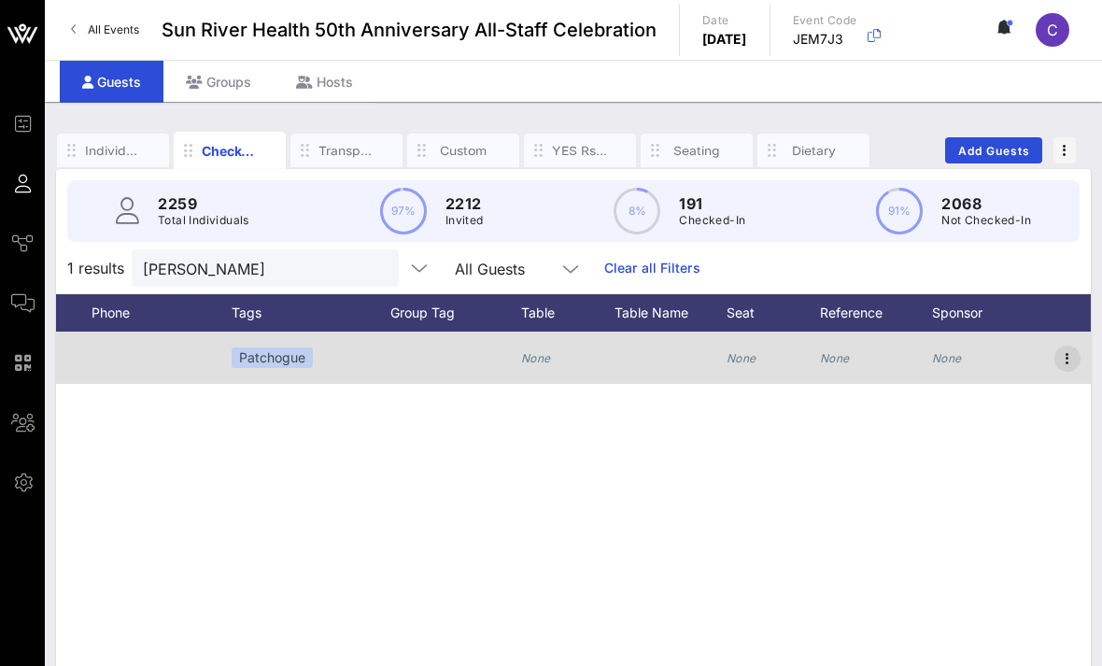
click at [1073, 357] on icon "button" at bounding box center [1067, 358] width 22 height 22
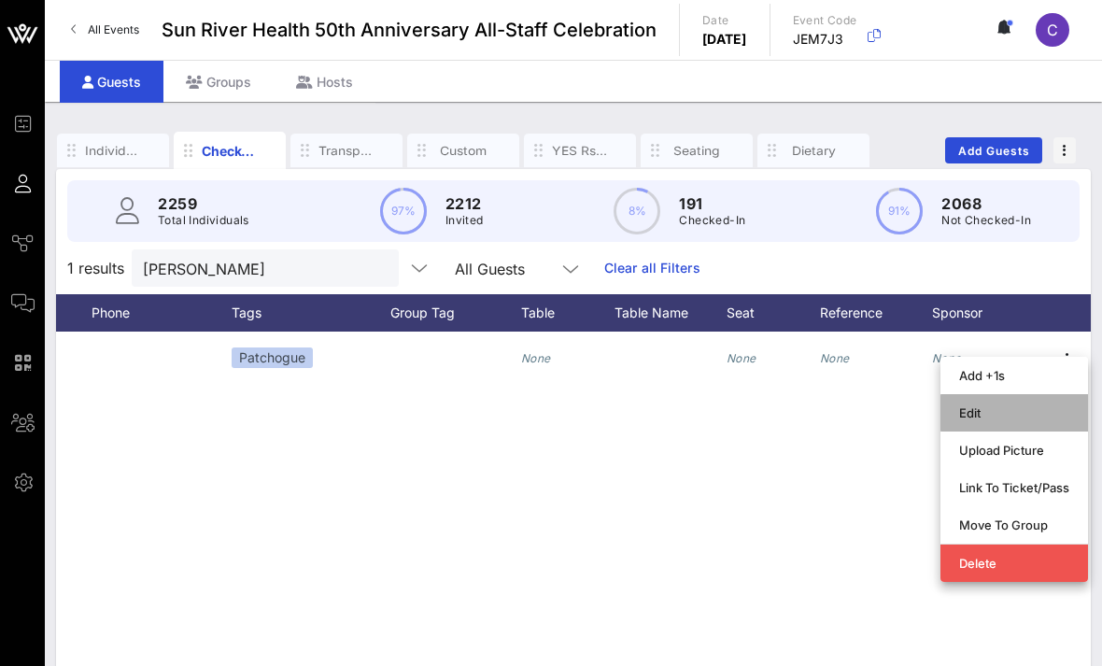
click at [1029, 412] on div "Edit" at bounding box center [1014, 412] width 110 height 15
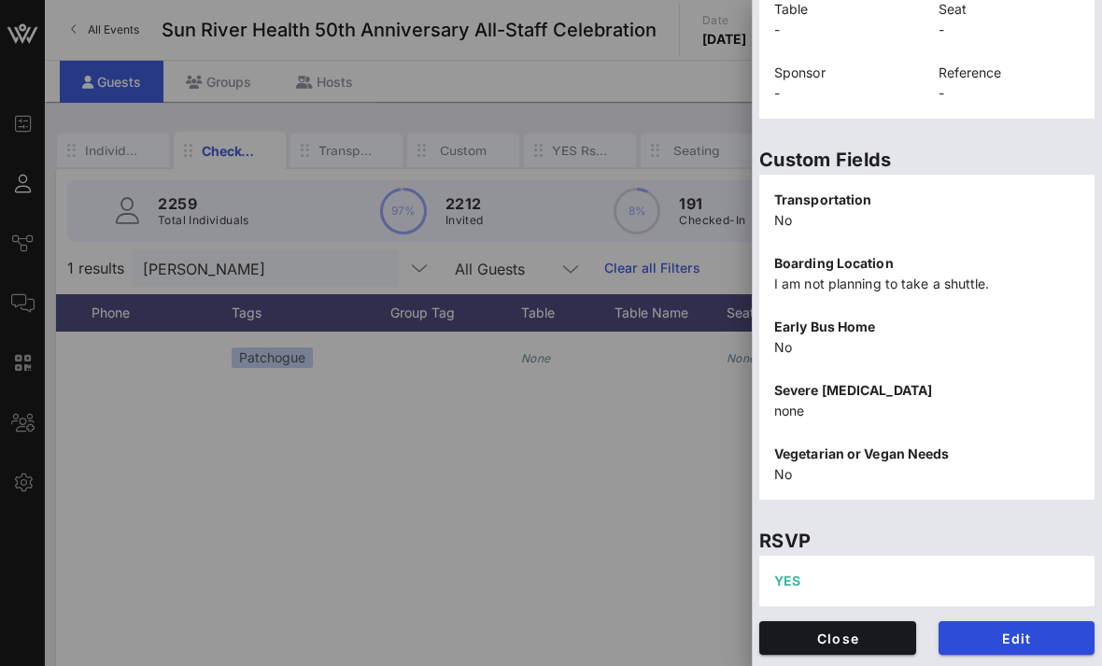
scroll to position [491, 0]
click at [1022, 630] on span "Edit" at bounding box center [1017, 638] width 127 height 16
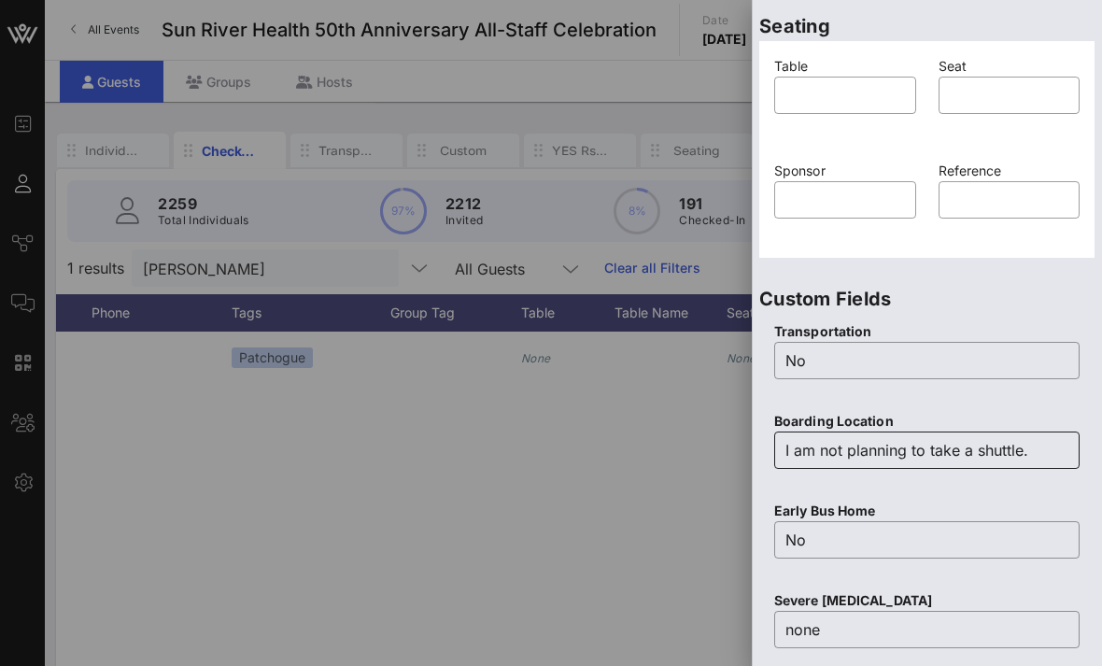
click at [987, 456] on input "I am not planning to take a shuttle." at bounding box center [926, 450] width 283 height 30
click at [1032, 450] on input "I am not planning to take a shuttle." at bounding box center [926, 450] width 283 height 30
click at [1028, 453] on input "I am not planning to take a shuttle." at bounding box center [926, 450] width 283 height 30
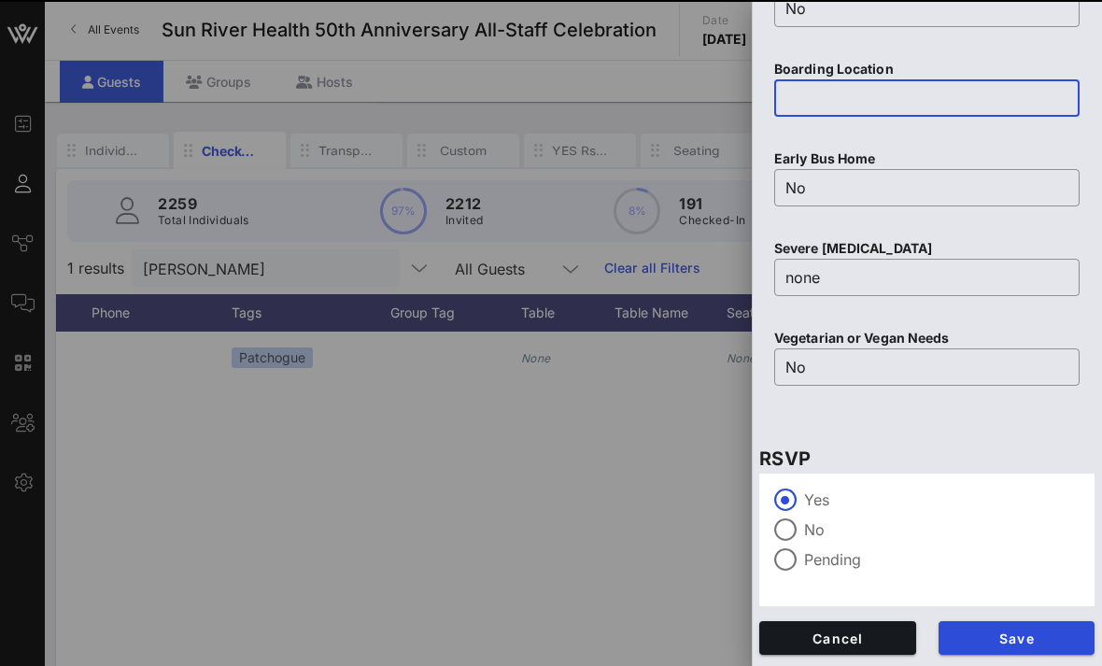
scroll to position [843, 0]
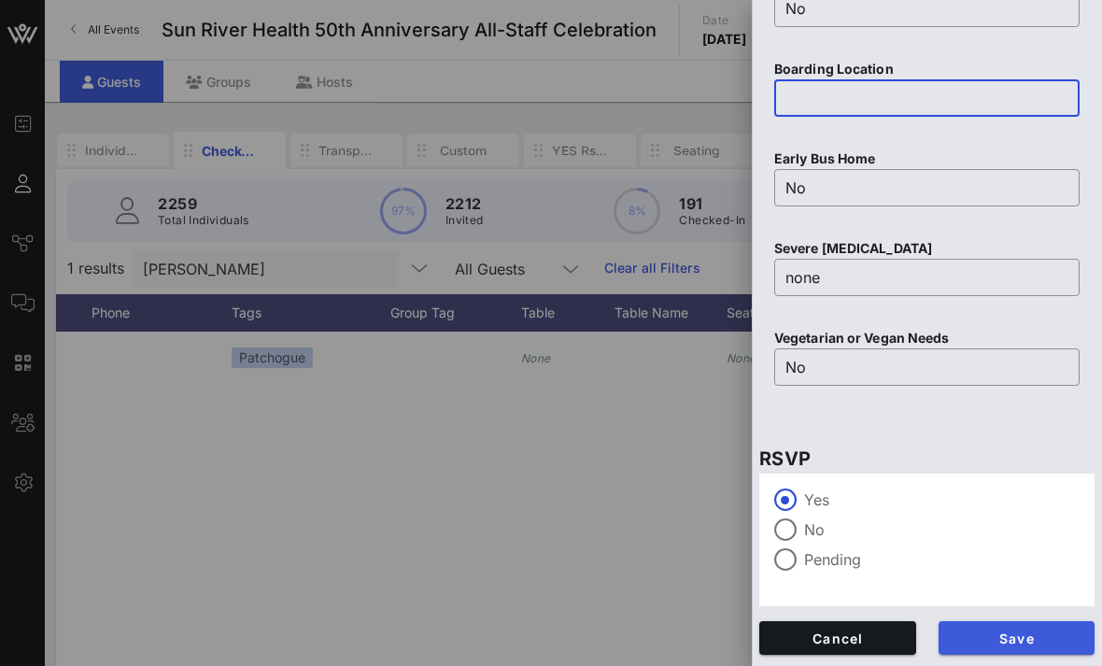
click at [1027, 632] on span "Save" at bounding box center [1017, 638] width 127 height 16
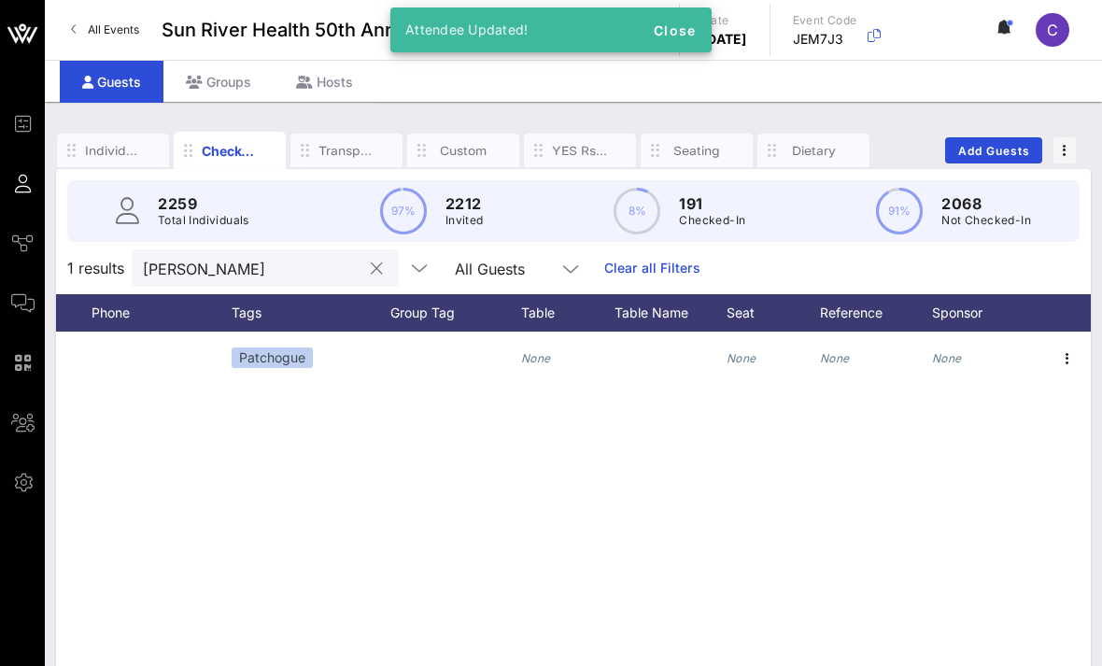
click at [318, 276] on input "Fernanda" at bounding box center [252, 268] width 219 height 24
click at [371, 276] on button "clear icon" at bounding box center [377, 269] width 12 height 19
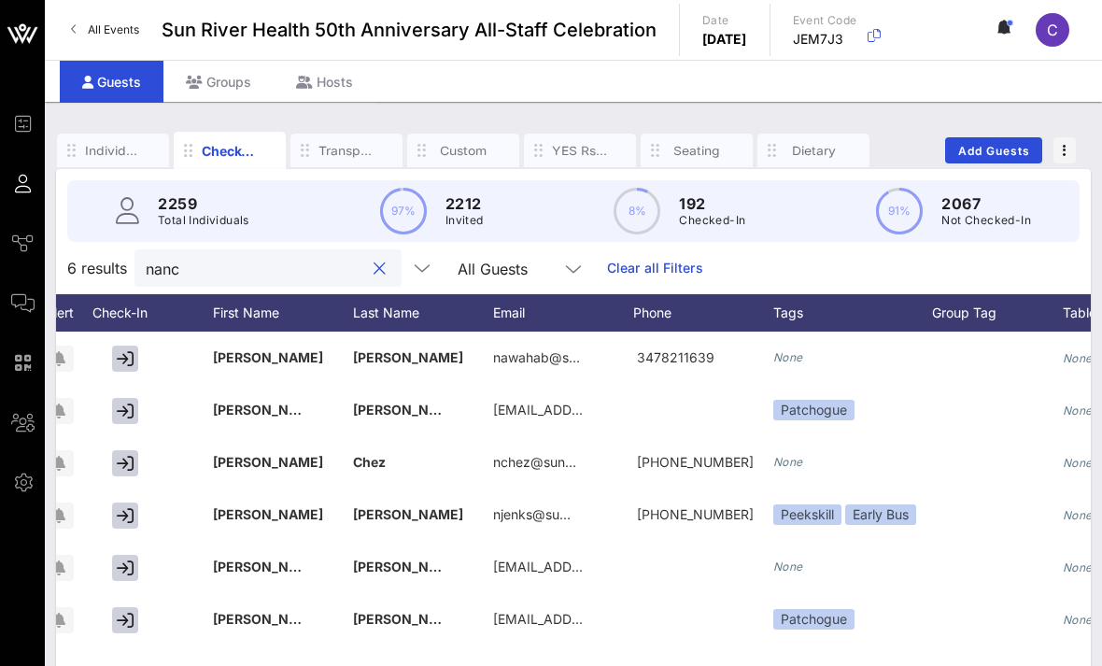
scroll to position [200, 0]
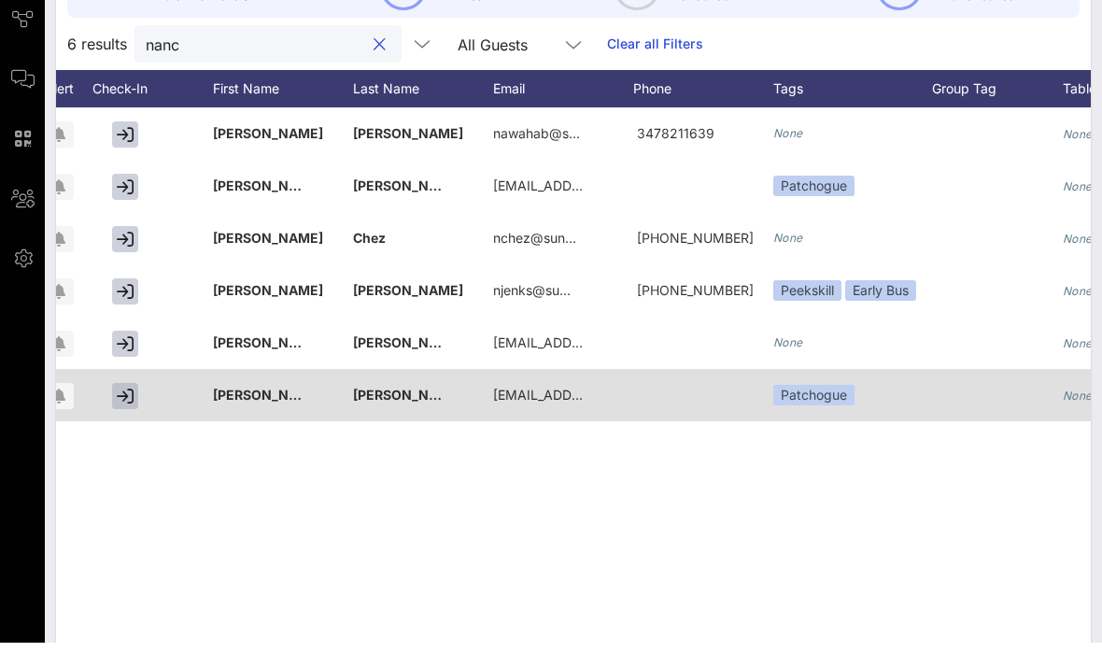
type input "nanc"
click at [125, 407] on button "button" at bounding box center [125, 420] width 26 height 26
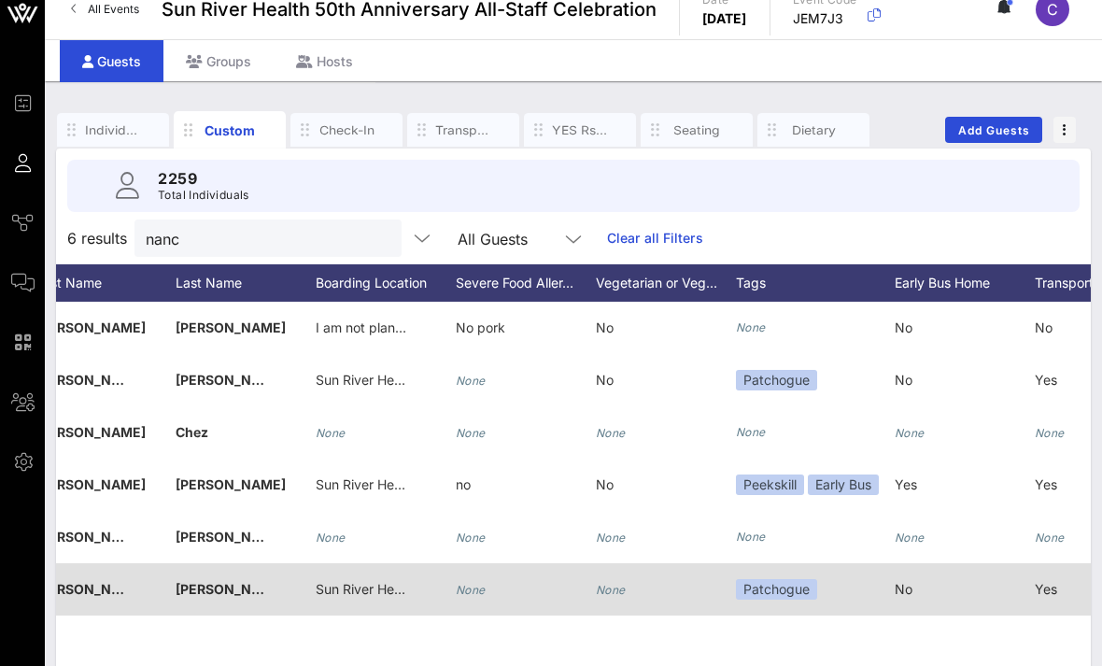
scroll to position [0, 0]
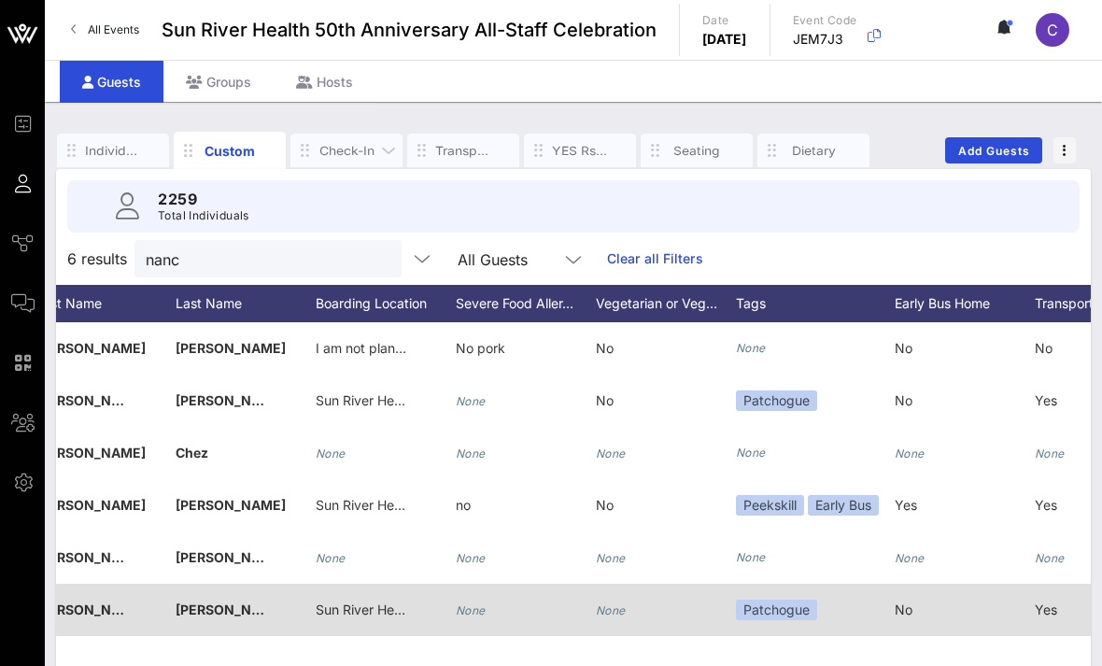
click at [334, 155] on div "Check-In" at bounding box center [346, 151] width 56 height 18
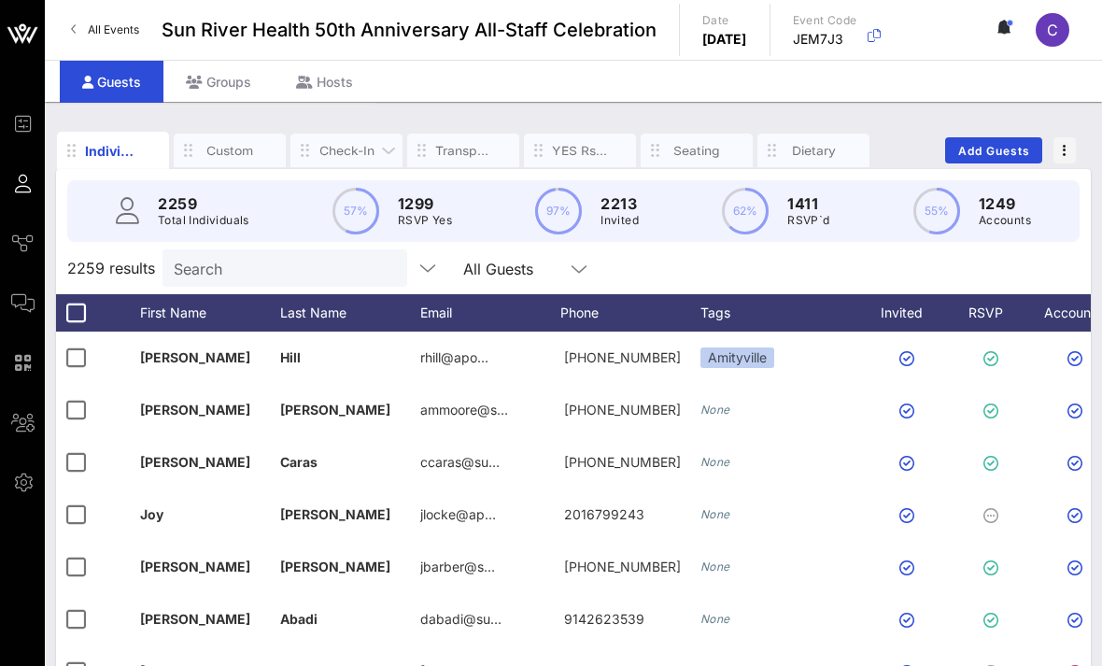
click at [349, 159] on div "Check-In" at bounding box center [346, 151] width 56 height 18
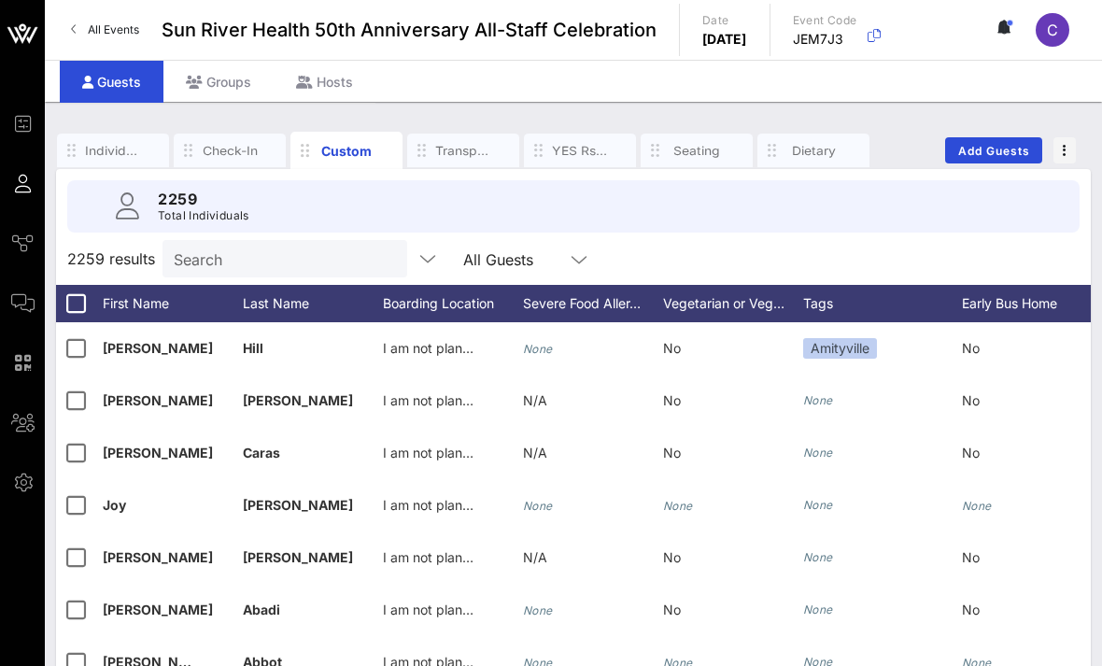
click at [327, 266] on input "Search" at bounding box center [283, 259] width 219 height 24
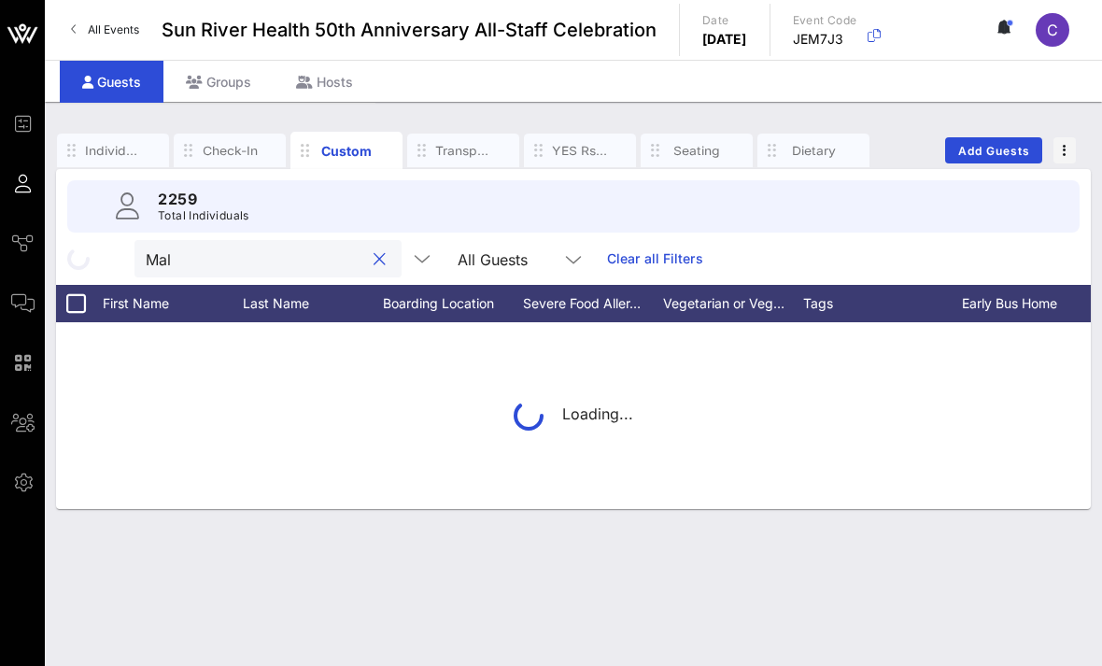
type input "Malc"
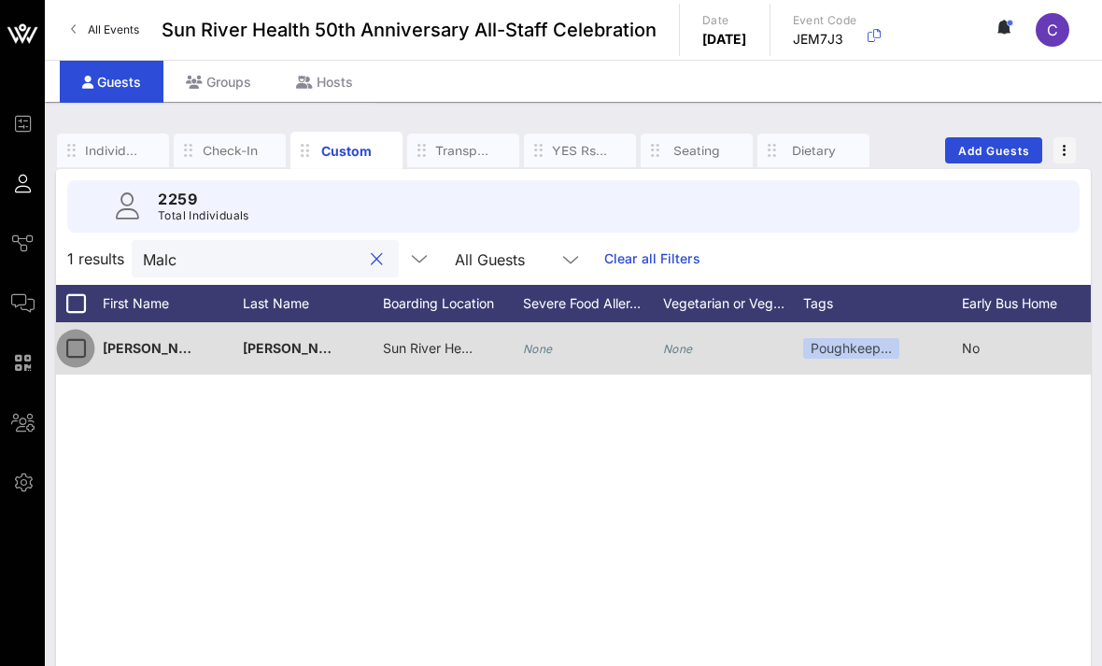
click at [85, 352] on div at bounding box center [76, 348] width 32 height 32
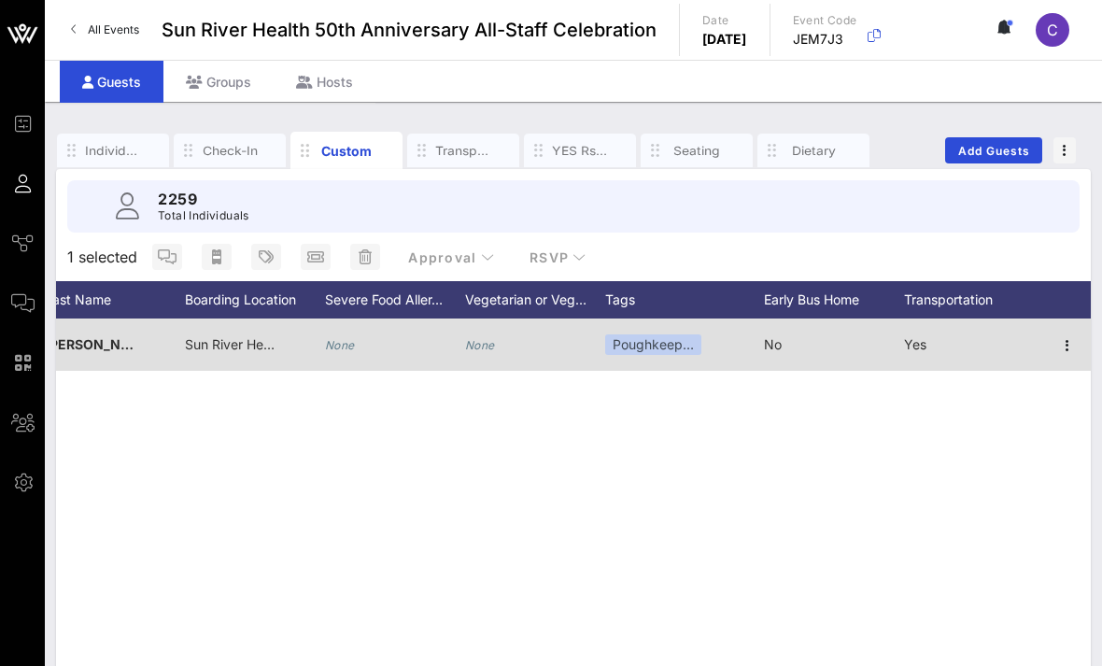
scroll to position [0, 198]
click at [1060, 349] on icon "button" at bounding box center [1067, 345] width 22 height 22
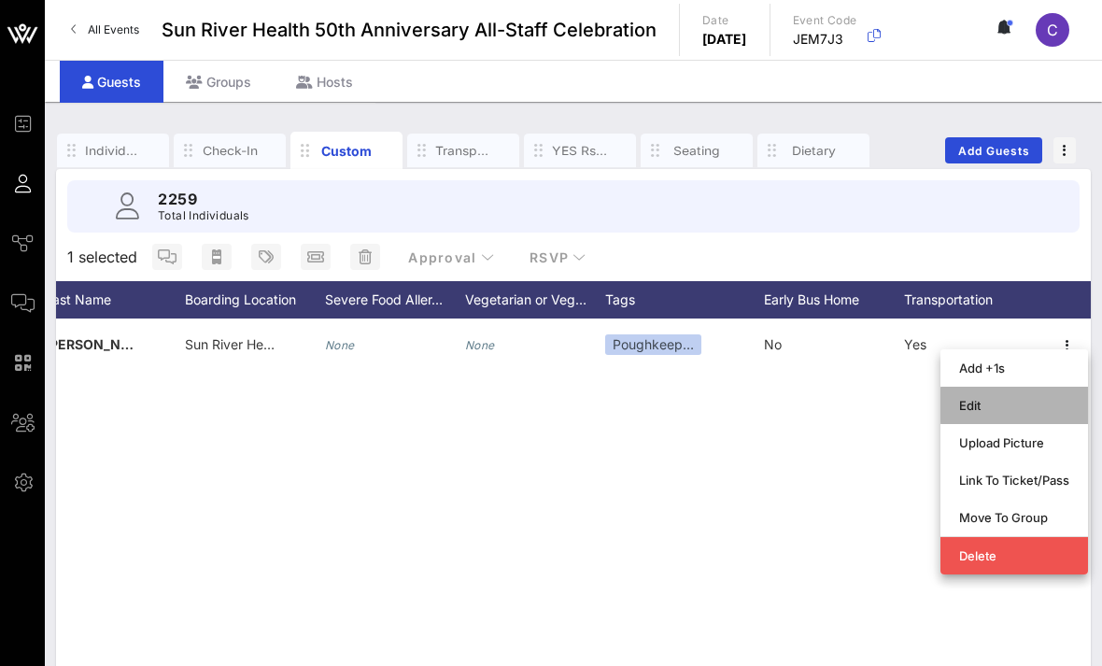
click at [1016, 402] on div "Edit" at bounding box center [1014, 405] width 110 height 15
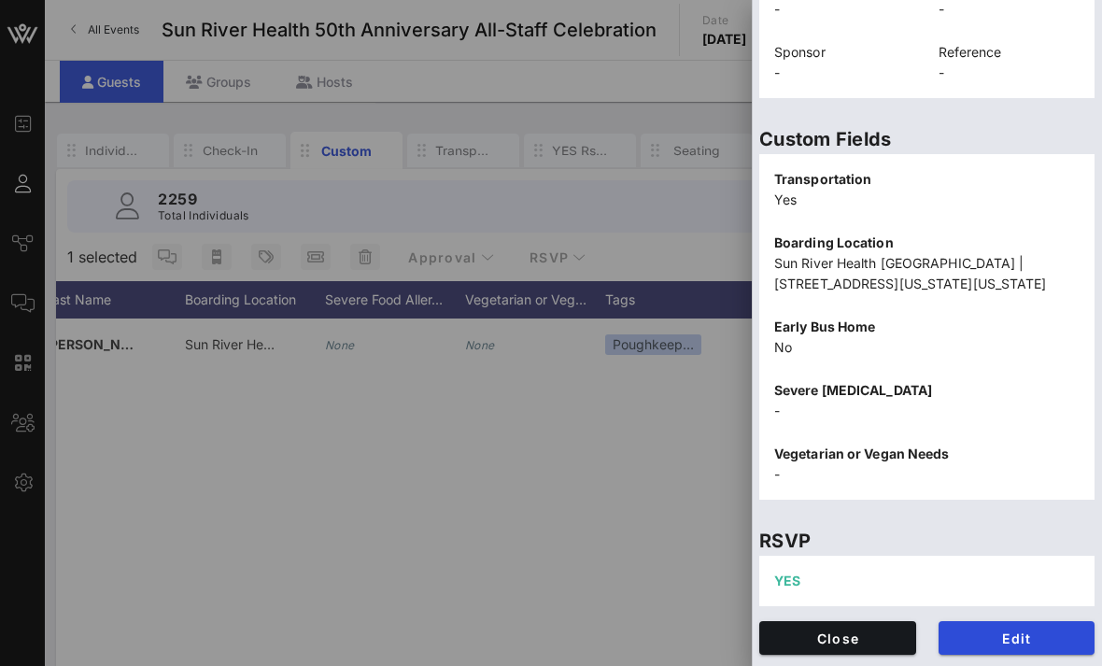
scroll to position [512, 0]
click at [996, 648] on button "Edit" at bounding box center [1017, 638] width 157 height 34
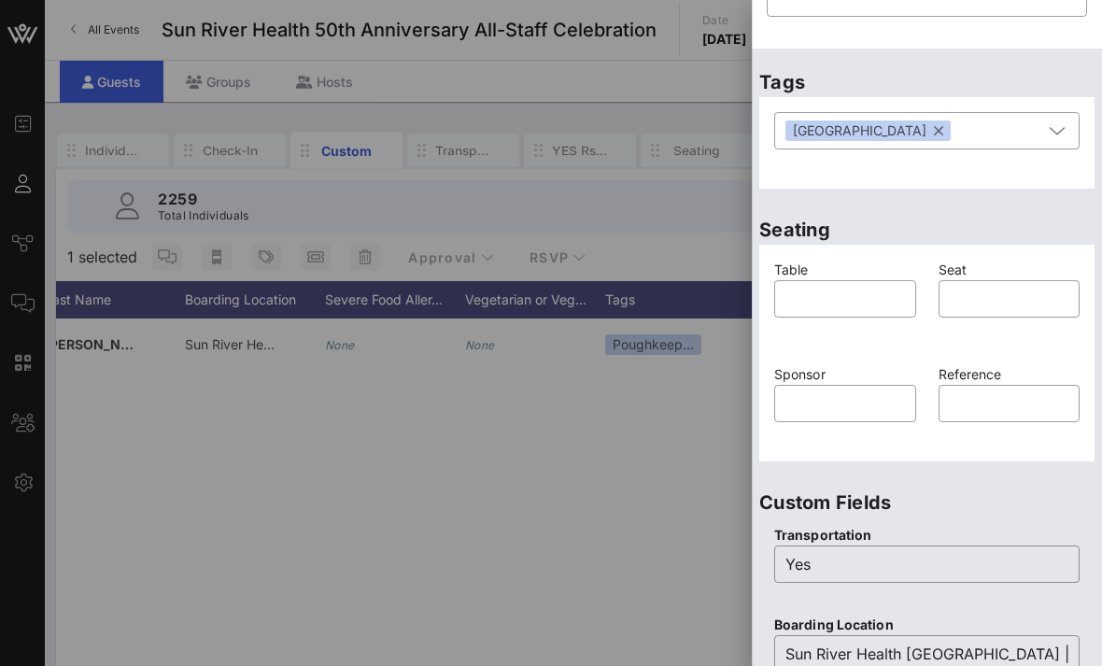
scroll to position [273, 0]
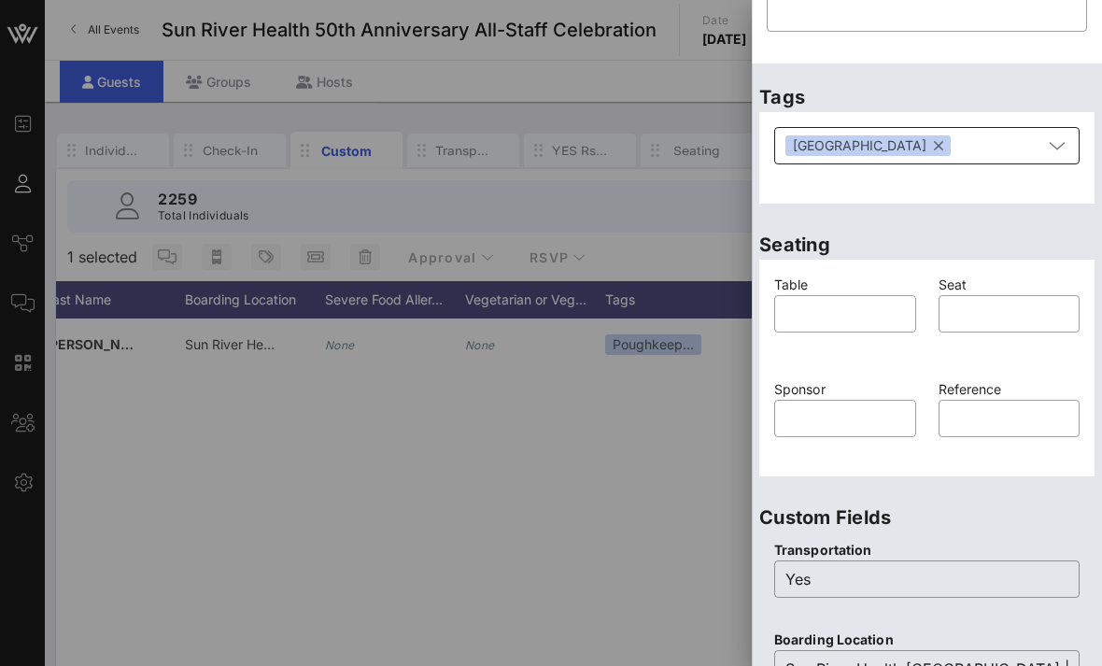
click at [934, 138] on button "button" at bounding box center [938, 145] width 9 height 21
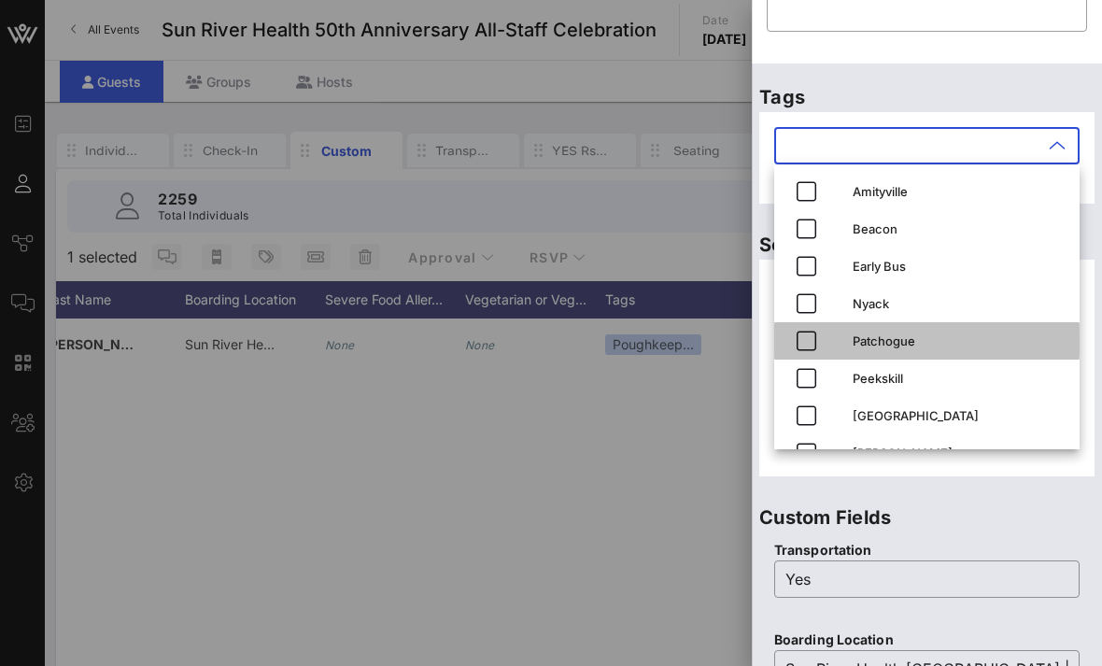
click at [894, 349] on div "Patchogue" at bounding box center [959, 341] width 212 height 30
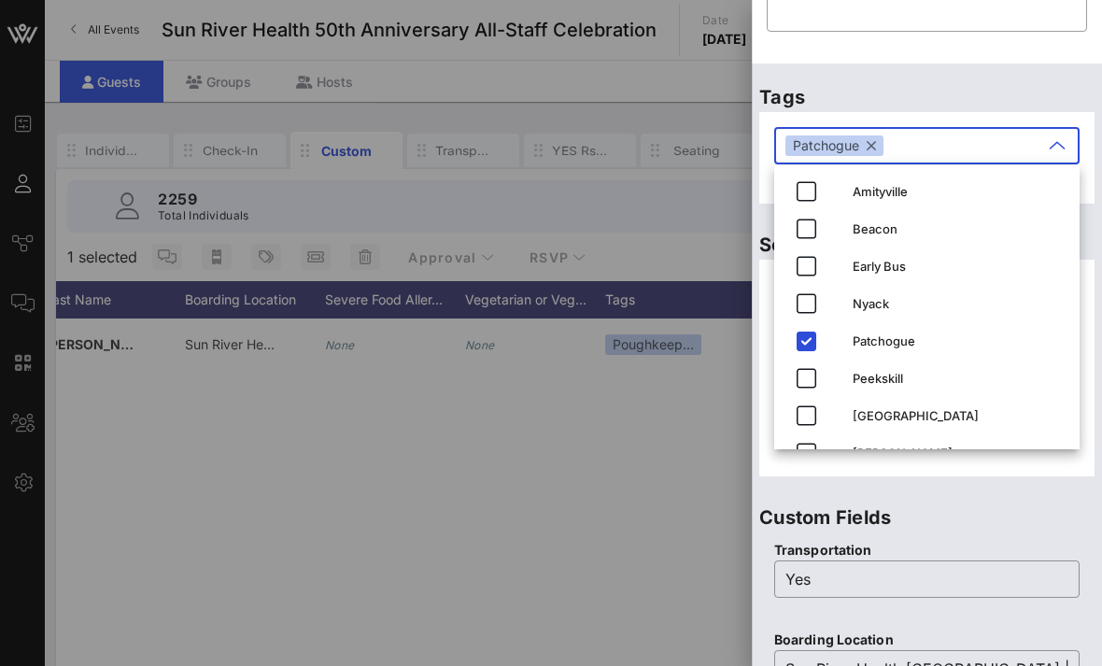
click at [984, 511] on p "Custom Fields" at bounding box center [926, 517] width 335 height 30
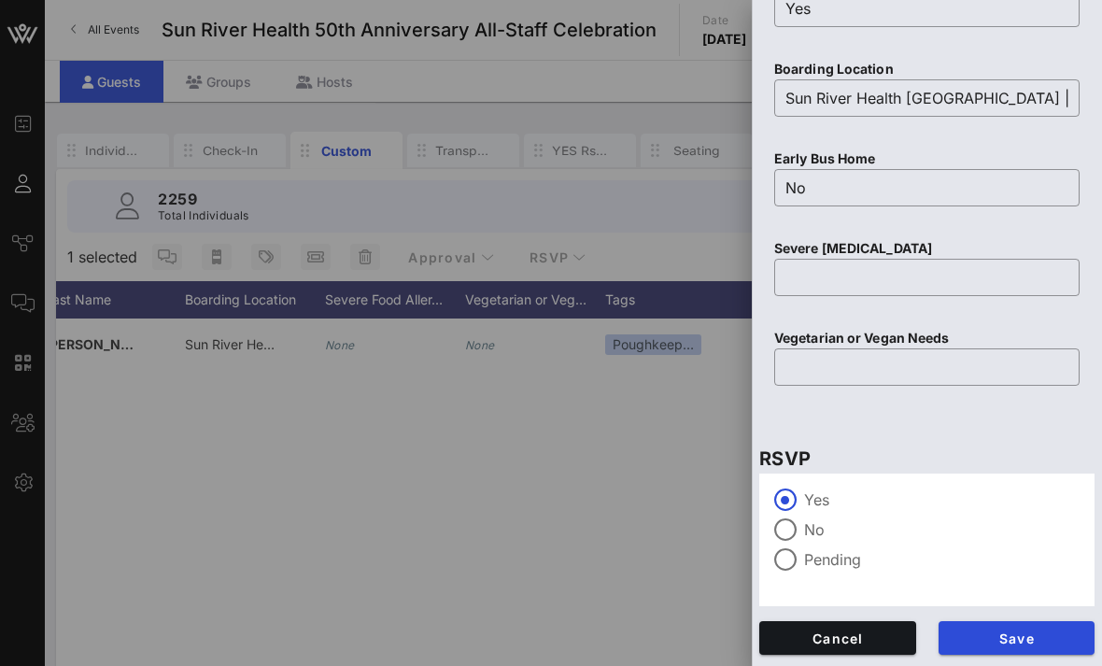
scroll to position [843, 0]
click at [1046, 632] on span "Save" at bounding box center [1017, 638] width 127 height 16
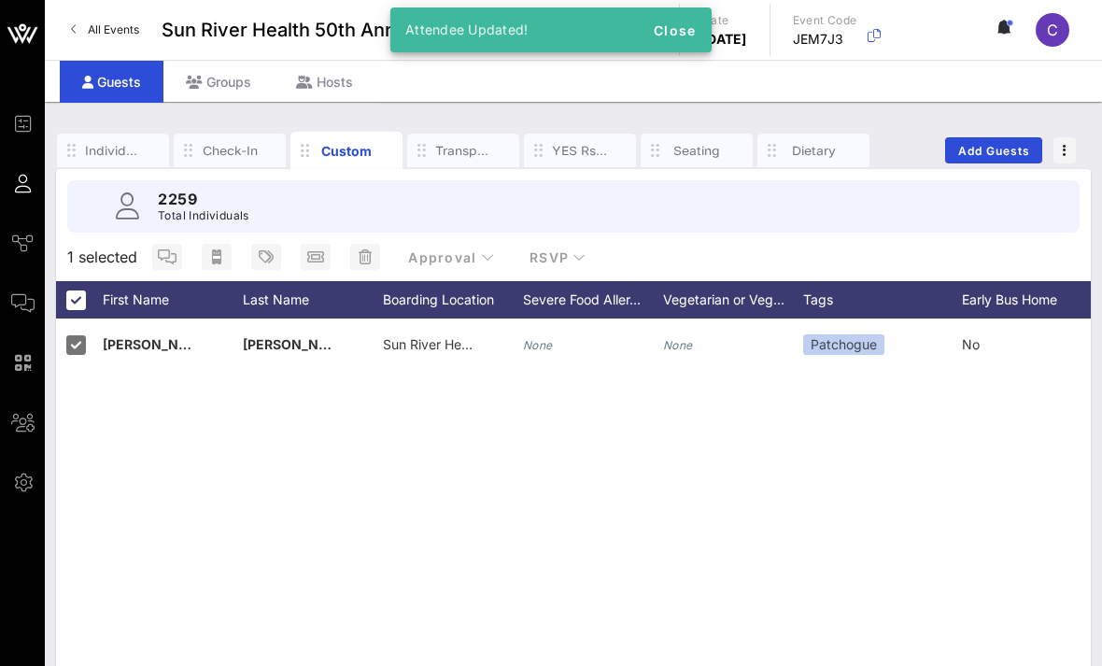
scroll to position [0, 0]
click at [85, 306] on div at bounding box center [76, 300] width 32 height 32
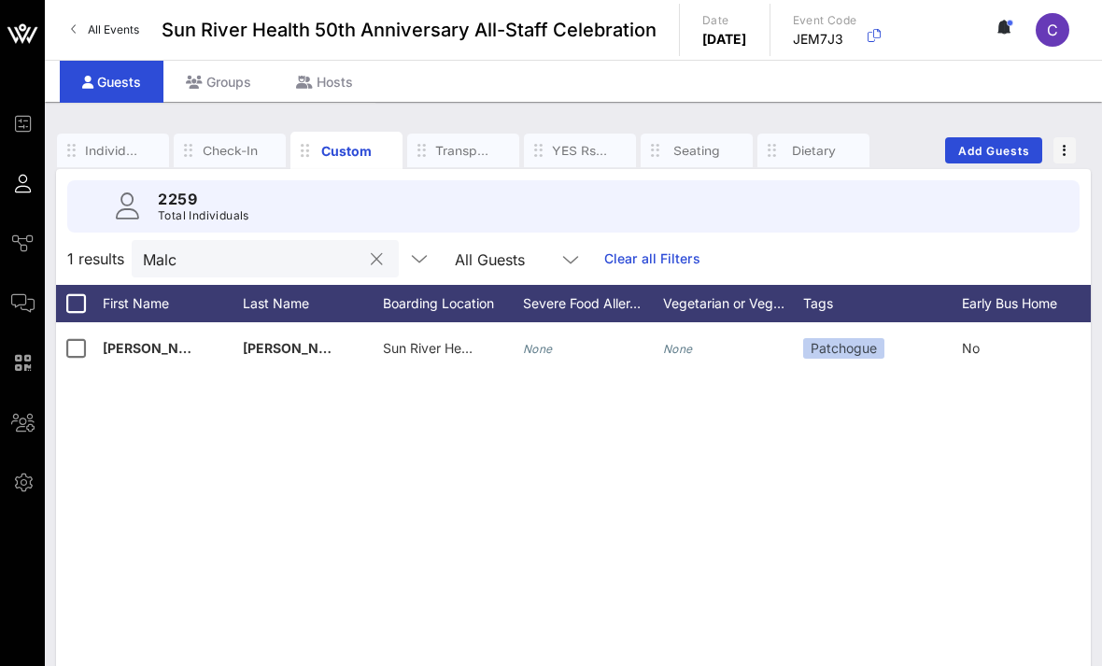
click at [326, 261] on input "Malc" at bounding box center [252, 259] width 219 height 24
click at [365, 253] on div at bounding box center [376, 259] width 22 height 22
click at [371, 266] on button "clear icon" at bounding box center [377, 259] width 12 height 19
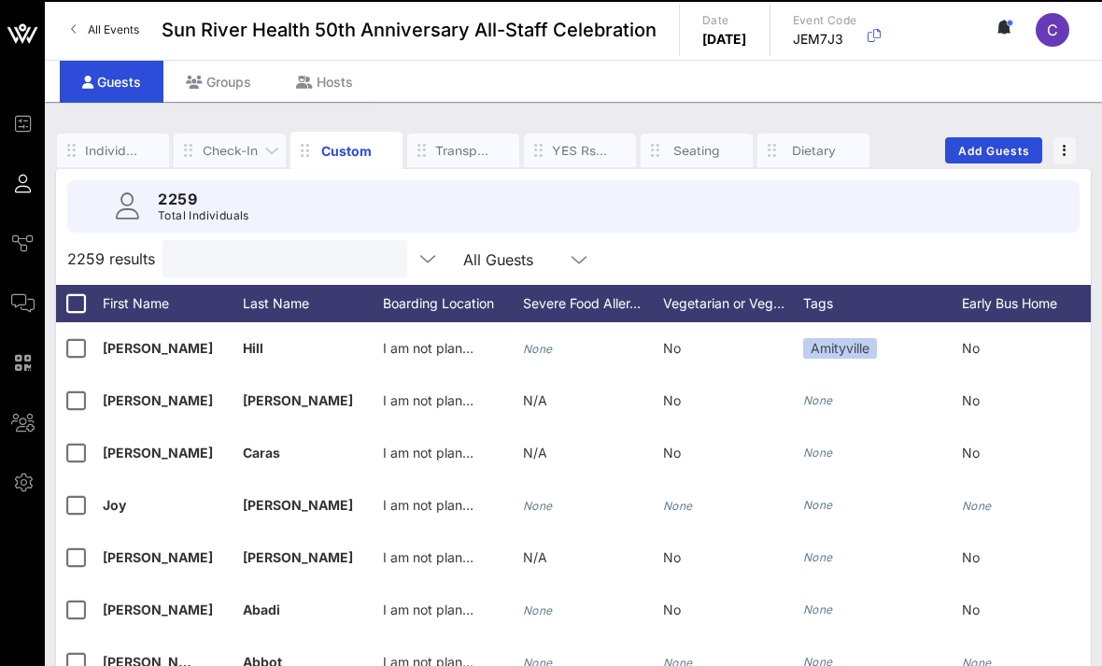
click at [244, 155] on div "Check-In" at bounding box center [230, 151] width 56 height 18
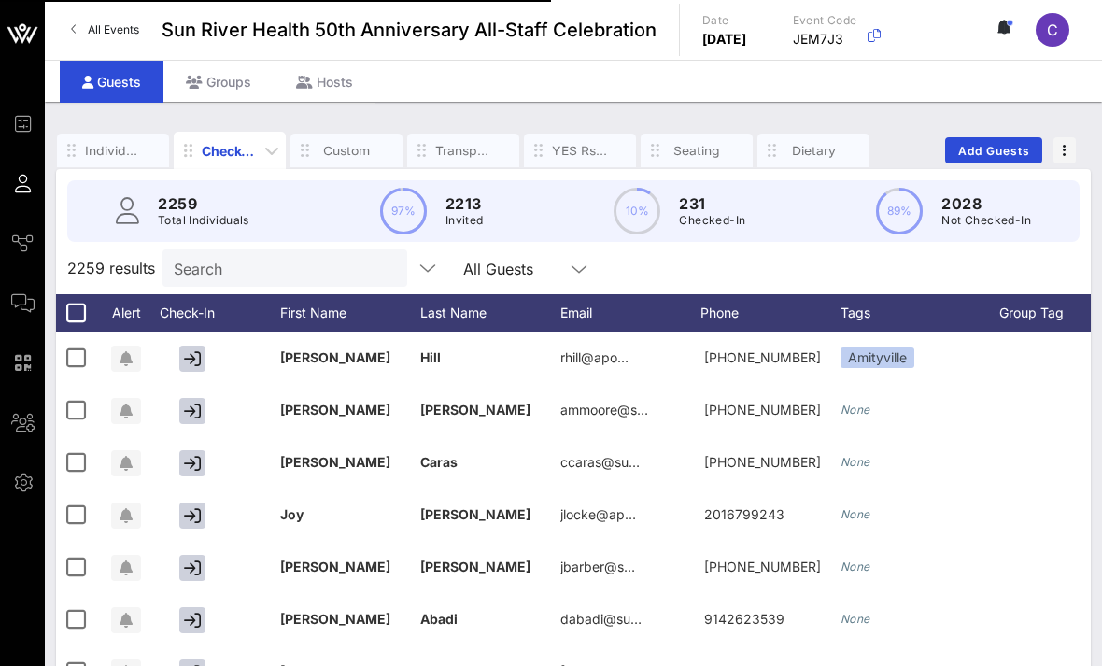
click at [228, 156] on div "Check-In" at bounding box center [230, 151] width 56 height 20
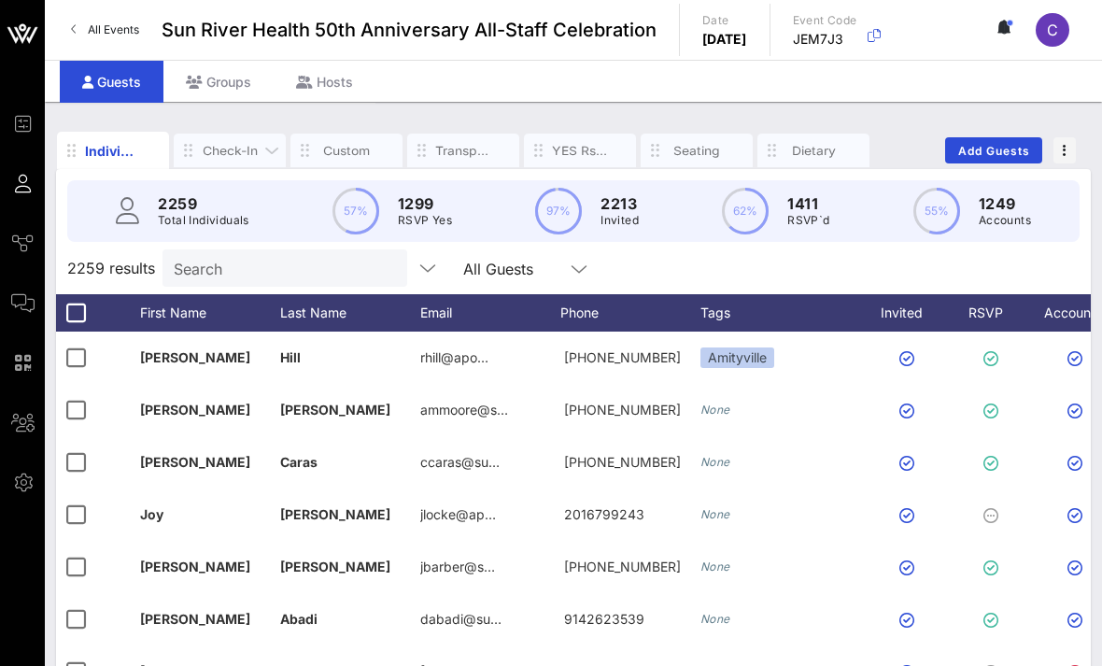
click at [234, 148] on div "Check-In" at bounding box center [230, 151] width 56 height 18
click at [252, 139] on div "Check-In" at bounding box center [230, 151] width 112 height 34
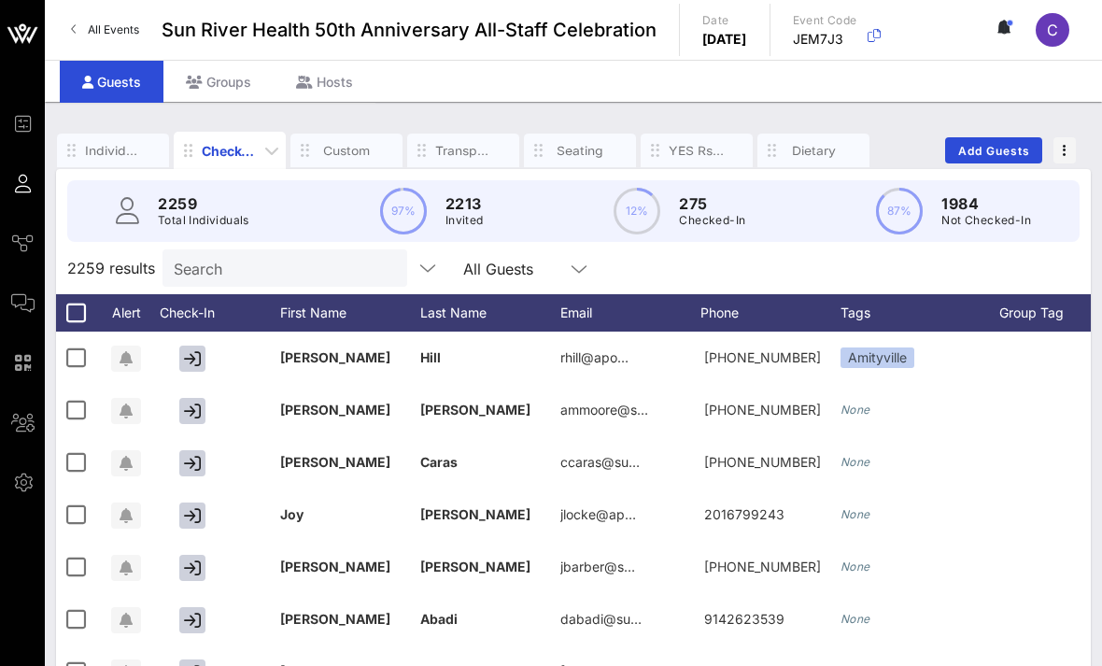
click at [224, 143] on div "Check-In" at bounding box center [230, 151] width 56 height 20
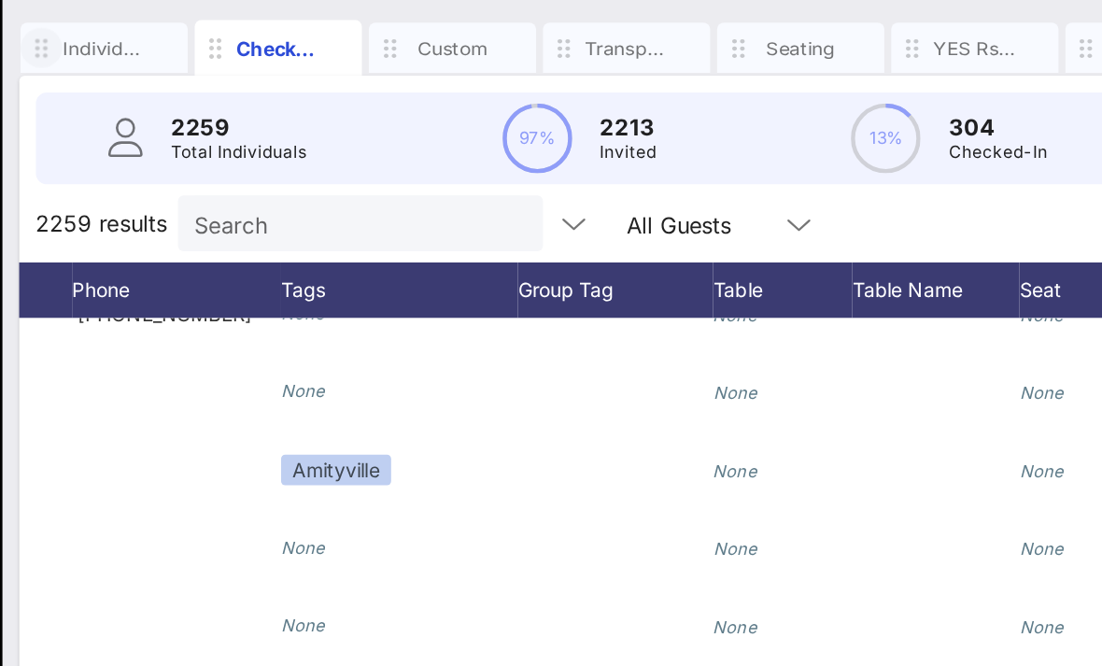
scroll to position [0, 609]
